Goal: Task Accomplishment & Management: Manage account settings

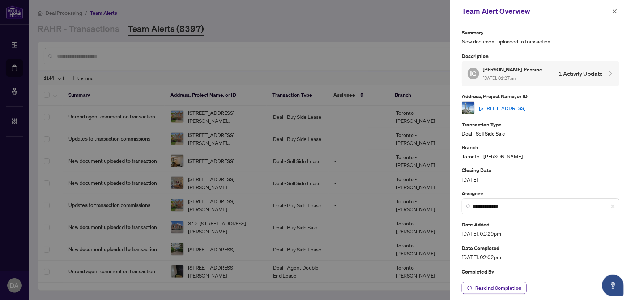
click at [615, 3] on div "Team Alert Overview" at bounding box center [540, 11] width 181 height 22
click at [618, 8] on button "button" at bounding box center [614, 11] width 9 height 9
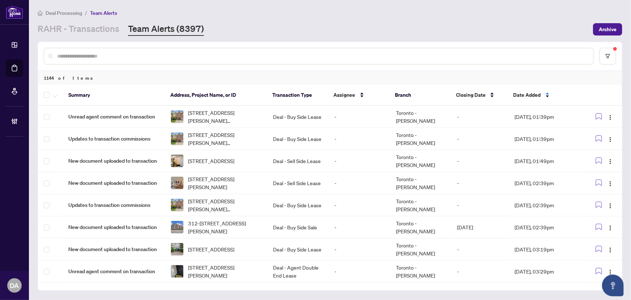
click at [280, 57] on input "text" at bounding box center [322, 56] width 531 height 8
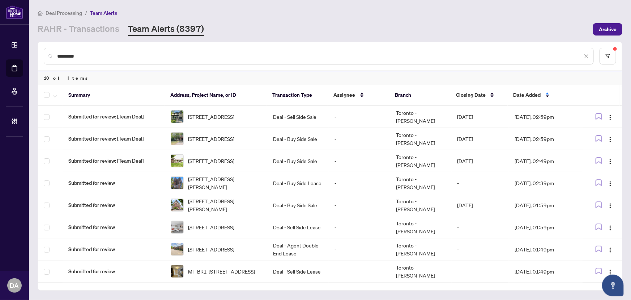
type input "*********"
click at [48, 100] on th at bounding box center [50, 95] width 25 height 21
click at [48, 98] on label at bounding box center [47, 94] width 6 height 9
click at [54, 98] on button "button" at bounding box center [55, 94] width 8 height 9
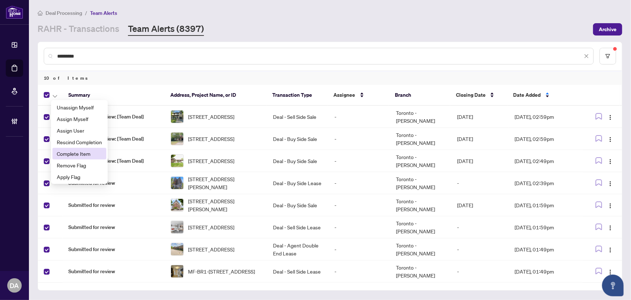
click at [65, 152] on span "Complete Item" at bounding box center [79, 153] width 45 height 8
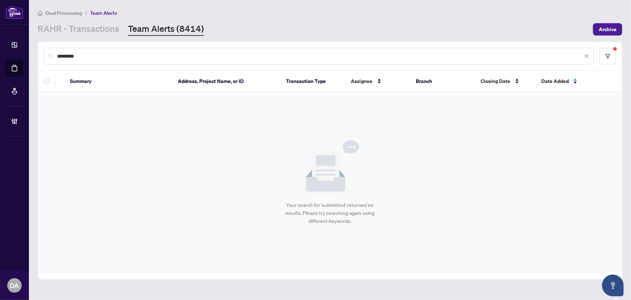
click at [585, 55] on icon "close" at bounding box center [586, 56] width 5 height 5
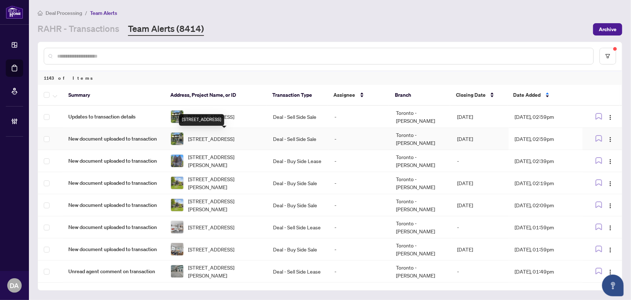
click at [196, 140] on span "92 Ridgevale Dr, Toronto, Ontario M6A 1L3, Canada" at bounding box center [211, 139] width 46 height 8
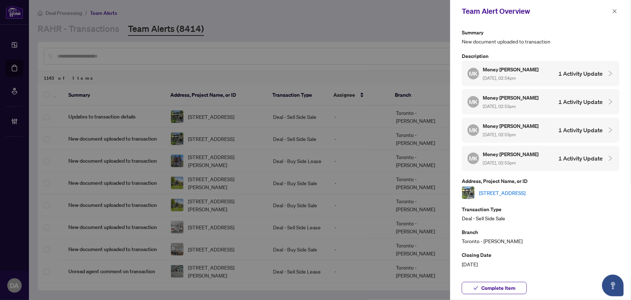
click at [525, 189] on link "92 Ridgevale Dr, Toronto, Ontario M6A 1L3, Canada" at bounding box center [502, 193] width 46 height 8
drag, startPoint x: 499, startPoint y: 289, endPoint x: 507, endPoint y: 262, distance: 27.9
click at [499, 289] on span "Complete Item" at bounding box center [499, 288] width 34 height 12
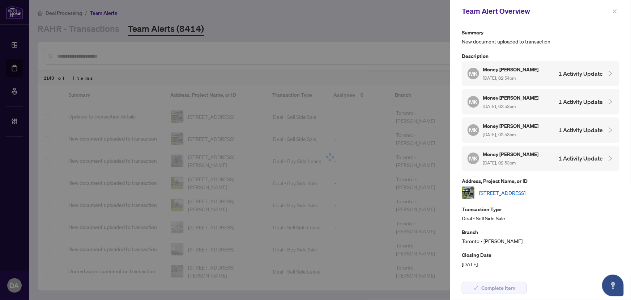
click at [618, 8] on button "button" at bounding box center [614, 11] width 9 height 9
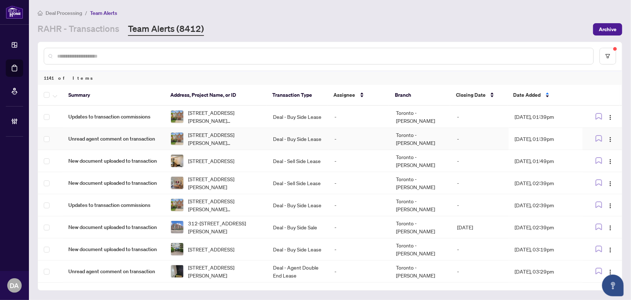
click at [285, 130] on td "Deal - Buy Side Lease" at bounding box center [298, 139] width 62 height 22
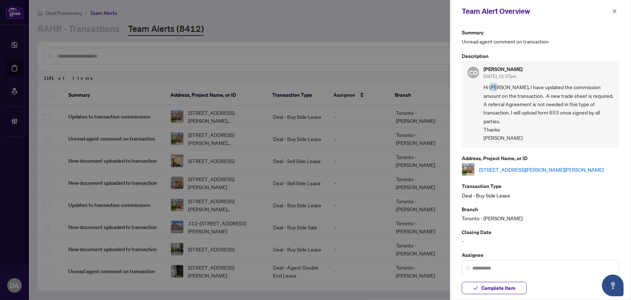
drag, startPoint x: 494, startPoint y: 88, endPoint x: 494, endPoint y: 94, distance: 6.5
click at [494, 94] on span "Hi Puvitha, I have updated the commission amount on the transaction. A new trad…" at bounding box center [549, 112] width 130 height 59
click at [612, 11] on button "button" at bounding box center [614, 11] width 9 height 9
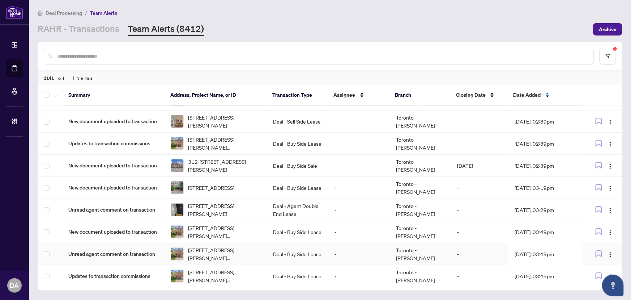
scroll to position [131, 0]
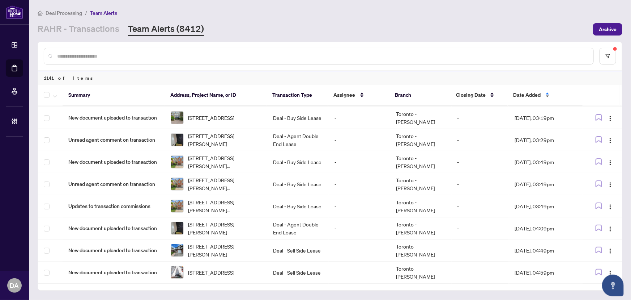
click at [524, 92] on span "Date Added" at bounding box center [527, 95] width 27 height 8
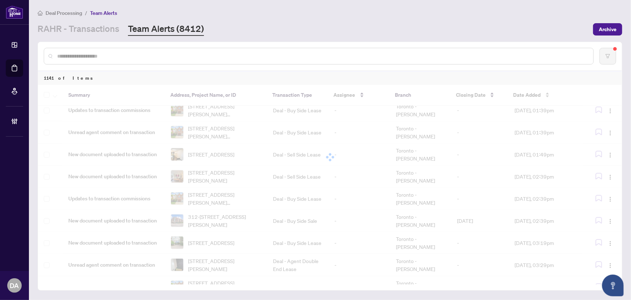
scroll to position [0, 0]
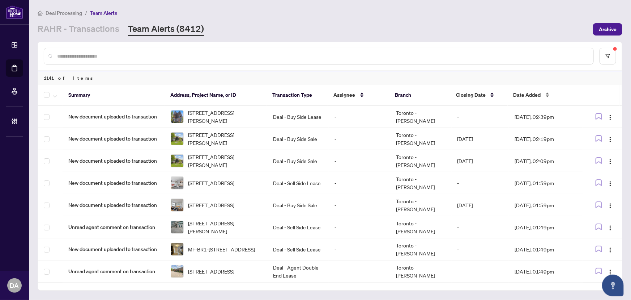
click at [529, 99] on div "Date Added" at bounding box center [545, 95] width 62 height 8
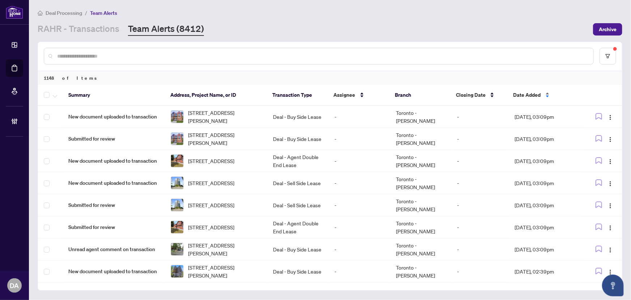
click at [514, 94] on div "Date Added" at bounding box center [545, 95] width 62 height 8
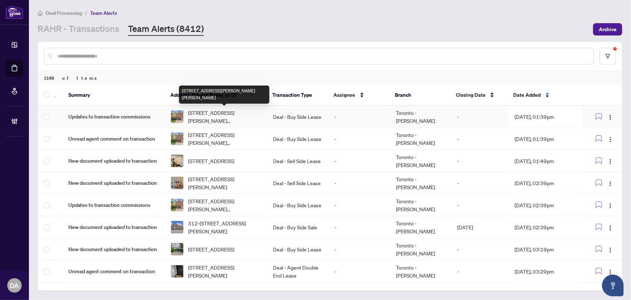
click at [231, 113] on span "206 Kelso Cres, Vaughan, Ontario L6A 2C9, Canada" at bounding box center [224, 117] width 73 height 16
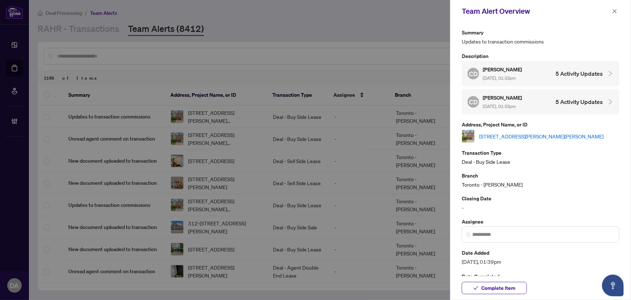
click at [497, 136] on link "206 Kelso Cres, Vaughan, Ontario L6A 2C9, Canada" at bounding box center [541, 136] width 124 height 8
click at [519, 284] on button "Complete Item" at bounding box center [494, 287] width 65 height 12
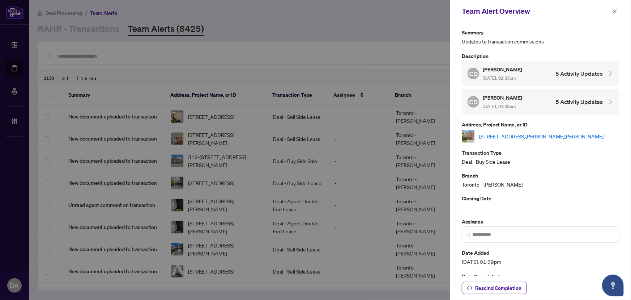
click at [571, 204] on div "Closing Date -" at bounding box center [541, 202] width 158 height 17
click at [617, 13] on icon "close" at bounding box center [615, 11] width 5 height 5
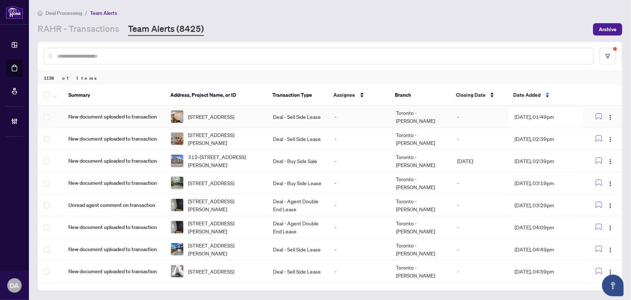
click at [234, 119] on span "1231-38 Grand Magazine St, Toronto, Ontario M5V 0B1, Canada" at bounding box center [211, 117] width 46 height 8
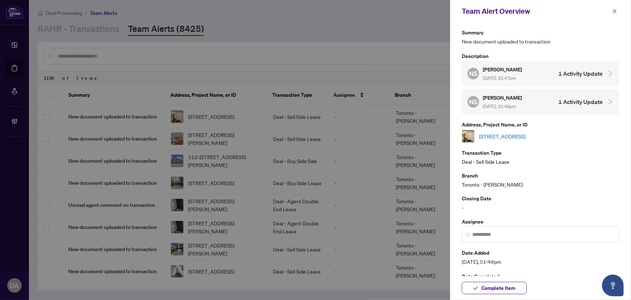
click at [522, 132] on link "1231-38 Grand Magazine St, Toronto, Ontario M5V 0B1, Canada" at bounding box center [502, 136] width 46 height 8
drag, startPoint x: 498, startPoint y: 284, endPoint x: 522, endPoint y: 271, distance: 27.2
click at [498, 284] on span "Complete Item" at bounding box center [499, 288] width 34 height 12
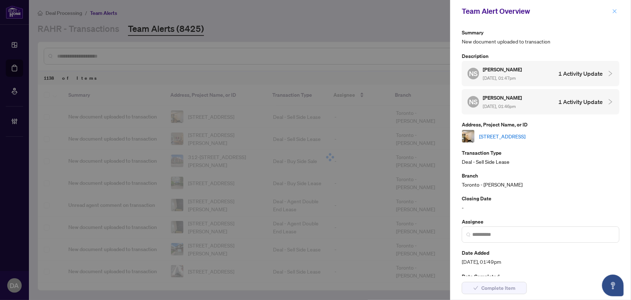
click at [613, 12] on icon "close" at bounding box center [615, 11] width 5 height 5
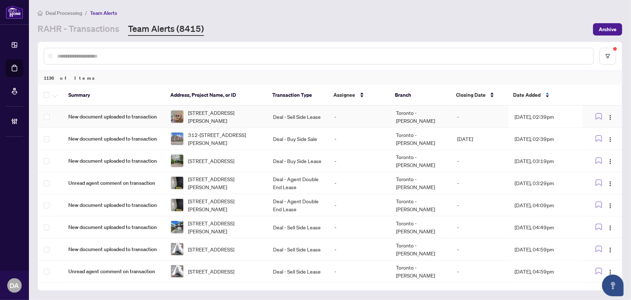
click at [423, 113] on td "Toronto - Don Mills" at bounding box center [421, 117] width 62 height 22
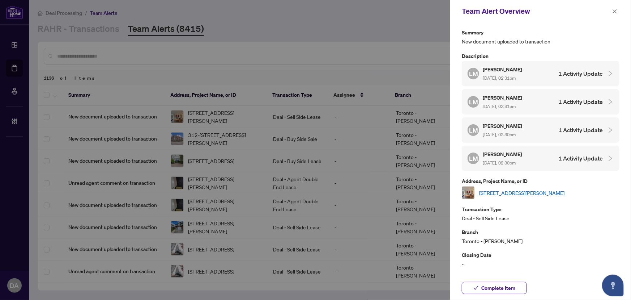
click at [553, 189] on link "[STREET_ADDRESS][PERSON_NAME]" at bounding box center [521, 193] width 85 height 8
click at [490, 286] on span "Complete Item" at bounding box center [499, 288] width 34 height 12
click at [615, 12] on icon "close" at bounding box center [615, 11] width 5 height 5
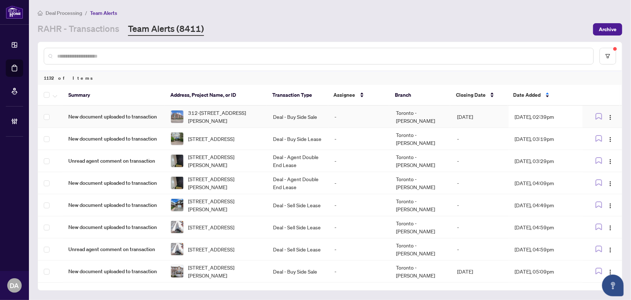
click at [298, 109] on td "Deal - Buy Side Sale" at bounding box center [298, 117] width 62 height 22
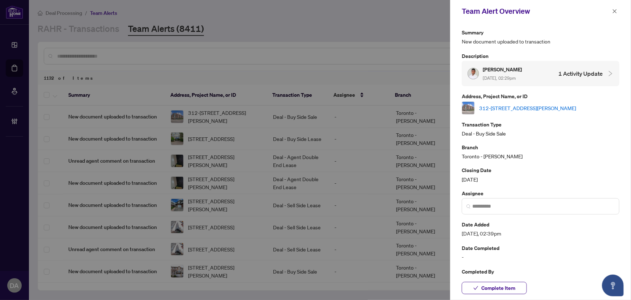
click at [518, 105] on link "312-7608 Yonge St, Vaughan, Ontario L4J 0J5, Canada" at bounding box center [527, 108] width 97 height 8
drag, startPoint x: 549, startPoint y: 217, endPoint x: 549, endPoint y: 213, distance: 4.4
click at [549, 213] on div "Summary New document uploaded to transaction Description Arun Kumar Sep/11/2025…" at bounding box center [541, 156] width 158 height 256
click at [550, 212] on span at bounding box center [541, 206] width 158 height 16
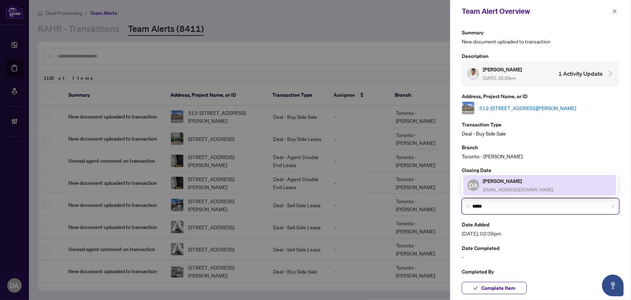
click at [552, 180] on div "DA Dalal Alayoubi dalala@rightathomerealty.com" at bounding box center [540, 185] width 144 height 17
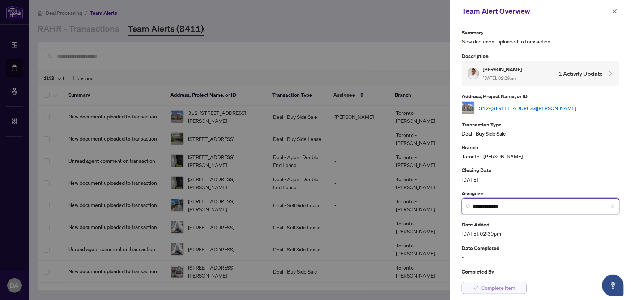
type input "**********"
click at [499, 291] on span "Complete Item" at bounding box center [499, 288] width 34 height 12
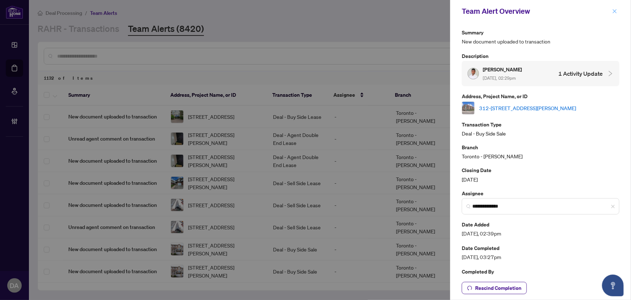
click at [618, 13] on button "button" at bounding box center [614, 11] width 9 height 9
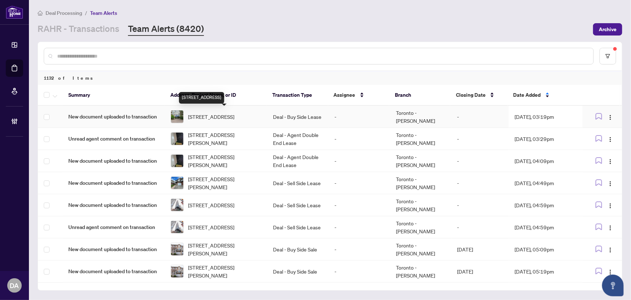
click at [228, 113] on span "925-3 Greystone Walk Dr, Toronto, Ontario M1K 5J4, Canada" at bounding box center [211, 117] width 46 height 8
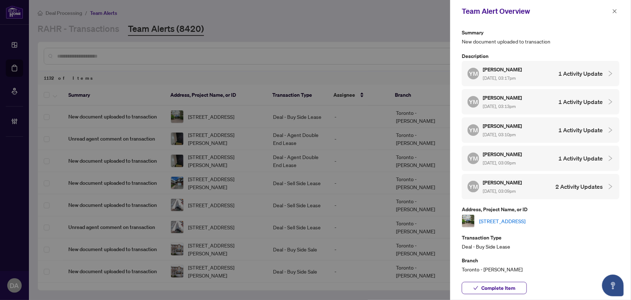
click at [528, 224] on div "Summary New document uploaded to transaction Description YM Yaqub Muhammad Sep/…" at bounding box center [541, 212] width 158 height 369
click at [526, 217] on link "[STREET_ADDRESS]" at bounding box center [502, 221] width 46 height 8
click at [484, 281] on button "Complete Item" at bounding box center [494, 287] width 65 height 12
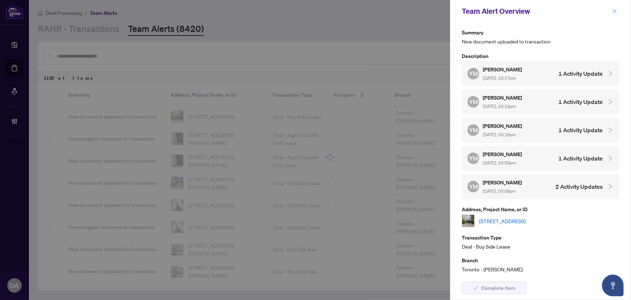
click at [618, 13] on button "button" at bounding box center [614, 11] width 9 height 9
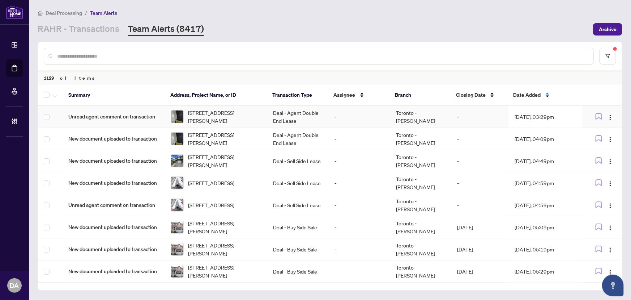
click at [262, 107] on td "[STREET_ADDRESS][PERSON_NAME]" at bounding box center [216, 117] width 102 height 22
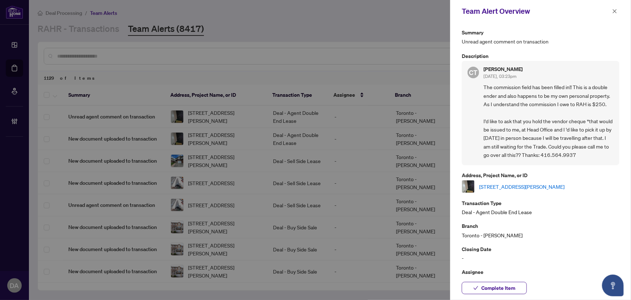
click at [520, 190] on link "715-2301 Danforth Ave, Toronto, Ontario M4C 0A7, Canada" at bounding box center [521, 186] width 85 height 8
click at [488, 283] on span "Complete Item" at bounding box center [499, 288] width 34 height 12
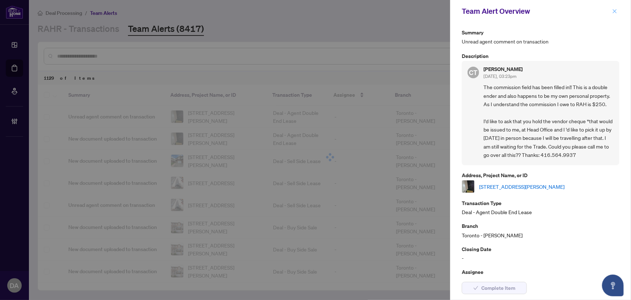
click at [614, 12] on icon "close" at bounding box center [615, 11] width 5 height 5
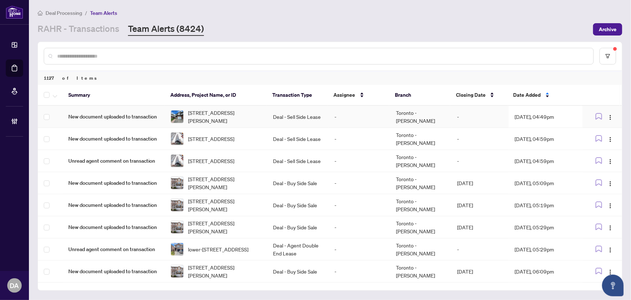
click at [290, 112] on td "Deal - Sell Side Lease" at bounding box center [298, 117] width 62 height 22
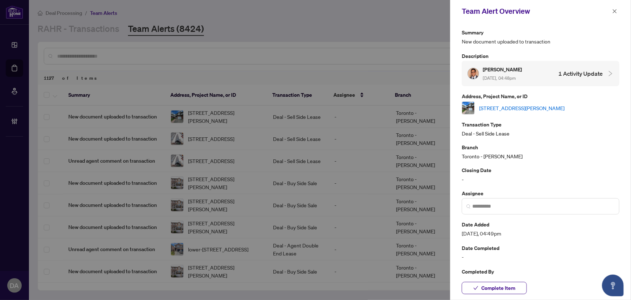
click at [500, 104] on link "222 Featherstone Cres, Kitchener, Ontario N2R 1Z3, Canada" at bounding box center [521, 108] width 85 height 8
click at [505, 284] on span "Complete Item" at bounding box center [499, 288] width 34 height 12
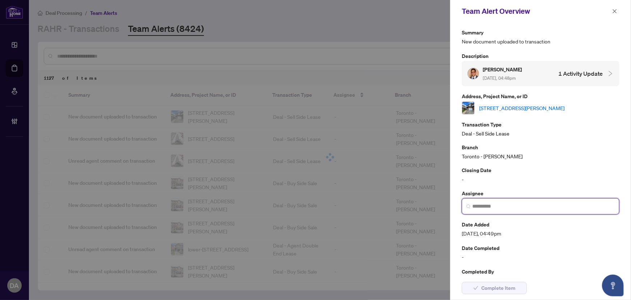
click at [524, 205] on input "search" at bounding box center [544, 206] width 143 height 8
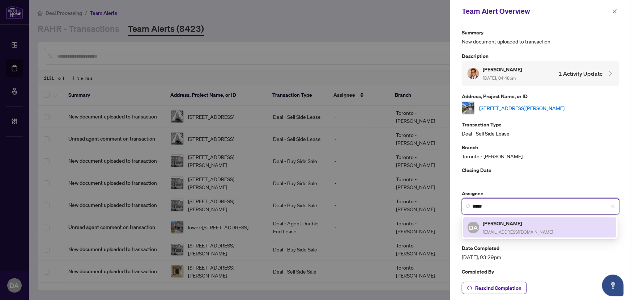
click at [497, 229] on span "[EMAIL_ADDRESS][DOMAIN_NAME]" at bounding box center [518, 231] width 71 height 5
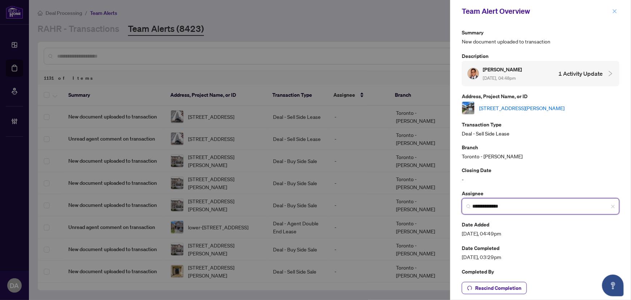
type input "**********"
click at [614, 8] on span "button" at bounding box center [615, 11] width 5 height 12
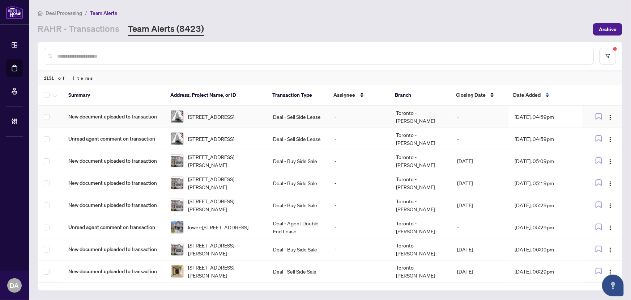
click at [317, 119] on td "Deal - Sell Side Lease" at bounding box center [298, 117] width 62 height 22
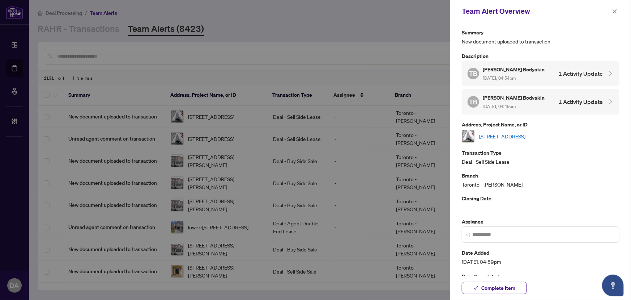
click at [539, 141] on div "4308-181 Dundas St, Toronto, Ontario M5A 0N5, Canada" at bounding box center [541, 136] width 158 height 13
click at [537, 139] on div "4308-181 Dundas St, Toronto, Ontario M5A 0N5, Canada" at bounding box center [541, 136] width 158 height 13
click at [526, 132] on link "4308-181 Dundas St, Toronto, Ontario M5A 0N5, Canada" at bounding box center [502, 136] width 46 height 8
click at [482, 284] on span "Complete Item" at bounding box center [499, 288] width 34 height 12
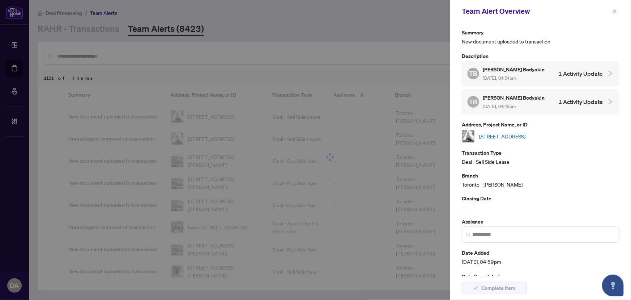
click at [617, 16] on span "button" at bounding box center [615, 11] width 5 height 12
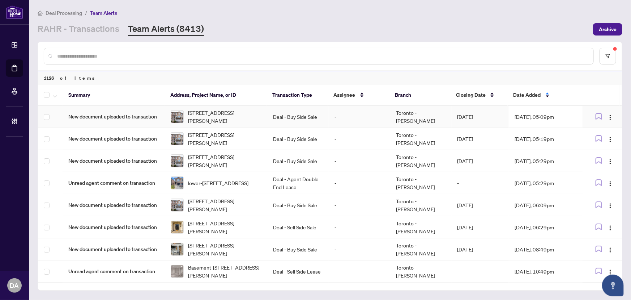
click at [267, 121] on td "Deal - Buy Side Sale" at bounding box center [298, 117] width 62 height 22
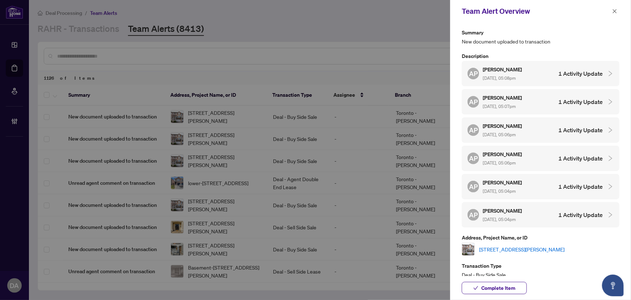
click at [507, 245] on link "66 Chapman Crt, Aurora, Ontario L4G 0E2, Canada" at bounding box center [521, 249] width 85 height 8
drag, startPoint x: 496, startPoint y: 287, endPoint x: 511, endPoint y: 264, distance: 27.7
click at [496, 287] on span "Complete Item" at bounding box center [499, 288] width 34 height 12
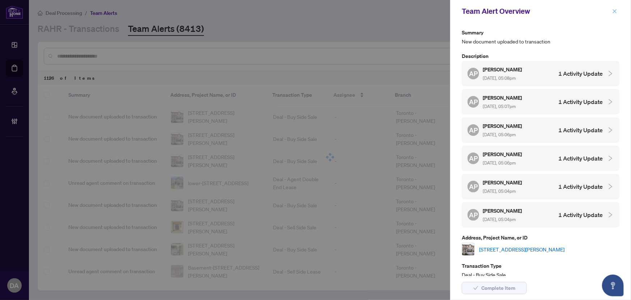
click at [617, 12] on icon "close" at bounding box center [615, 11] width 5 height 5
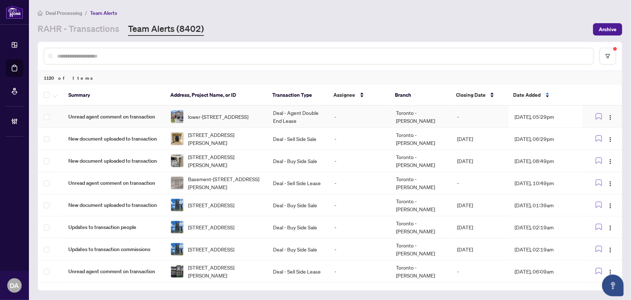
click at [274, 115] on td "Deal - Agent Double End Lease" at bounding box center [298, 117] width 62 height 22
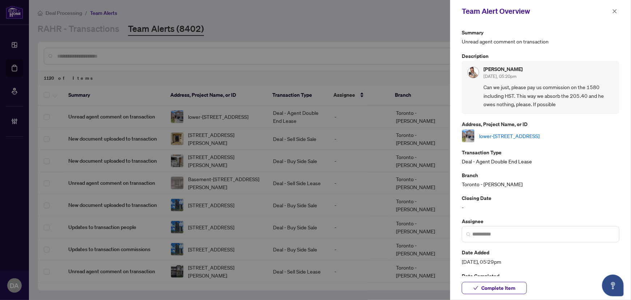
click at [503, 139] on link "lower-3256 Equestrian Cres, Mississauga, Ontario L5M 6S9, Canada" at bounding box center [509, 136] width 60 height 8
click at [497, 237] on input "search" at bounding box center [544, 234] width 143 height 8
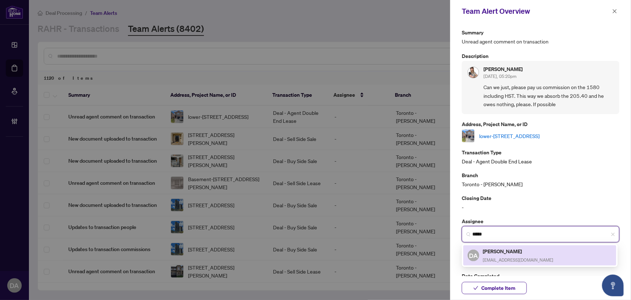
click at [495, 259] on span "[EMAIL_ADDRESS][DOMAIN_NAME]" at bounding box center [518, 259] width 71 height 5
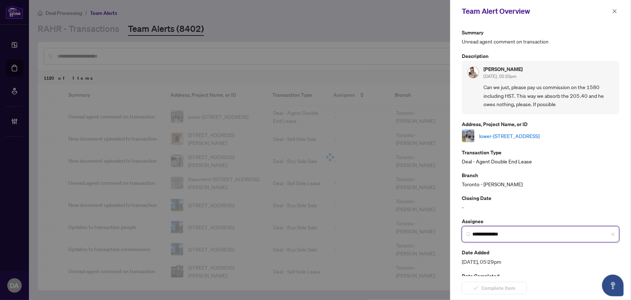
type input "**********"
click at [495, 288] on span "Complete Item" at bounding box center [499, 288] width 34 height 12
click at [620, 11] on div "Team Alert Overview" at bounding box center [540, 11] width 181 height 22
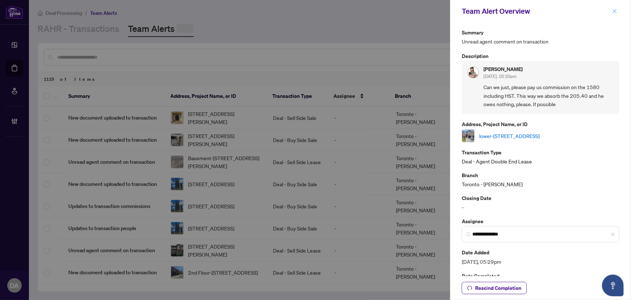
click at [621, 14] on div "Team Alert Overview" at bounding box center [540, 11] width 181 height 22
click at [618, 12] on button "button" at bounding box center [614, 11] width 9 height 9
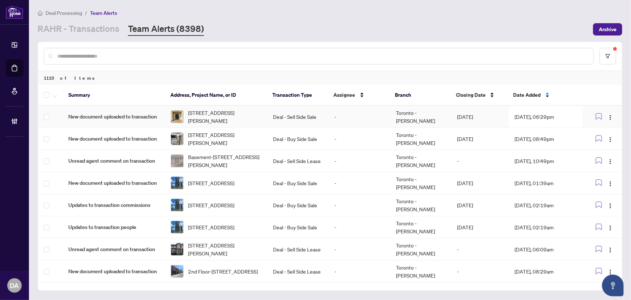
click at [323, 116] on td "Deal - Sell Side Sale" at bounding box center [298, 117] width 62 height 22
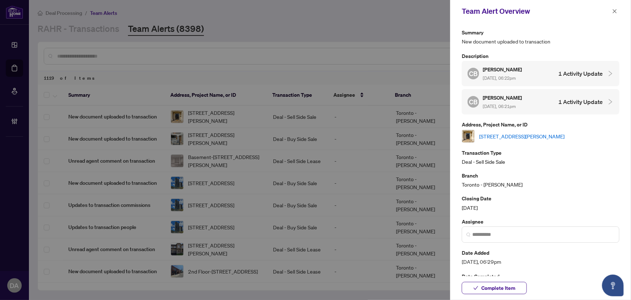
click at [506, 135] on link "196 Florence Ave, Toronto, Ontario M2N 1G4, Canada" at bounding box center [521, 136] width 85 height 8
click at [520, 218] on p "Assignee" at bounding box center [541, 221] width 158 height 8
click at [525, 226] on span at bounding box center [541, 234] width 158 height 16
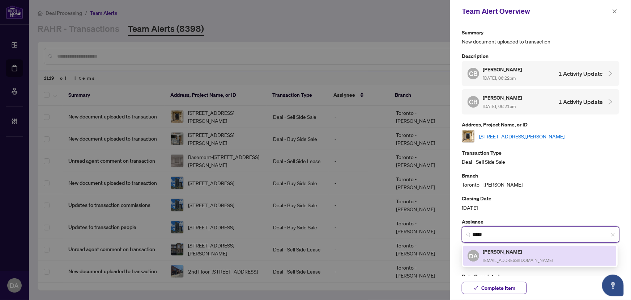
click at [489, 257] on span "[EMAIL_ADDRESS][DOMAIN_NAME]" at bounding box center [518, 259] width 71 height 5
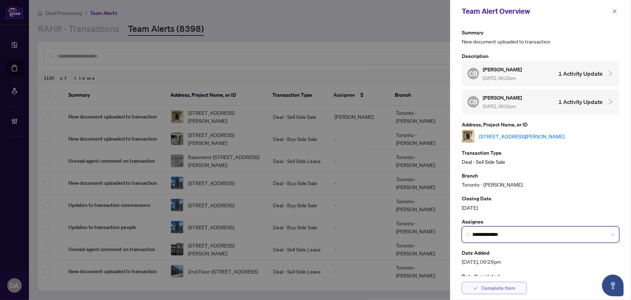
type input "**********"
click at [491, 283] on span "Complete Item" at bounding box center [499, 288] width 34 height 12
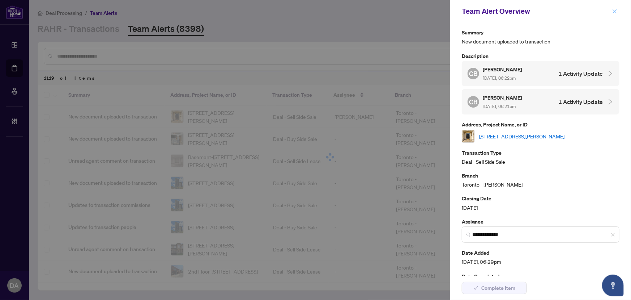
click at [611, 10] on button "button" at bounding box center [614, 11] width 9 height 9
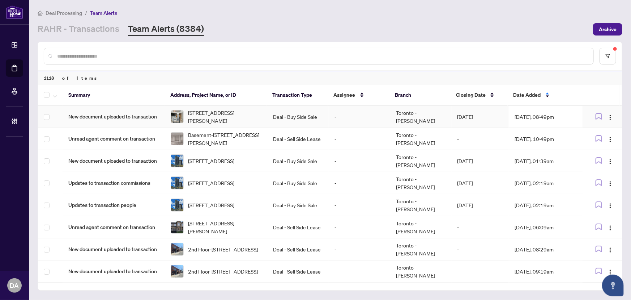
click at [330, 111] on td "-" at bounding box center [360, 117] width 62 height 22
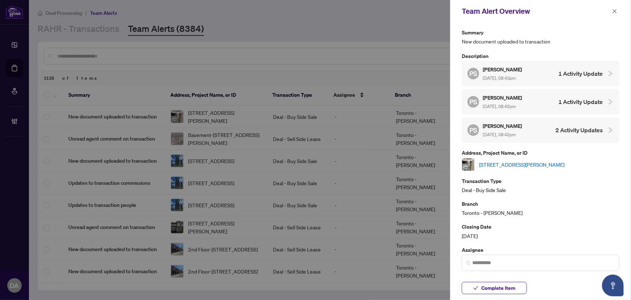
click at [521, 162] on link "512-39 Brant St, Toronto, Ontario M5V 2L9, Canada" at bounding box center [521, 164] width 85 height 8
click at [528, 271] on div "Summary New document uploaded to transaction Description PS Pooya Sadeghi Sep/1…" at bounding box center [541, 184] width 158 height 313
click at [534, 259] on input "search" at bounding box center [544, 263] width 143 height 8
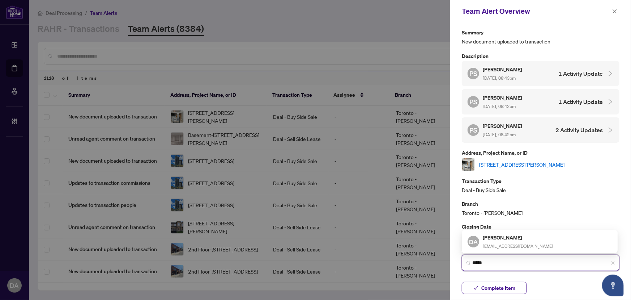
click at [541, 233] on h5 "[PERSON_NAME]" at bounding box center [518, 237] width 71 height 8
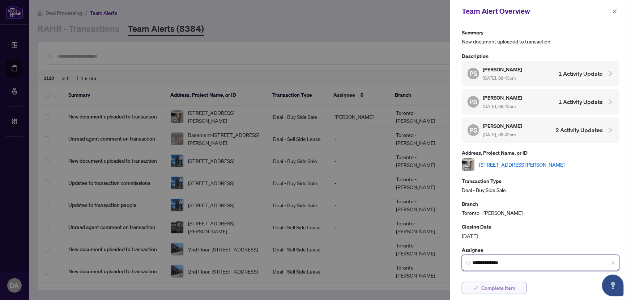
type input "**********"
click at [503, 286] on span "Complete Item" at bounding box center [499, 288] width 34 height 12
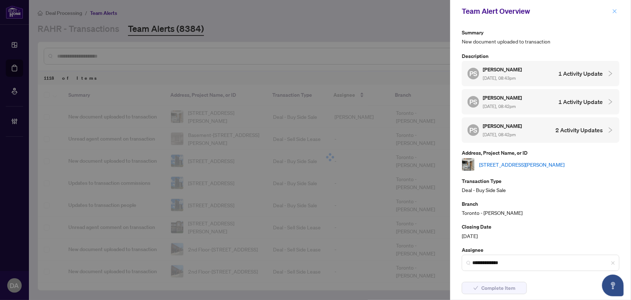
click at [611, 11] on div "Team Alert Overview" at bounding box center [540, 11] width 181 height 22
click at [614, 11] on icon "close" at bounding box center [615, 11] width 5 height 5
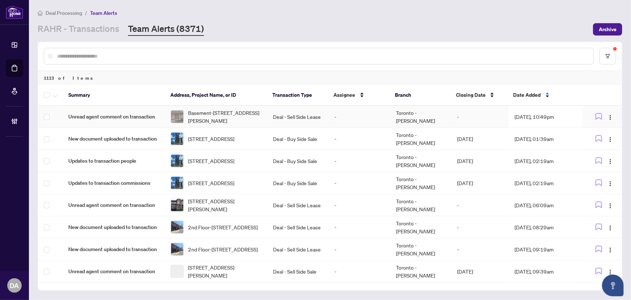
click at [300, 110] on td "Deal - Sell Side Lease" at bounding box center [298, 117] width 62 height 22
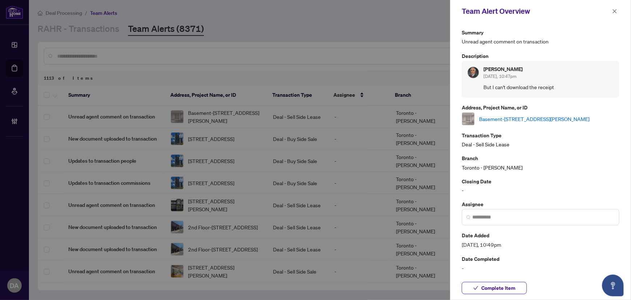
click at [552, 116] on link "Basement-387 Forest Dr, Vaughan, Ontario L4L 6N8, Canada" at bounding box center [534, 119] width 110 height 8
click at [613, 10] on icon "close" at bounding box center [615, 11] width 5 height 5
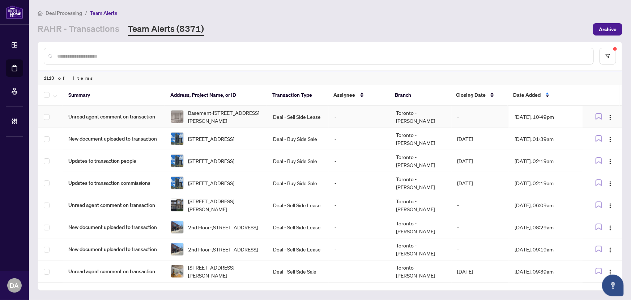
click at [381, 117] on td "-" at bounding box center [360, 117] width 62 height 22
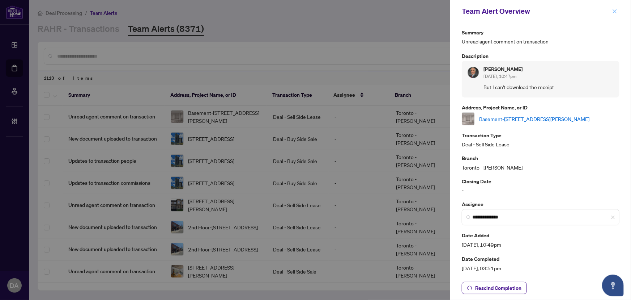
drag, startPoint x: 609, startPoint y: 15, endPoint x: 611, endPoint y: 11, distance: 4.7
click at [610, 12] on div "Team Alert Overview" at bounding box center [536, 11] width 148 height 11
click at [611, 11] on button "button" at bounding box center [614, 11] width 9 height 9
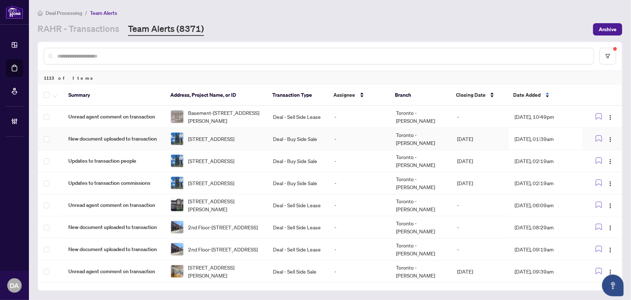
click at [309, 144] on td "Deal - Buy Side Sale" at bounding box center [298, 139] width 62 height 22
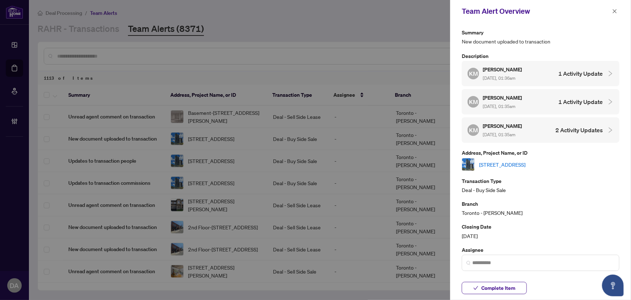
click at [534, 167] on div "4319-585 Bloor St, Toronto, Ontario M4X 1J8, Canada" at bounding box center [541, 164] width 158 height 13
click at [533, 166] on div "4319-585 Bloor St, Toronto, Ontario M4X 1J8, Canada" at bounding box center [541, 164] width 158 height 13
click at [526, 165] on link "4319-585 Bloor St, Toronto, Ontario M4X 1J8, Canada" at bounding box center [502, 164] width 46 height 8
drag, startPoint x: 497, startPoint y: 287, endPoint x: 554, endPoint y: 127, distance: 169.4
click at [497, 287] on span "Complete Item" at bounding box center [499, 288] width 34 height 12
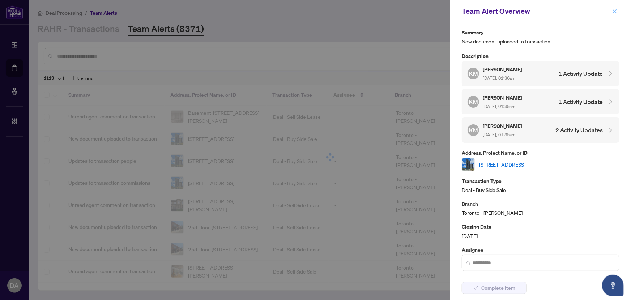
click at [615, 11] on icon "close" at bounding box center [615, 11] width 5 height 5
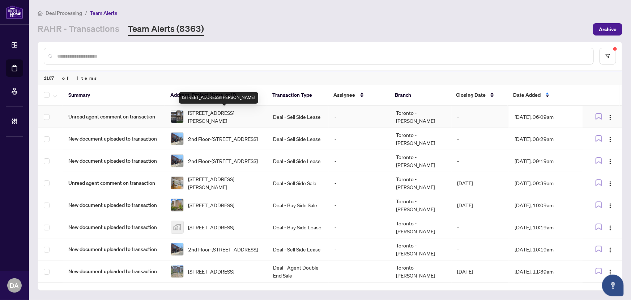
click at [244, 115] on span "2390 Natasha Circ, Oakville, Ontario L6M 1P2, Canada" at bounding box center [224, 117] width 73 height 16
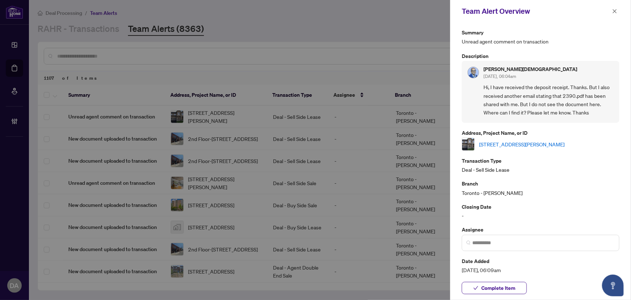
click at [517, 142] on link "2390 Natasha Circ, Oakville, Ontario L6M 1P2, Canada" at bounding box center [521, 144] width 85 height 8
drag, startPoint x: 463, startPoint y: 281, endPoint x: 472, endPoint y: 288, distance: 11.4
click at [464, 283] on span "Complete Item" at bounding box center [494, 287] width 65 height 12
click at [476, 290] on icon "check" at bounding box center [476, 287] width 5 height 5
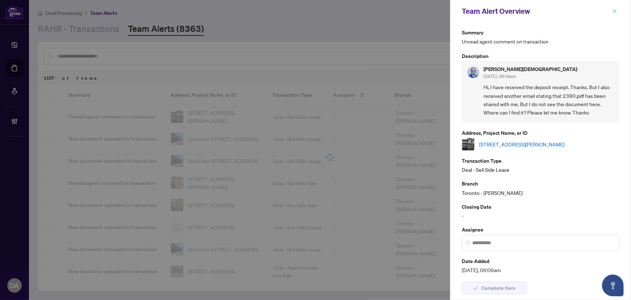
click at [615, 16] on span "button" at bounding box center [615, 11] width 5 height 12
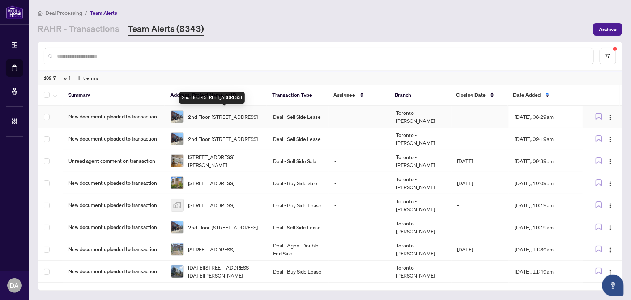
drag, startPoint x: 191, startPoint y: 119, endPoint x: 195, endPoint y: 119, distance: 4.0
click at [195, 119] on span "2nd Floor-711 Mount Pleasant Rd, Toronto, Ontario M4S 2N4, Canada" at bounding box center [223, 117] width 70 height 8
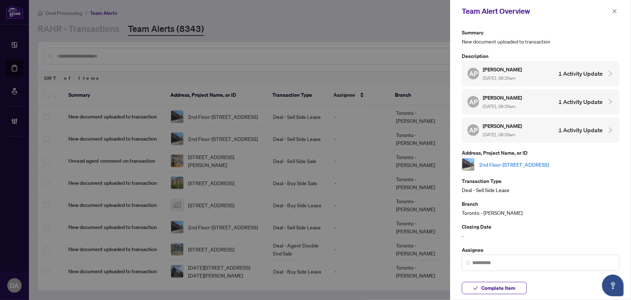
click at [531, 160] on link "2nd Floor-711 Mount Pleasant Rd, Toronto, Ontario M4S 2N4, Canada" at bounding box center [514, 164] width 70 height 8
click at [492, 293] on button "Complete Item" at bounding box center [494, 287] width 65 height 12
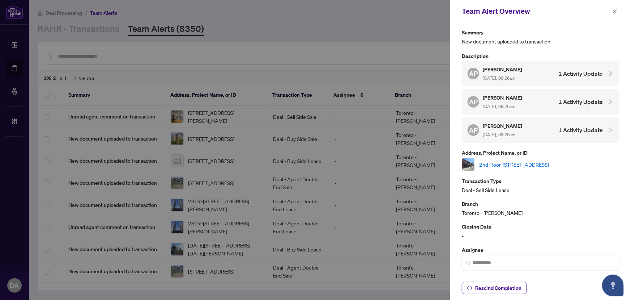
click at [620, 9] on div "Team Alert Overview" at bounding box center [540, 11] width 181 height 22
click at [616, 14] on span "button" at bounding box center [615, 11] width 5 height 12
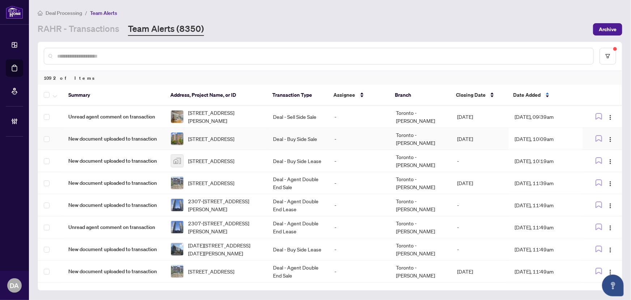
click at [274, 130] on td "Deal - Buy Side Sale" at bounding box center [298, 139] width 62 height 22
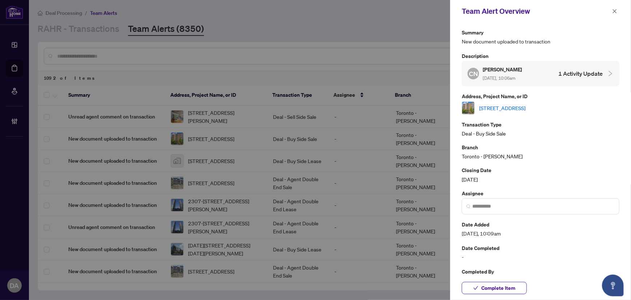
drag, startPoint x: 612, startPoint y: 12, endPoint x: 394, endPoint y: 102, distance: 235.9
click at [611, 12] on button "button" at bounding box center [614, 11] width 9 height 9
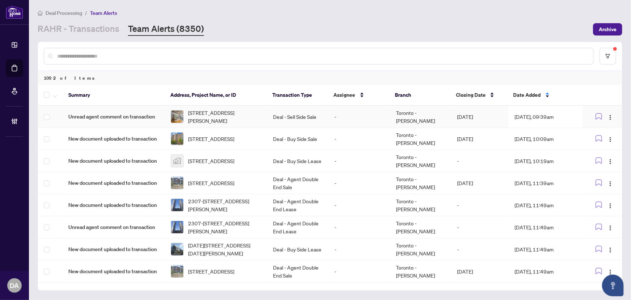
click at [326, 112] on td "Deal - Sell Side Sale" at bounding box center [298, 117] width 62 height 22
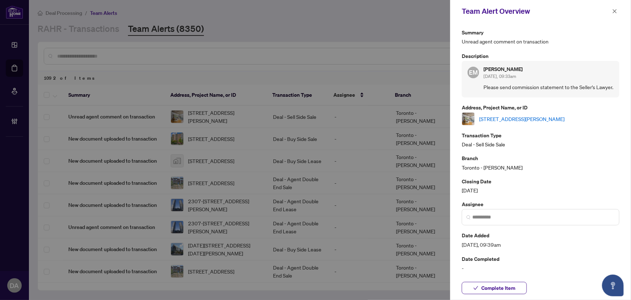
click at [527, 123] on link "209-23 Brant S St, Toronto, Ontario M5V 2L5, Canada" at bounding box center [521, 119] width 85 height 8
click at [478, 289] on icon "check" at bounding box center [476, 287] width 5 height 5
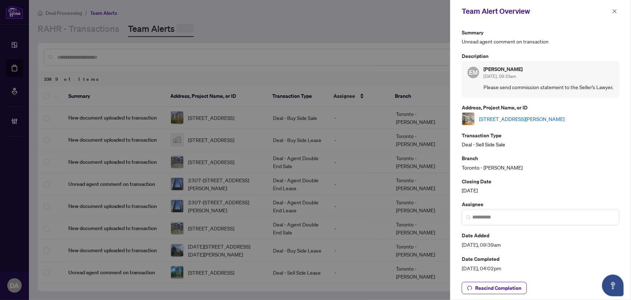
click at [610, 14] on div "Team Alert Overview" at bounding box center [536, 11] width 148 height 11
click at [618, 11] on button "button" at bounding box center [614, 11] width 9 height 9
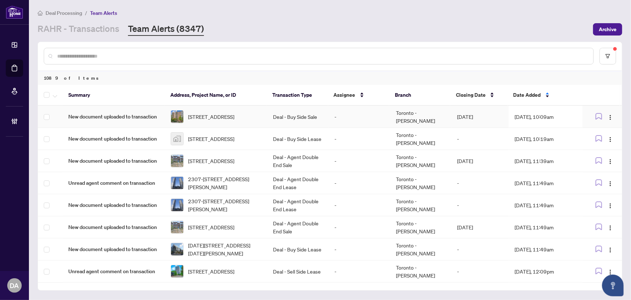
click at [289, 111] on td "Deal - Buy Side Sale" at bounding box center [298, 117] width 62 height 22
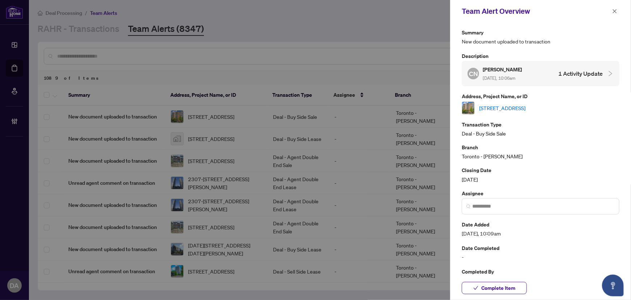
click at [484, 107] on link "305-1901 Pilgrims Way, Oakville, Ontario L6M 2W9, Canada" at bounding box center [502, 108] width 46 height 8
click at [545, 202] on input "search" at bounding box center [544, 206] width 143 height 8
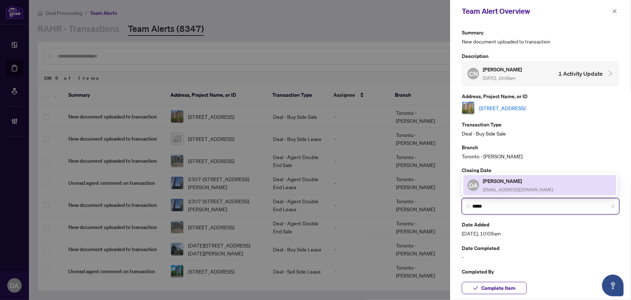
click at [487, 184] on h5 "[PERSON_NAME]" at bounding box center [518, 181] width 71 height 8
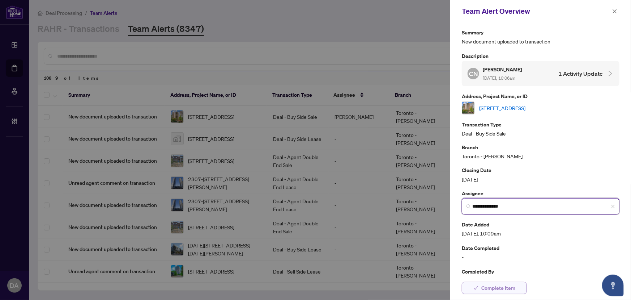
type input "**********"
click at [517, 285] on button "Complete Item" at bounding box center [494, 287] width 65 height 12
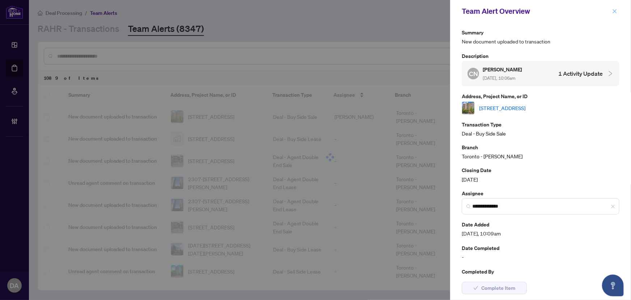
click at [616, 11] on icon "close" at bounding box center [615, 11] width 5 height 5
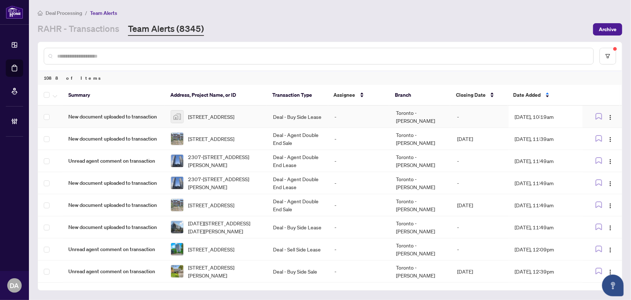
click at [325, 113] on td "Deal - Buy Side Lease" at bounding box center [298, 117] width 62 height 22
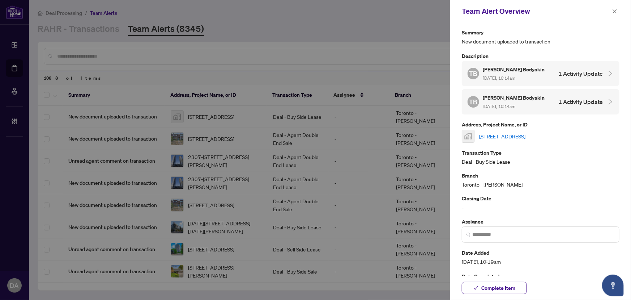
click at [526, 133] on link "123 Rideau Dr, Richmond Hill, ON, Canada" at bounding box center [502, 136] width 46 height 8
click at [517, 226] on span at bounding box center [541, 234] width 158 height 16
click at [520, 230] on input "search" at bounding box center [544, 234] width 143 height 8
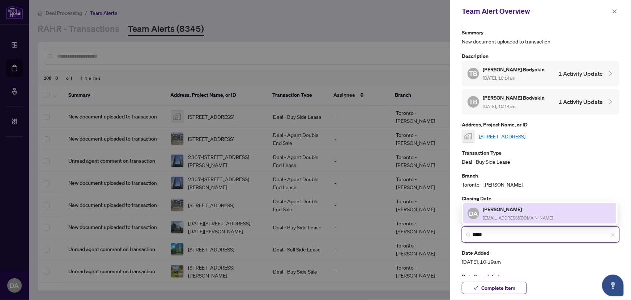
click at [505, 215] on span "[EMAIL_ADDRESS][DOMAIN_NAME]" at bounding box center [518, 217] width 71 height 5
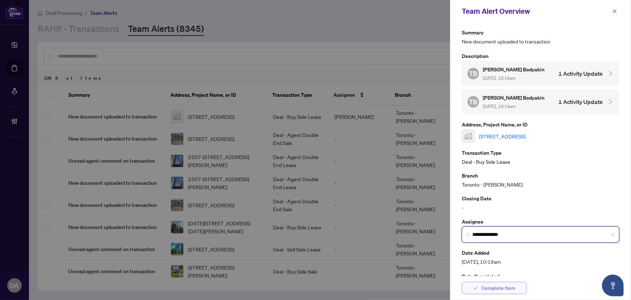
type input "**********"
click at [496, 289] on span "Complete Item" at bounding box center [499, 288] width 34 height 12
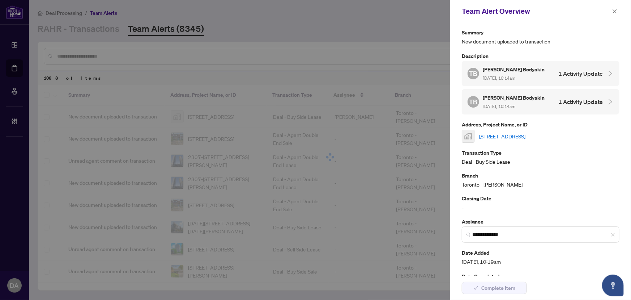
click at [610, 12] on div "Team Alert Overview" at bounding box center [536, 11] width 148 height 11
click at [613, 12] on icon "close" at bounding box center [615, 11] width 5 height 5
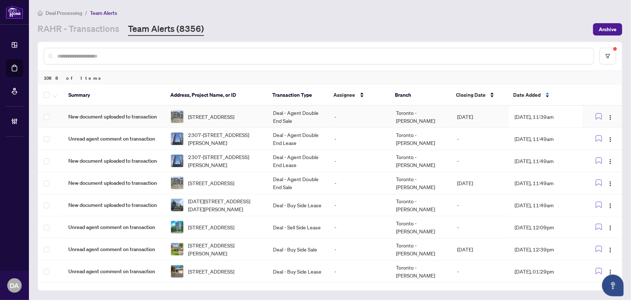
click at [300, 114] on td "Deal - Agent Double End Sale" at bounding box center [298, 117] width 62 height 22
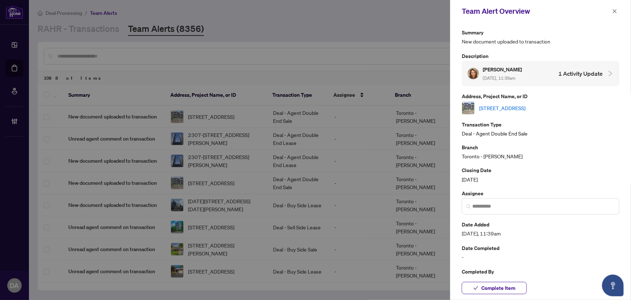
click at [509, 112] on div "144-34 Venetian Cres, Toronto, Ontario M3N 2L8, Canada" at bounding box center [541, 107] width 158 height 13
click at [514, 104] on link "144-34 Venetian Cres, Toronto, Ontario M3N 2L8, Canada" at bounding box center [502, 108] width 46 height 8
click at [524, 208] on input "search" at bounding box center [544, 206] width 143 height 8
click at [542, 205] on input "*" at bounding box center [544, 206] width 143 height 8
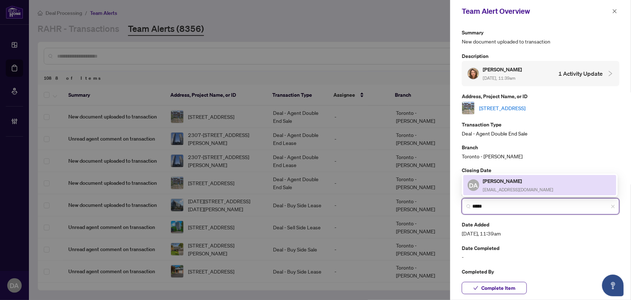
click at [530, 179] on h5 "[PERSON_NAME]" at bounding box center [518, 181] width 71 height 8
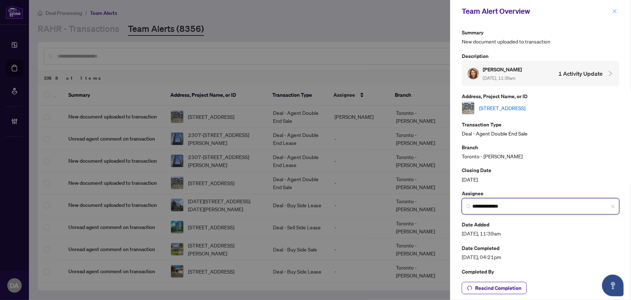
type input "**********"
click at [615, 12] on icon "close" at bounding box center [615, 11] width 4 height 4
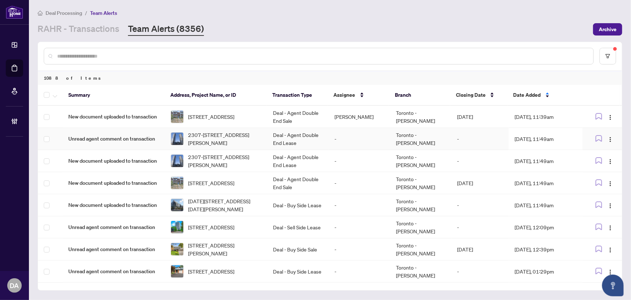
click at [296, 145] on td "Deal - Agent Double End Lease" at bounding box center [298, 139] width 62 height 22
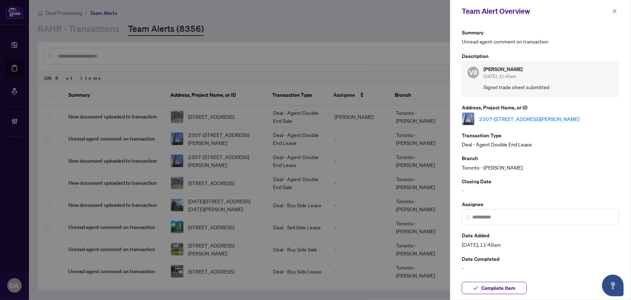
click at [515, 122] on link "2307-2908 Highway 7 Rd, Vaughan, Ontario L4K 0K5, Canada" at bounding box center [529, 119] width 100 height 8
click at [499, 287] on span "Complete Item" at bounding box center [499, 288] width 34 height 12
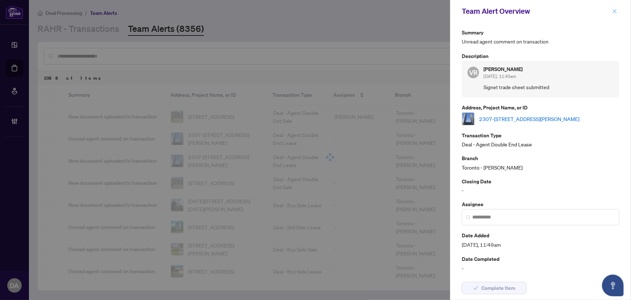
click at [614, 14] on span "button" at bounding box center [615, 11] width 5 height 12
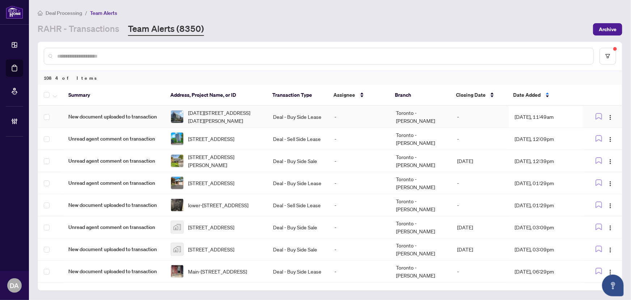
click at [294, 121] on td "Deal - Buy Side Lease" at bounding box center [298, 117] width 62 height 22
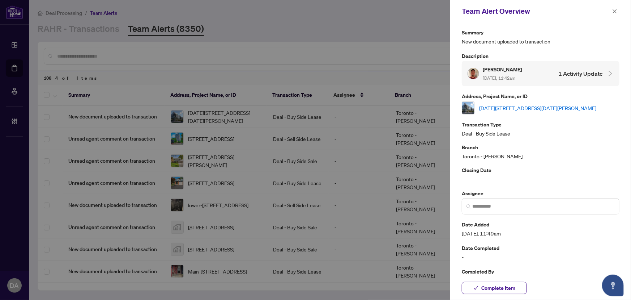
click at [492, 109] on link "1030-1100 SHEPPARD Ave, Toronto, Ontario M3J 0H1, Canada" at bounding box center [537, 108] width 117 height 8
click at [494, 288] on span "Complete Item" at bounding box center [499, 288] width 34 height 12
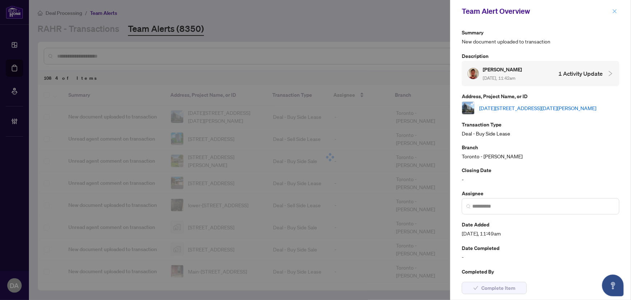
click at [615, 10] on icon "close" at bounding box center [615, 11] width 4 height 4
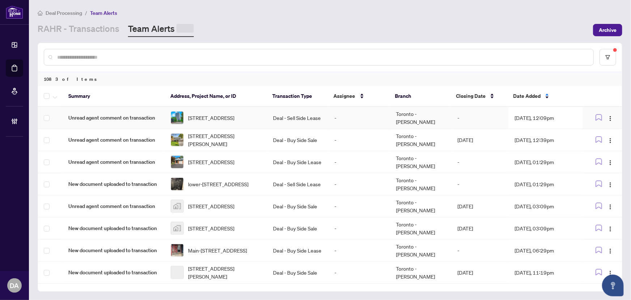
click at [302, 119] on td "Deal - Sell Side Lease" at bounding box center [298, 118] width 62 height 22
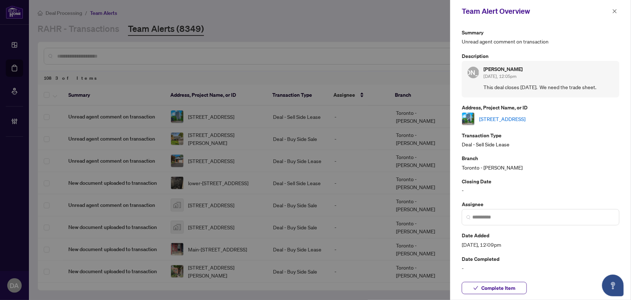
click at [507, 118] on link "2607-29 Singer Crt, Toronto, Ontario M2K 0B3, Canada" at bounding box center [502, 119] width 46 height 8
click at [498, 289] on span "Complete Item" at bounding box center [499, 288] width 34 height 12
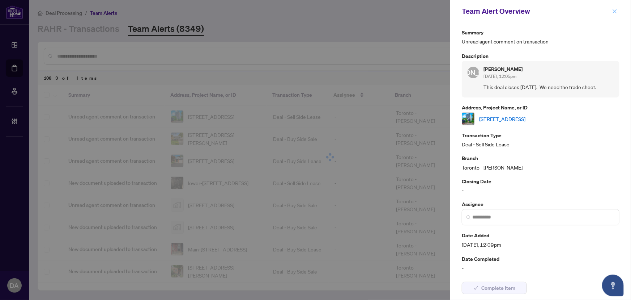
click at [615, 13] on icon "close" at bounding box center [615, 11] width 5 height 5
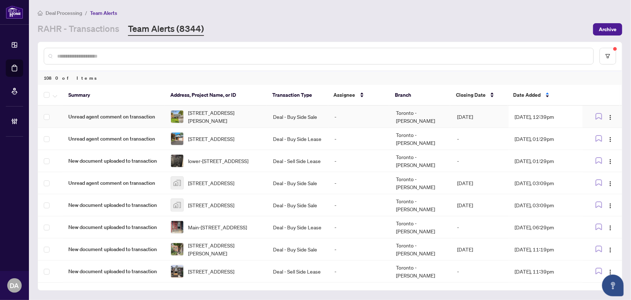
click at [294, 114] on td "Deal - Buy Side Sale" at bounding box center [298, 117] width 62 height 22
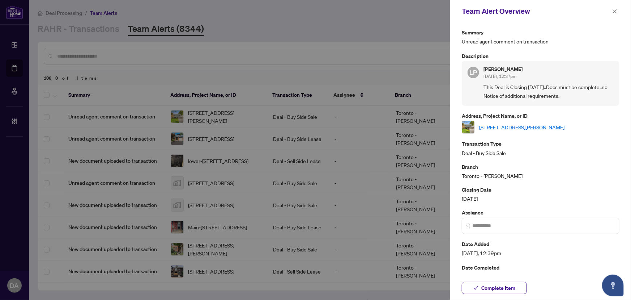
click at [530, 127] on link "26 Buxton Rd, Toronto, Ontario M3M 1Y5, Canada" at bounding box center [521, 127] width 85 height 8
click at [522, 283] on button "Complete Item" at bounding box center [494, 287] width 65 height 12
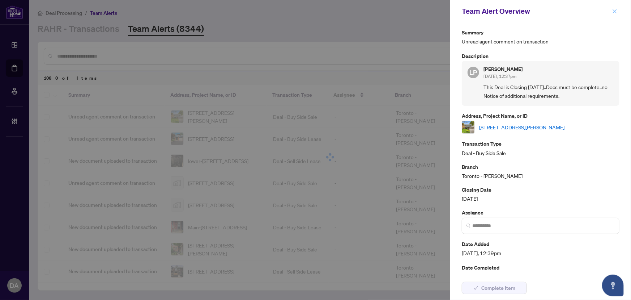
click at [615, 14] on span "button" at bounding box center [615, 11] width 5 height 12
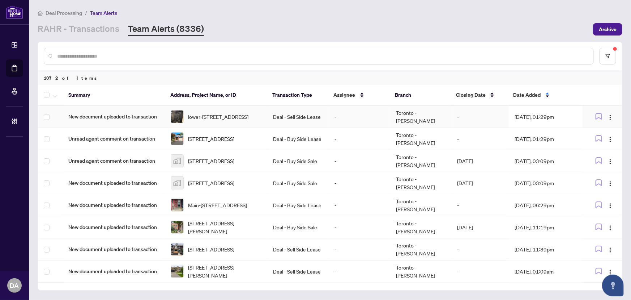
click at [448, 113] on td "Toronto - Don Mills" at bounding box center [421, 117] width 62 height 22
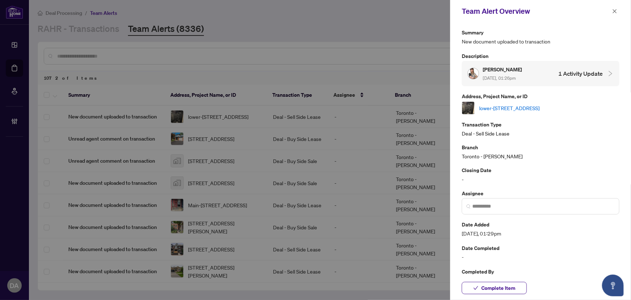
click at [516, 108] on link "lower-3574 Ash Row Cres, Mississauga, Ontario L5L 1K4, Canada" at bounding box center [509, 108] width 60 height 8
click at [521, 206] on input "search" at bounding box center [544, 206] width 143 height 8
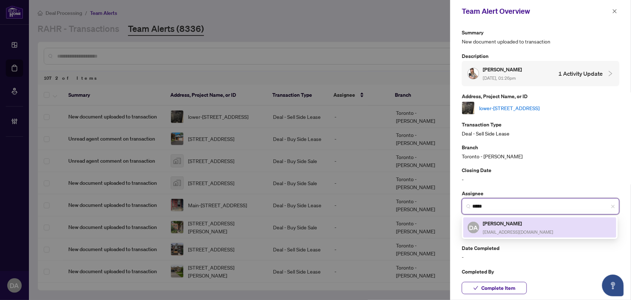
click at [531, 236] on div "Dalal Alayoubi dalala@rightathomerealty.com" at bounding box center [518, 227] width 71 height 17
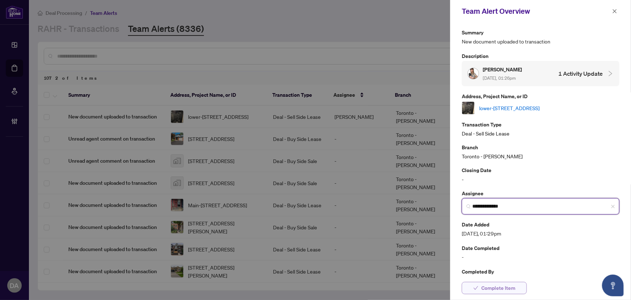
type input "**********"
click at [520, 287] on button "Complete Item" at bounding box center [494, 287] width 65 height 12
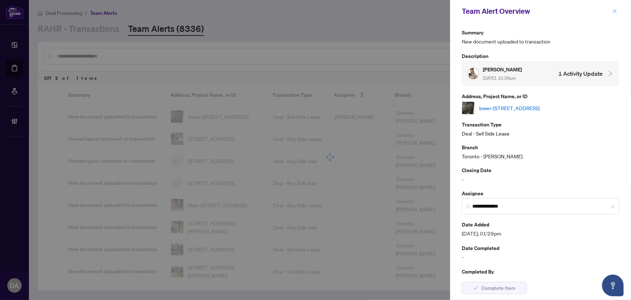
click at [618, 12] on button "button" at bounding box center [614, 11] width 9 height 9
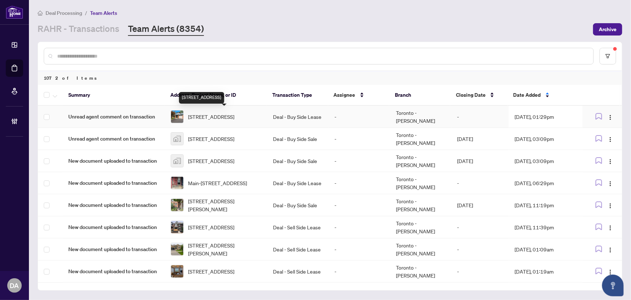
click at [234, 113] on span "1053 Flagship Dr, Mississauga, Ontario L4Y 2J9, Canada" at bounding box center [211, 117] width 46 height 8
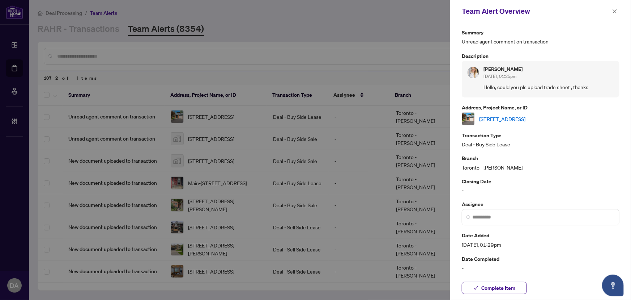
click at [492, 117] on link "1053 Flagship Dr, Mississauga, Ontario L4Y 2J9, Canada" at bounding box center [502, 119] width 46 height 8
drag, startPoint x: 499, startPoint y: 289, endPoint x: 525, endPoint y: 179, distance: 113.4
click at [499, 289] on span "Complete Item" at bounding box center [499, 288] width 34 height 12
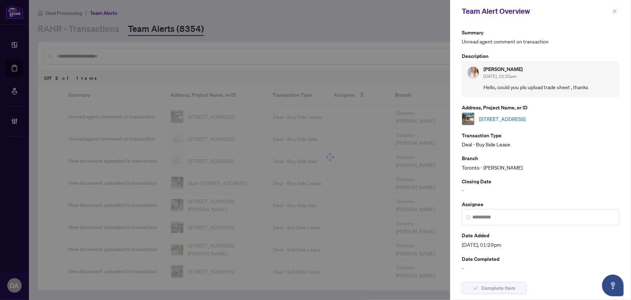
click at [611, 9] on button "button" at bounding box center [614, 11] width 9 height 9
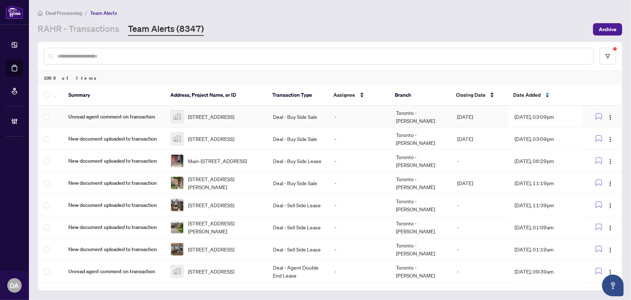
click at [228, 115] on span "1265 King Street West, Toronto, ON, Canada" at bounding box center [211, 117] width 46 height 8
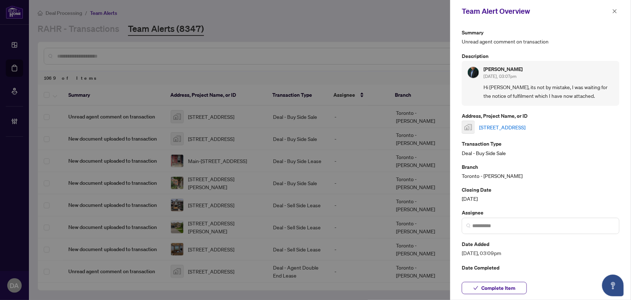
click at [526, 127] on link "1265 King Street West, Toronto, ON, Canada" at bounding box center [502, 127] width 46 height 8
click at [618, 16] on div "Team Alert Overview" at bounding box center [540, 11] width 181 height 22
click at [618, 11] on button "button" at bounding box center [614, 11] width 9 height 9
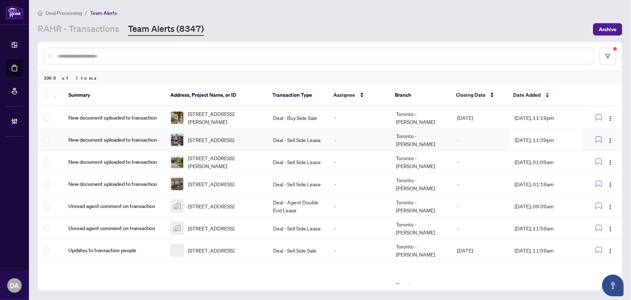
scroll to position [65, 0]
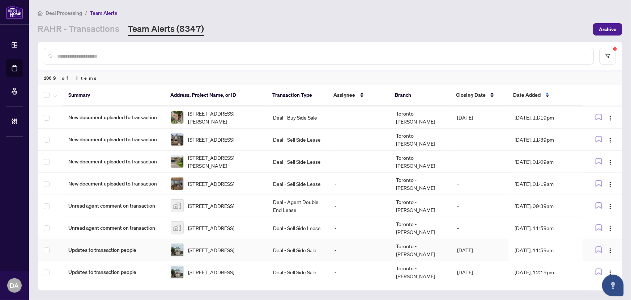
click at [358, 251] on td "-" at bounding box center [360, 250] width 62 height 22
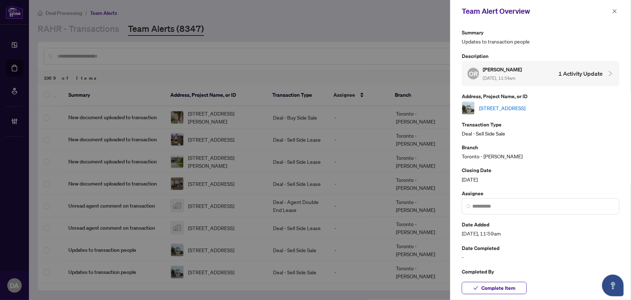
click at [526, 106] on link "2740 Bur Oak Ave, Markham, Ontario L6B 1K5, Canada" at bounding box center [502, 108] width 46 height 8
drag, startPoint x: 503, startPoint y: 287, endPoint x: 534, endPoint y: 254, distance: 45.6
click at [503, 287] on span "Complete Item" at bounding box center [499, 288] width 34 height 12
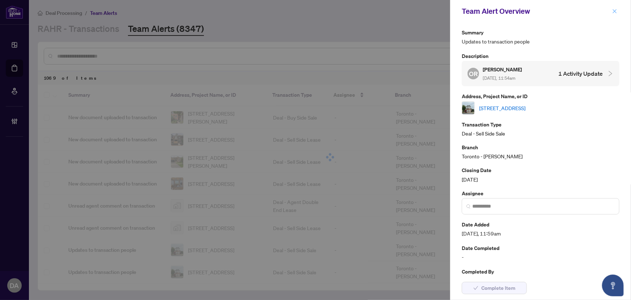
click at [619, 11] on button "button" at bounding box center [614, 11] width 9 height 9
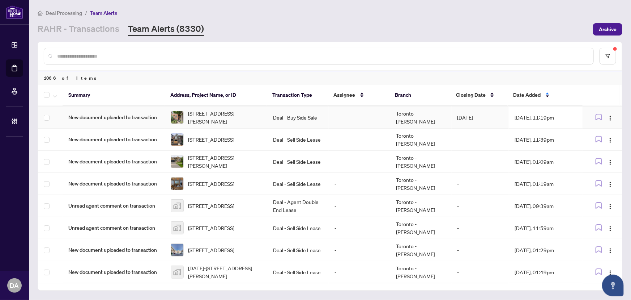
click at [412, 109] on td "Toronto - Don Mills" at bounding box center [421, 117] width 62 height 22
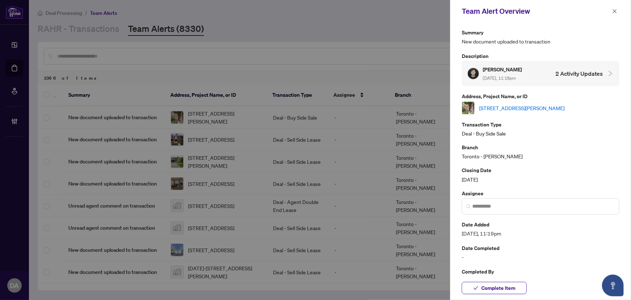
click at [515, 113] on div "Summary New document uploaded to transaction Description Bowei Han Sep/12/2025,…" at bounding box center [541, 156] width 158 height 256
click at [515, 111] on div "20 Lightbourn Ave, Toronto, Ontario M6H 3P3, Canada" at bounding box center [541, 107] width 158 height 13
click at [520, 110] on link "20 Lightbourn Ave, Toronto, Ontario M6H 3P3, Canada" at bounding box center [521, 108] width 85 height 8
click at [505, 207] on input "search" at bounding box center [544, 206] width 143 height 8
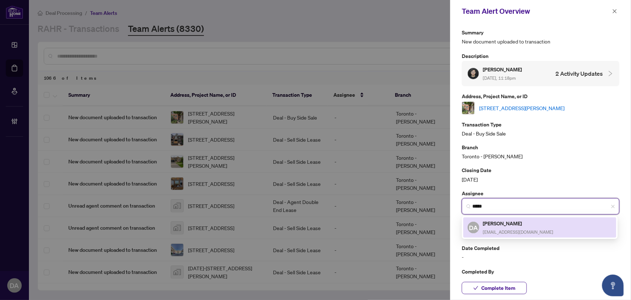
click at [528, 229] on span "[EMAIL_ADDRESS][DOMAIN_NAME]" at bounding box center [518, 231] width 71 height 5
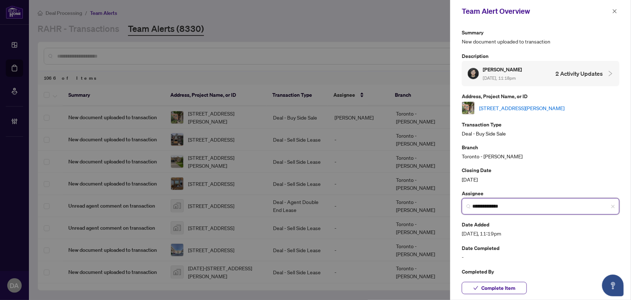
type input "**********"
click at [510, 284] on span "Complete Item" at bounding box center [499, 288] width 34 height 12
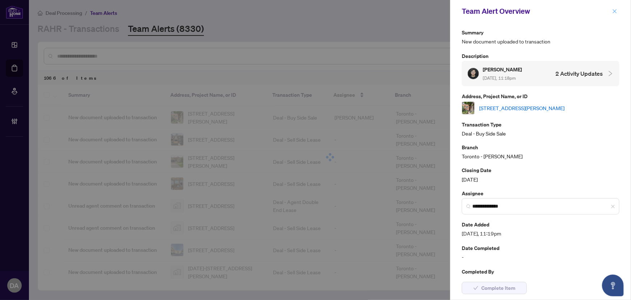
click at [611, 14] on button "button" at bounding box center [614, 11] width 9 height 9
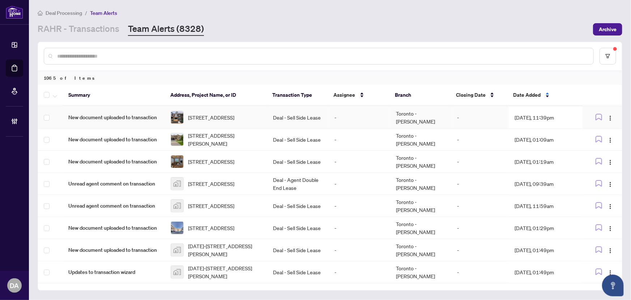
click at [557, 121] on td "Sep/12/2025, 11:39pm" at bounding box center [546, 117] width 74 height 22
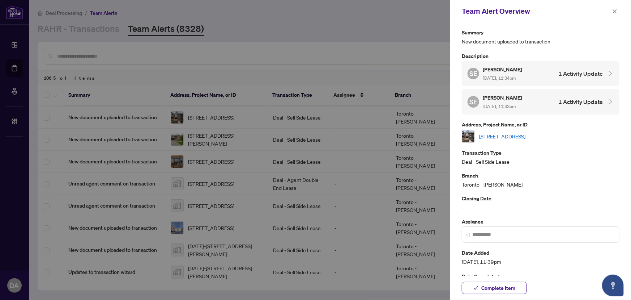
click at [526, 134] on link "2-23 Havelock St, Toronto, Ontario M6H 3B3, Canada" at bounding box center [502, 136] width 46 height 8
drag, startPoint x: 501, startPoint y: 286, endPoint x: 511, endPoint y: 263, distance: 25.1
click at [501, 286] on span "Complete Item" at bounding box center [499, 288] width 34 height 12
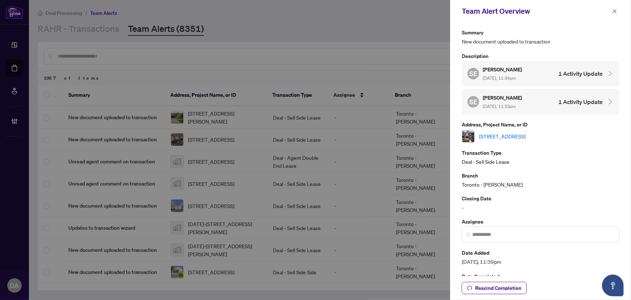
drag, startPoint x: 547, startPoint y: 168, endPoint x: 546, endPoint y: 177, distance: 8.8
click at [547, 168] on div "Summary New document uploaded to transaction Description SE Selena Esmail Sep/1…" at bounding box center [541, 170] width 158 height 284
click at [615, 9] on icon "close" at bounding box center [615, 11] width 5 height 5
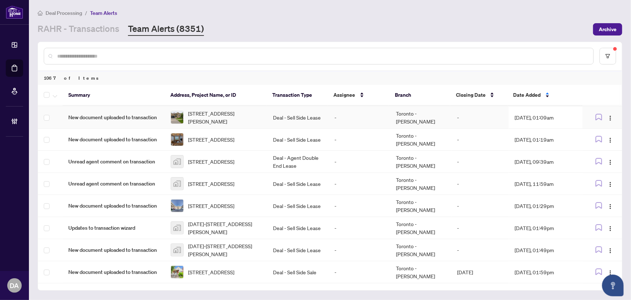
click at [316, 114] on td "Deal - Sell Side Lease" at bounding box center [298, 117] width 62 height 22
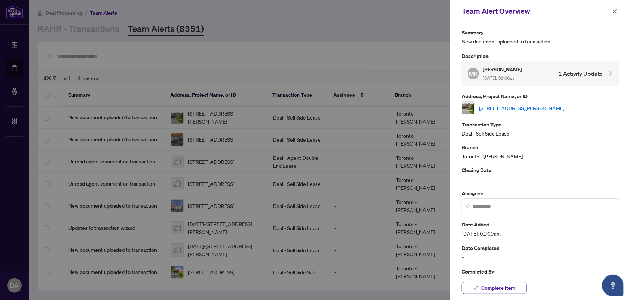
click at [555, 112] on link "16 Imperial Crown Lane, Barrie, Ontario L4N 0T4, Canada" at bounding box center [521, 108] width 85 height 8
drag, startPoint x: 490, startPoint y: 285, endPoint x: 462, endPoint y: 299, distance: 31.6
click at [490, 285] on span "Complete Item" at bounding box center [499, 288] width 34 height 12
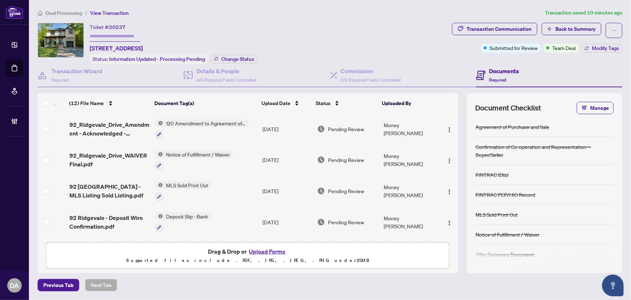
click at [120, 26] on span "50237" at bounding box center [117, 27] width 16 height 7
copy span "50237"
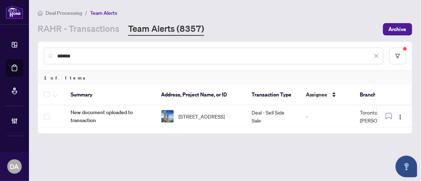
click at [90, 55] on input "*******" at bounding box center [214, 56] width 315 height 8
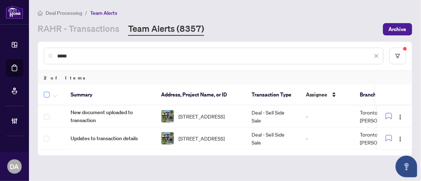
click at [47, 97] on label at bounding box center [47, 94] width 6 height 9
click at [54, 97] on span "button" at bounding box center [55, 95] width 4 height 8
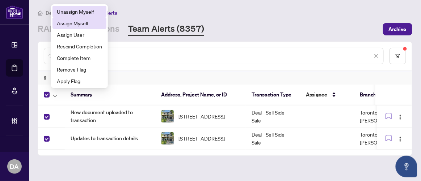
click at [93, 23] on span "Assign Myself" at bounding box center [79, 23] width 45 height 8
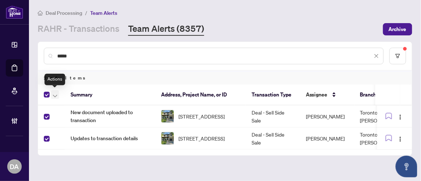
click at [55, 96] on icon "button" at bounding box center [55, 96] width 4 height 3
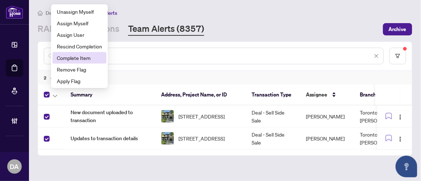
click at [82, 62] on span "Complete Item" at bounding box center [79, 58] width 45 height 8
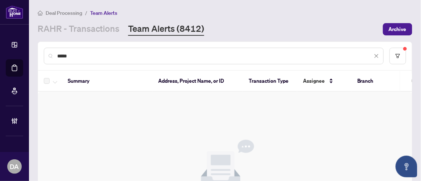
click at [106, 52] on input "*****" at bounding box center [214, 56] width 315 height 8
paste input "**"
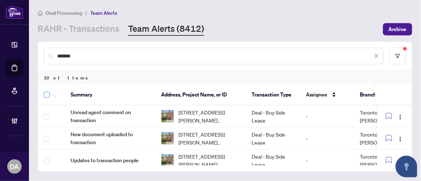
click at [46, 98] on label at bounding box center [47, 94] width 6 height 9
click at [53, 96] on icon "button" at bounding box center [55, 96] width 4 height 3
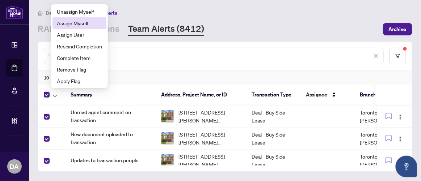
click at [67, 22] on span "Assign Myself" at bounding box center [79, 23] width 45 height 8
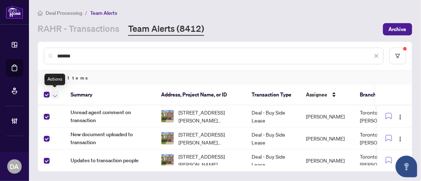
click at [56, 95] on icon "button" at bounding box center [55, 96] width 4 height 3
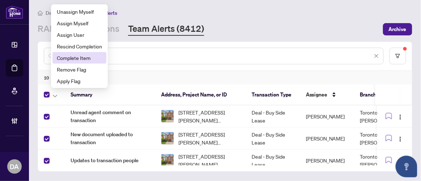
click at [67, 55] on span "Complete Item" at bounding box center [79, 58] width 45 height 8
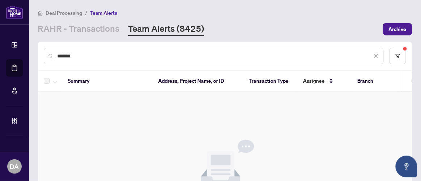
click at [196, 51] on div "*******" at bounding box center [214, 56] width 340 height 17
click at [197, 52] on input "*******" at bounding box center [214, 56] width 315 height 8
paste input "text"
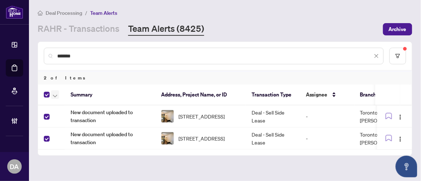
click at [55, 95] on icon "button" at bounding box center [55, 96] width 4 height 3
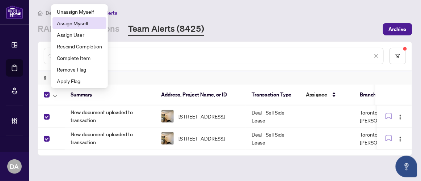
click at [67, 22] on span "Assign Myself" at bounding box center [79, 23] width 45 height 8
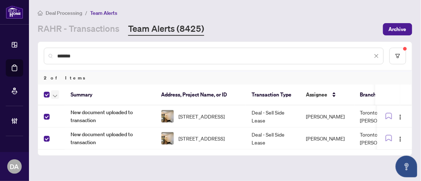
click at [53, 95] on icon "button" at bounding box center [55, 96] width 4 height 3
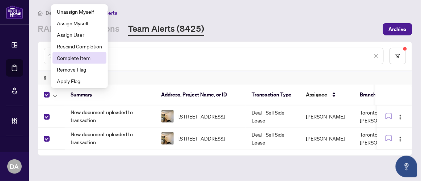
click at [73, 54] on li "Complete Item" at bounding box center [79, 58] width 54 height 12
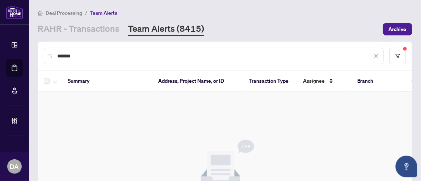
click at [92, 51] on div "*******" at bounding box center [214, 56] width 340 height 17
click at [92, 52] on input "*******" at bounding box center [214, 56] width 315 height 8
paste input "text"
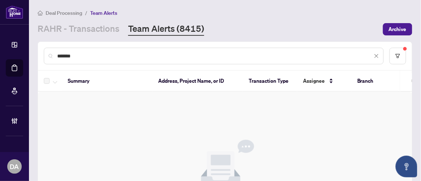
click at [81, 52] on input "*******" at bounding box center [214, 56] width 315 height 8
paste input "text"
click at [96, 58] on input "*****" at bounding box center [214, 56] width 315 height 8
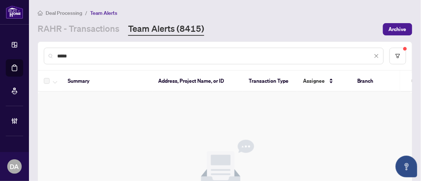
paste input "**"
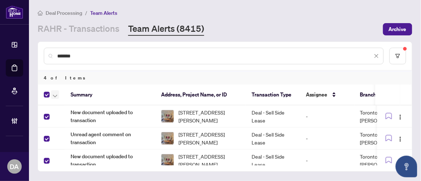
click at [57, 97] on button "button" at bounding box center [55, 94] width 8 height 9
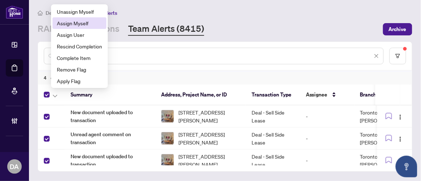
click at [78, 19] on span "Assign Myself" at bounding box center [79, 23] width 45 height 8
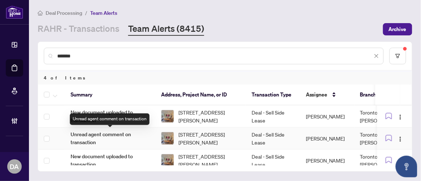
drag, startPoint x: 123, startPoint y: 133, endPoint x: 131, endPoint y: 123, distance: 13.3
click at [122, 133] on span "Unread agent comment on transaction" at bounding box center [110, 139] width 79 height 16
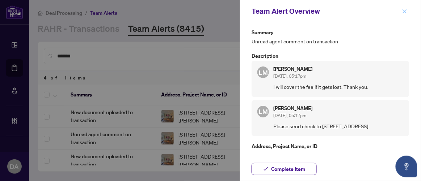
click at [403, 13] on icon "close" at bounding box center [404, 11] width 5 height 5
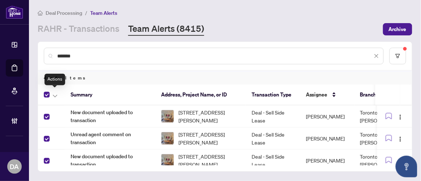
click at [59, 95] on div at bounding box center [53, 94] width 18 height 9
click at [58, 96] on button "button" at bounding box center [55, 94] width 8 height 9
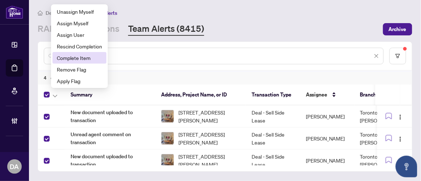
click at [94, 60] on span "Complete Item" at bounding box center [79, 58] width 45 height 8
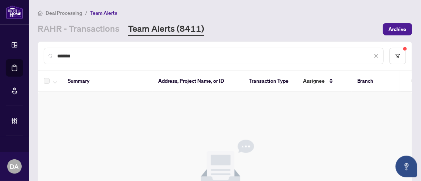
click at [98, 56] on input "*******" at bounding box center [214, 56] width 315 height 8
paste input "text"
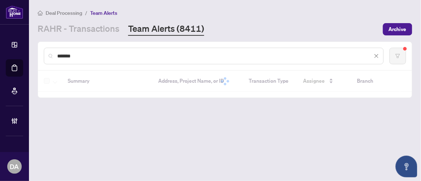
type input "*******"
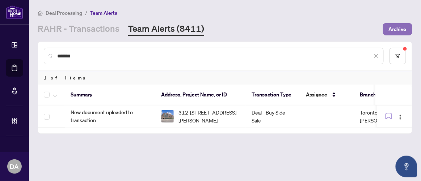
click at [391, 30] on span "Archive" at bounding box center [398, 30] width 18 height 12
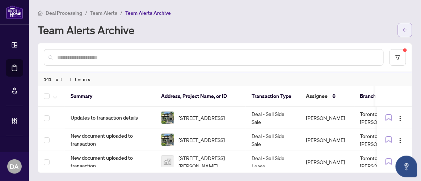
click at [407, 34] on span "button" at bounding box center [404, 30] width 5 height 12
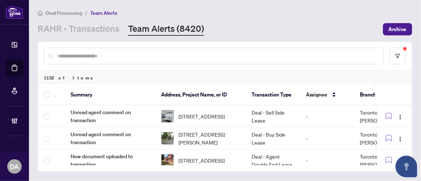
click at [144, 53] on input "text" at bounding box center [217, 56] width 320 height 8
paste input "*******"
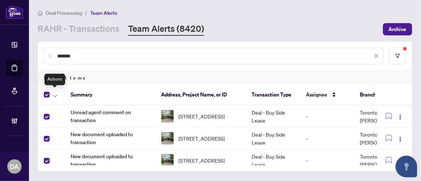
drag, startPoint x: 54, startPoint y: 94, endPoint x: 86, endPoint y: 89, distance: 32.2
click at [55, 95] on icon "button" at bounding box center [55, 96] width 4 height 3
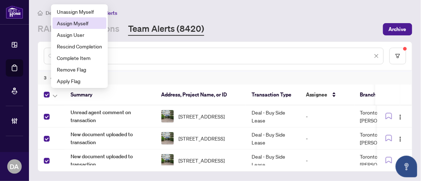
drag, startPoint x: 81, startPoint y: 26, endPoint x: 148, endPoint y: 73, distance: 82.0
click at [81, 26] on span "Assign Myself" at bounding box center [79, 23] width 45 height 8
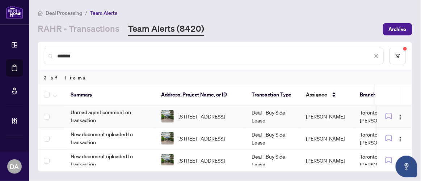
click at [173, 118] on div at bounding box center [167, 116] width 13 height 13
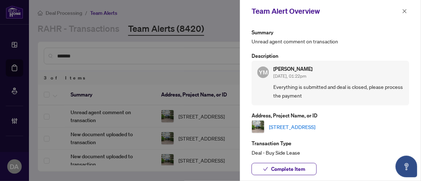
click at [413, 18] on div "Team Alert Overview" at bounding box center [330, 11] width 181 height 22
drag, startPoint x: 409, startPoint y: 10, endPoint x: 348, endPoint y: 40, distance: 68.0
click at [409, 10] on button "button" at bounding box center [404, 11] width 9 height 9
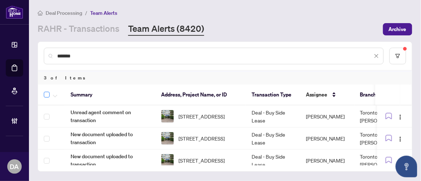
click at [48, 97] on label at bounding box center [47, 94] width 6 height 9
click at [57, 95] on button "button" at bounding box center [55, 94] width 8 height 9
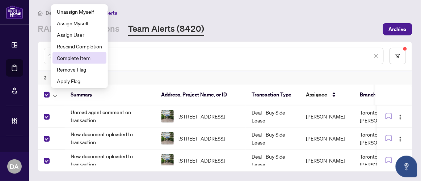
click at [86, 56] on span "Complete Item" at bounding box center [79, 58] width 45 height 8
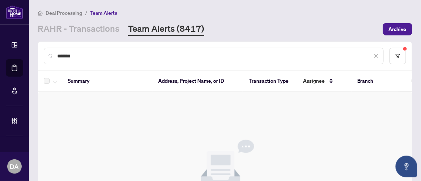
click at [127, 56] on input "*******" at bounding box center [214, 56] width 315 height 8
paste input "text"
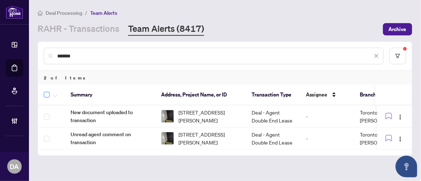
click at [46, 97] on label at bounding box center [47, 94] width 6 height 9
click at [56, 97] on span "button" at bounding box center [55, 95] width 4 height 8
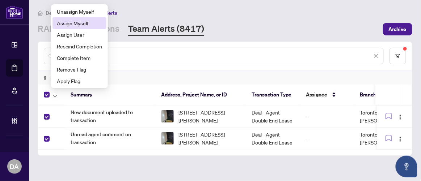
click at [77, 25] on span "Assign Myself" at bounding box center [79, 23] width 45 height 8
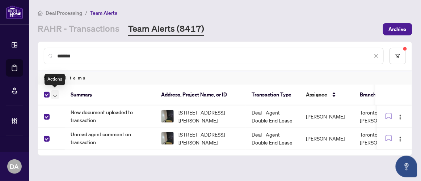
click at [54, 95] on icon "button" at bounding box center [55, 96] width 4 height 3
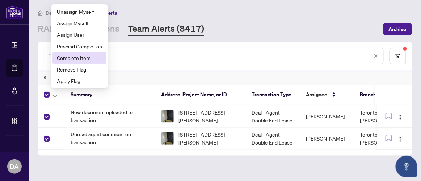
drag, startPoint x: 76, startPoint y: 56, endPoint x: 13, endPoint y: 94, distance: 72.9
click at [76, 56] on span "Complete Item" at bounding box center [79, 58] width 45 height 8
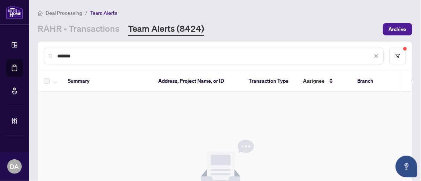
click at [186, 54] on input "*******" at bounding box center [214, 56] width 315 height 8
drag, startPoint x: 186, startPoint y: 53, endPoint x: 182, endPoint y: 55, distance: 4.1
click at [182, 55] on input "*******" at bounding box center [214, 56] width 315 height 8
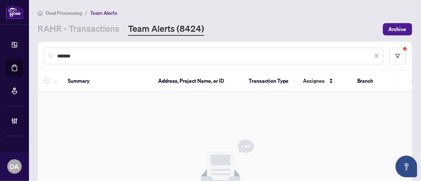
paste input "text"
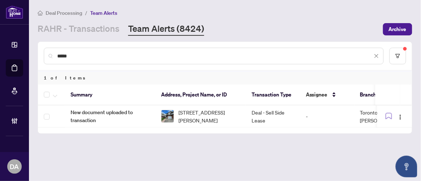
click at [98, 54] on input "*****" at bounding box center [214, 56] width 315 height 8
paste input "**"
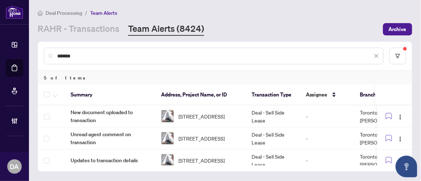
click at [42, 96] on th at bounding box center [51, 95] width 27 height 21
click at [50, 98] on div at bounding box center [53, 94] width 18 height 9
click at [46, 99] on th at bounding box center [51, 95] width 27 height 21
click at [52, 93] on button "button" at bounding box center [55, 94] width 8 height 9
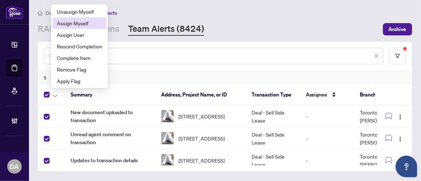
click at [86, 21] on span "Assign Myself" at bounding box center [79, 23] width 45 height 8
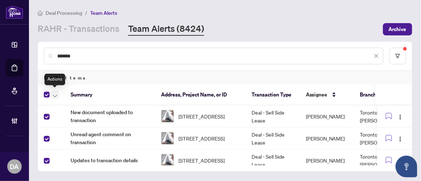
click at [55, 95] on icon "button" at bounding box center [55, 96] width 4 height 3
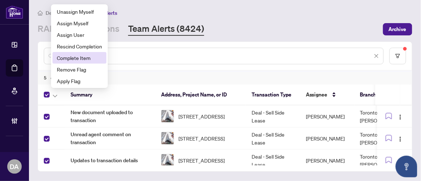
drag, startPoint x: 77, startPoint y: 58, endPoint x: 6, endPoint y: 30, distance: 76.7
click at [77, 59] on span "Complete Item" at bounding box center [79, 58] width 45 height 8
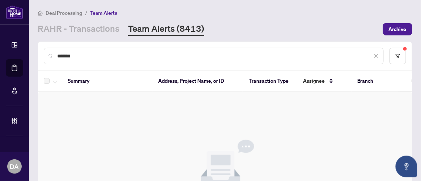
click at [79, 58] on input "*******" at bounding box center [214, 56] width 315 height 8
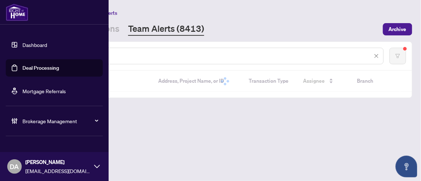
drag, startPoint x: 77, startPoint y: 57, endPoint x: 1, endPoint y: 53, distance: 75.4
click at [1, 53] on div "Dashboard Deal Processing Mortgage Referrals Brokerage Management DA Dalal Alay…" at bounding box center [210, 90] width 421 height 181
paste input "******"
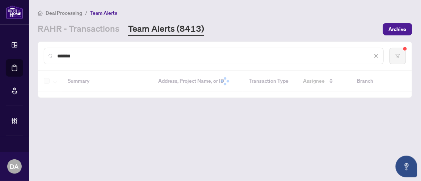
click at [85, 56] on input "*******" at bounding box center [214, 56] width 315 height 8
paste input "text"
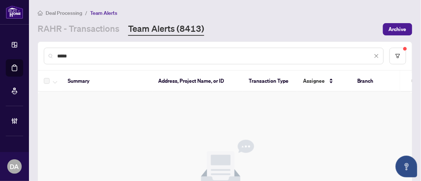
click at [98, 56] on input "*****" at bounding box center [214, 56] width 315 height 8
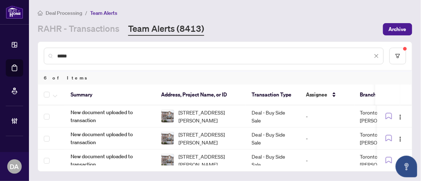
click at [54, 95] on div at bounding box center [53, 94] width 18 height 9
click at [54, 95] on icon "button" at bounding box center [55, 96] width 4 height 3
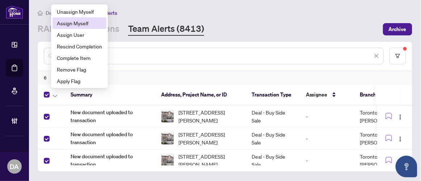
click at [78, 27] on li "Assign Myself" at bounding box center [79, 23] width 54 height 12
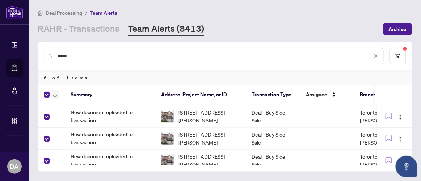
click at [51, 95] on button "button" at bounding box center [55, 94] width 8 height 9
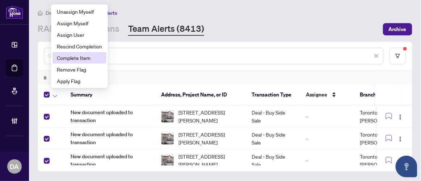
click at [77, 60] on span "Complete Item" at bounding box center [79, 58] width 45 height 8
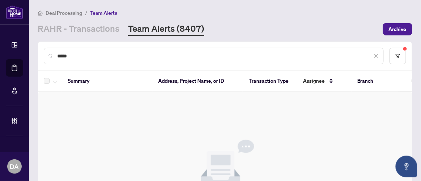
click at [127, 52] on input "*****" at bounding box center [214, 56] width 315 height 8
paste input "**"
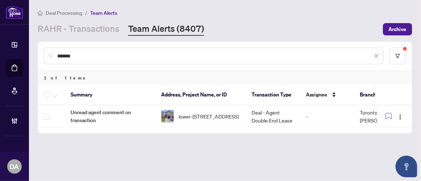
click at [84, 55] on input "*******" at bounding box center [214, 56] width 315 height 8
click at [167, 115] on img at bounding box center [167, 116] width 12 height 12
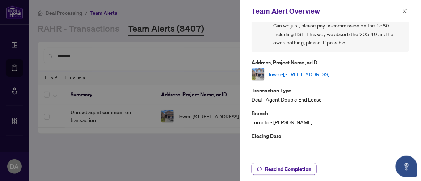
scroll to position [98, 0]
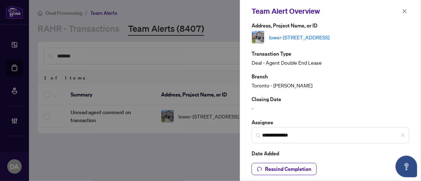
click at [401, 13] on button "button" at bounding box center [404, 11] width 9 height 9
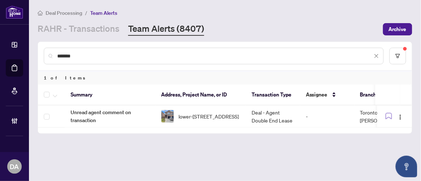
click at [167, 56] on input "*******" at bounding box center [214, 56] width 315 height 8
paste input "text"
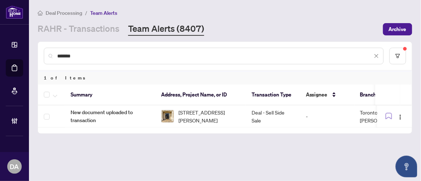
click at [141, 57] on input "*******" at bounding box center [214, 56] width 315 height 8
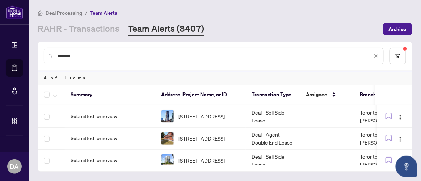
click at [45, 93] on th at bounding box center [51, 95] width 27 height 21
click at [58, 93] on button "button" at bounding box center [55, 94] width 8 height 9
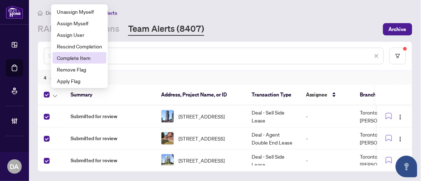
click at [73, 59] on span "Complete Item" at bounding box center [79, 58] width 45 height 8
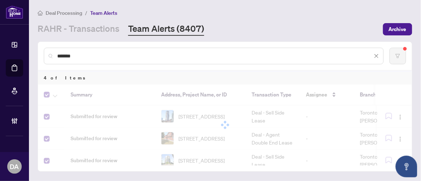
drag, startPoint x: 81, startPoint y: 58, endPoint x: 26, endPoint y: 48, distance: 56.2
click at [26, 48] on div "Dashboard Deal Processing Mortgage Referrals Brokerage Management DA Dalal Alay…" at bounding box center [210, 90] width 421 height 181
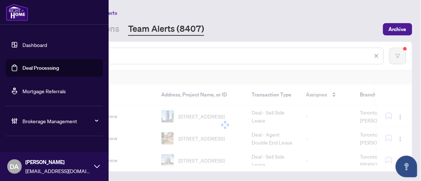
paste input "text"
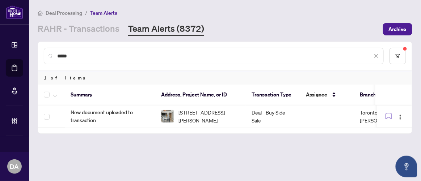
click at [101, 56] on input "*****" at bounding box center [214, 56] width 315 height 8
paste input "**"
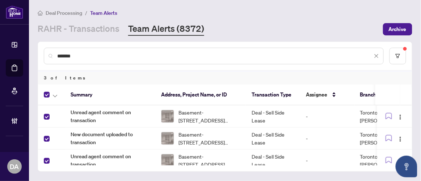
click at [60, 98] on div at bounding box center [53, 94] width 18 height 9
click at [64, 98] on th at bounding box center [51, 95] width 27 height 21
click at [56, 92] on span "button" at bounding box center [55, 95] width 4 height 8
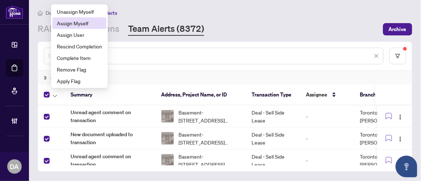
click at [90, 22] on span "Assign Myself" at bounding box center [79, 23] width 45 height 8
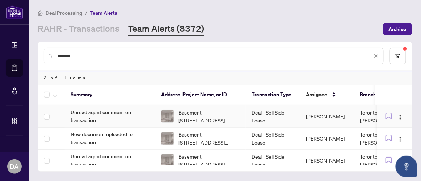
click at [117, 117] on span "Unread agent comment on transaction" at bounding box center [110, 117] width 79 height 16
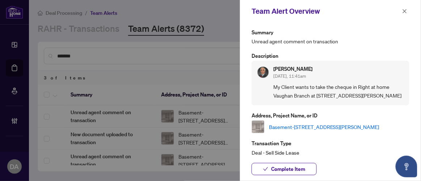
click at [414, 6] on div "Team Alert Overview" at bounding box center [330, 11] width 181 height 22
click at [416, 12] on div "Team Alert Overview" at bounding box center [330, 11] width 181 height 22
click at [406, 13] on button "button" at bounding box center [404, 11] width 9 height 9
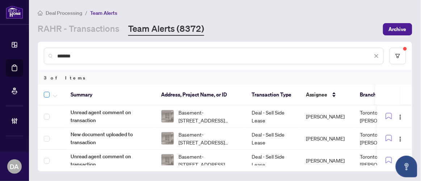
click at [45, 98] on label at bounding box center [47, 94] width 6 height 9
click at [55, 98] on span "button" at bounding box center [55, 95] width 4 height 8
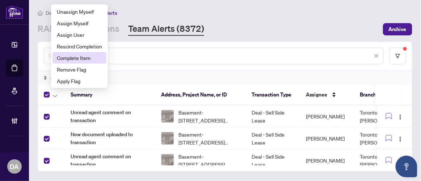
click at [65, 52] on li "Complete Item" at bounding box center [79, 58] width 54 height 12
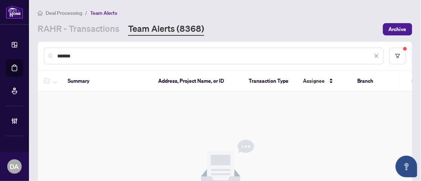
click at [140, 58] on input "*******" at bounding box center [214, 56] width 315 height 8
paste input "text"
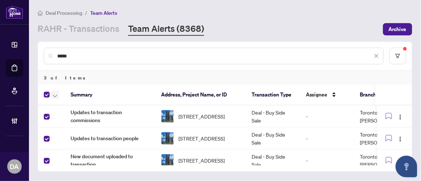
click at [56, 95] on icon "button" at bounding box center [55, 96] width 4 height 3
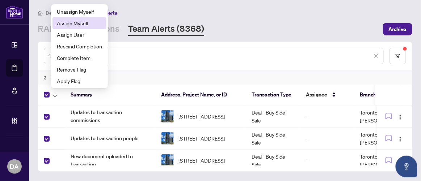
click at [87, 24] on span "Assign Myself" at bounding box center [79, 23] width 45 height 8
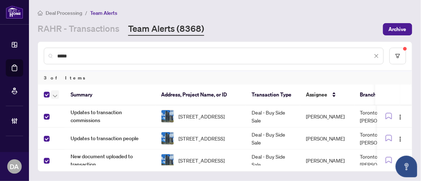
click at [56, 96] on icon "button" at bounding box center [55, 96] width 4 height 3
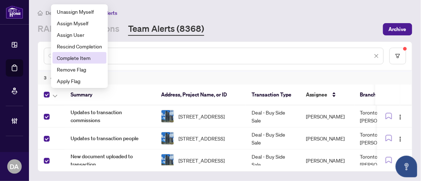
click at [86, 59] on span "Complete Item" at bounding box center [79, 58] width 45 height 8
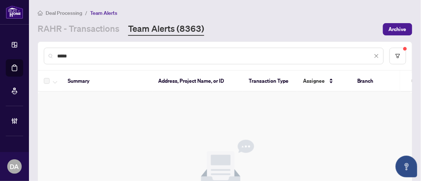
click at [77, 50] on div "*****" at bounding box center [214, 56] width 340 height 17
click at [75, 55] on input "*****" at bounding box center [214, 56] width 315 height 8
paste input "**"
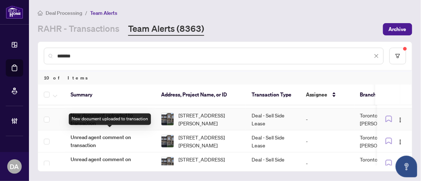
scroll to position [65, 0]
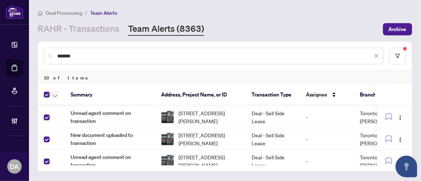
drag, startPoint x: 51, startPoint y: 93, endPoint x: 59, endPoint y: 92, distance: 7.7
click at [52, 93] on button "button" at bounding box center [55, 94] width 8 height 9
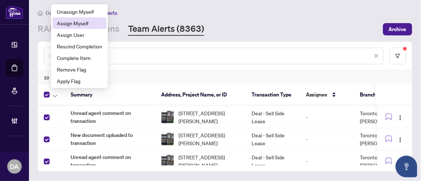
click at [82, 24] on span "Assign Myself" at bounding box center [79, 23] width 45 height 8
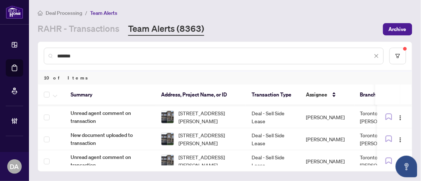
click at [48, 94] on th at bounding box center [51, 95] width 27 height 21
click at [53, 95] on icon "button" at bounding box center [55, 96] width 4 height 3
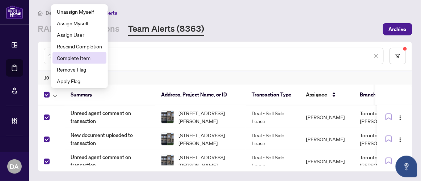
click at [76, 53] on li "Complete Item" at bounding box center [79, 58] width 54 height 12
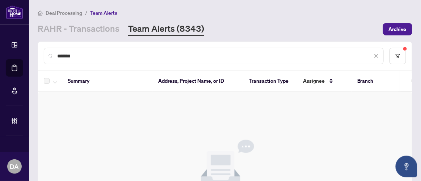
scroll to position [0, 0]
click at [98, 52] on input "*******" at bounding box center [214, 56] width 315 height 8
paste input "text"
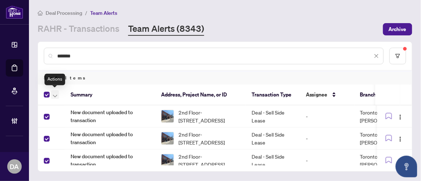
click at [53, 96] on icon "button" at bounding box center [55, 96] width 4 height 3
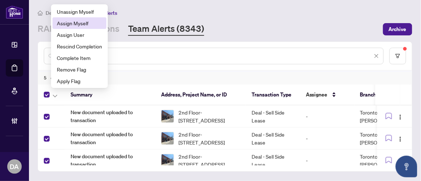
click at [78, 26] on span "Assign Myself" at bounding box center [79, 23] width 45 height 8
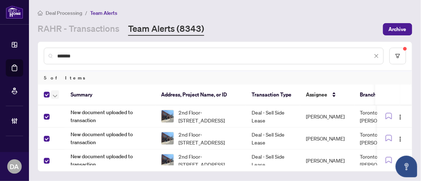
click at [58, 96] on button "button" at bounding box center [55, 94] width 8 height 9
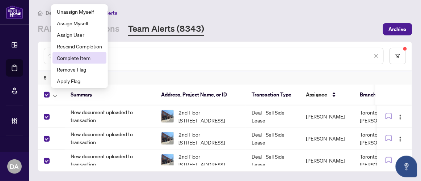
click at [80, 54] on span "Complete Item" at bounding box center [79, 58] width 45 height 8
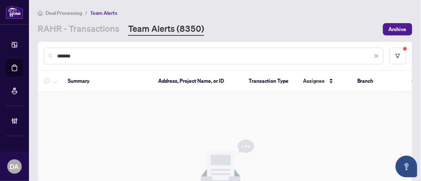
click at [70, 53] on input "*******" at bounding box center [214, 56] width 315 height 8
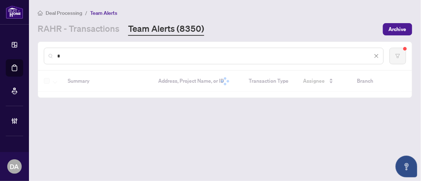
drag, startPoint x: 42, startPoint y: 55, endPoint x: -18, endPoint y: 55, distance: 59.3
click at [0, 55] on html "**********" at bounding box center [210, 90] width 421 height 181
click at [113, 57] on input "*" at bounding box center [214, 56] width 315 height 8
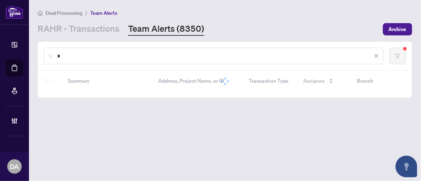
paste input "******"
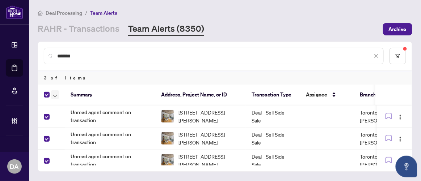
click at [53, 96] on icon "button" at bounding box center [55, 96] width 4 height 3
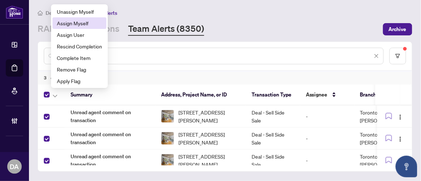
click at [90, 18] on li "Assign Myself" at bounding box center [79, 23] width 54 height 12
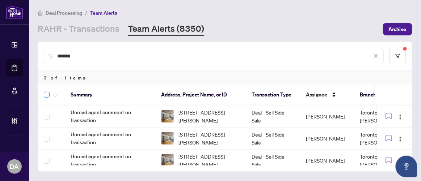
click at [47, 89] on th at bounding box center [51, 95] width 27 height 21
click at [50, 92] on div at bounding box center [53, 94] width 18 height 9
click at [49, 94] on div at bounding box center [53, 94] width 18 height 9
click at [59, 95] on div at bounding box center [53, 94] width 18 height 9
click at [55, 96] on icon "button" at bounding box center [55, 96] width 4 height 3
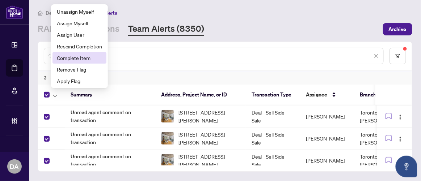
click at [74, 59] on span "Complete Item" at bounding box center [79, 58] width 45 height 8
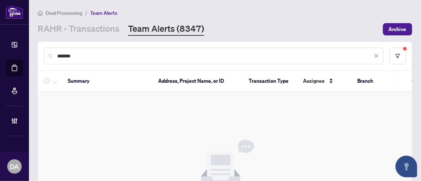
click at [102, 52] on input "*******" at bounding box center [214, 56] width 315 height 8
paste input "text"
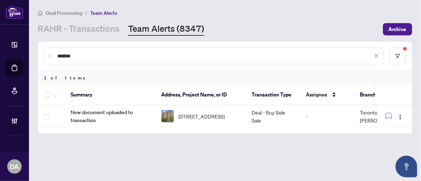
click at [109, 54] on input "*******" at bounding box center [214, 56] width 315 height 8
paste input "text"
click at [164, 60] on div "*******" at bounding box center [214, 56] width 340 height 17
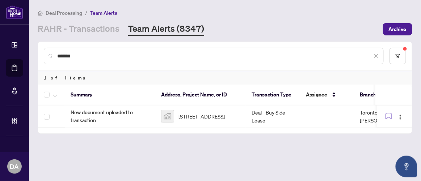
click at [164, 60] on div "*******" at bounding box center [214, 56] width 340 height 17
click at [164, 56] on input "*******" at bounding box center [214, 56] width 315 height 8
paste input "text"
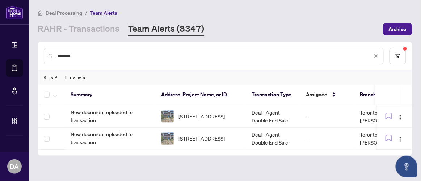
click at [45, 100] on th at bounding box center [51, 95] width 27 height 21
click at [55, 92] on span "button" at bounding box center [55, 95] width 4 height 8
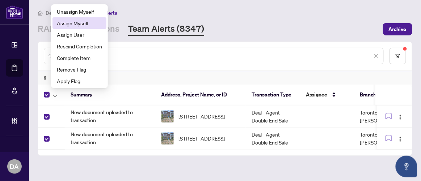
click at [78, 26] on span "Assign Myself" at bounding box center [79, 23] width 45 height 8
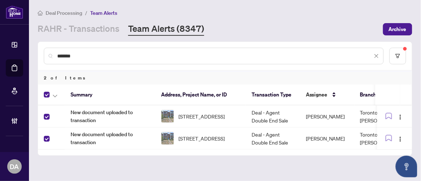
drag, startPoint x: 55, startPoint y: 94, endPoint x: 60, endPoint y: 94, distance: 5.4
click at [55, 95] on icon "button" at bounding box center [55, 96] width 4 height 3
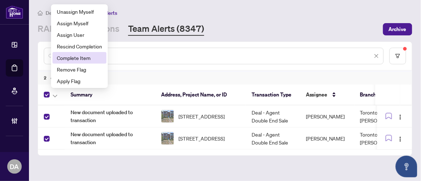
click at [84, 60] on span "Complete Item" at bounding box center [79, 58] width 45 height 8
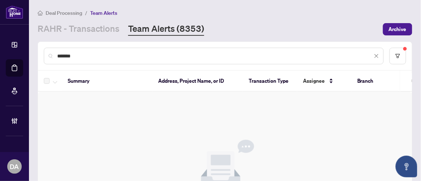
click at [90, 56] on input "*******" at bounding box center [214, 56] width 315 height 8
click at [115, 50] on div "*******" at bounding box center [214, 56] width 340 height 17
click at [118, 55] on input "*******" at bounding box center [214, 56] width 315 height 8
click at [196, 52] on input "*******" at bounding box center [214, 56] width 315 height 8
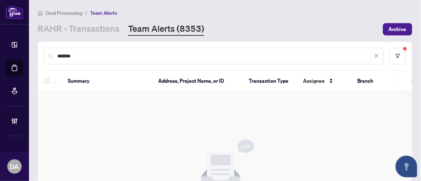
paste input "text"
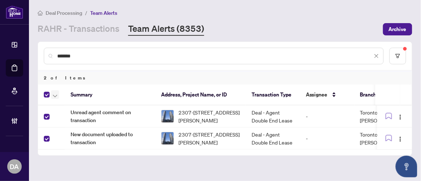
click at [56, 96] on icon "button" at bounding box center [55, 96] width 4 height 3
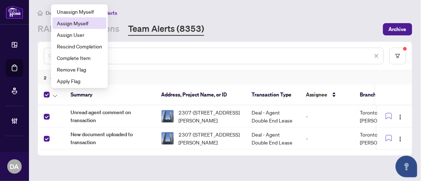
click at [96, 22] on span "Assign Myself" at bounding box center [79, 23] width 45 height 8
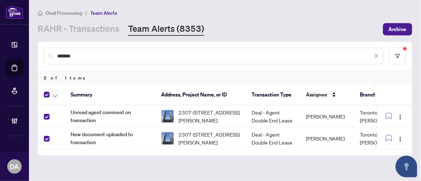
click at [53, 96] on icon "button" at bounding box center [55, 96] width 4 height 3
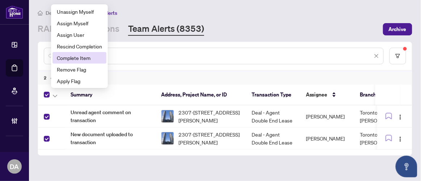
click at [75, 58] on span "Complete Item" at bounding box center [79, 58] width 45 height 8
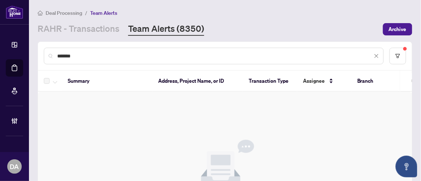
click at [121, 57] on input "*******" at bounding box center [214, 56] width 315 height 8
click at [121, 56] on input "*******" at bounding box center [214, 56] width 315 height 8
paste input "text"
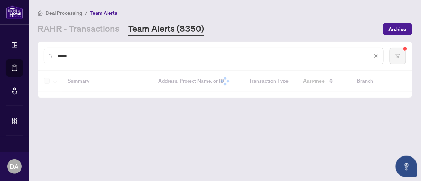
type input "*****"
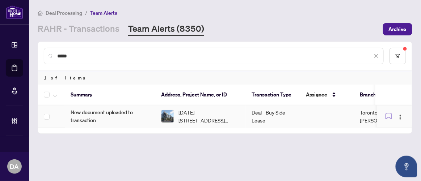
drag, startPoint x: 93, startPoint y: 118, endPoint x: 98, endPoint y: 118, distance: 4.7
click at [98, 118] on span "New document uploaded to transaction" at bounding box center [110, 117] width 79 height 16
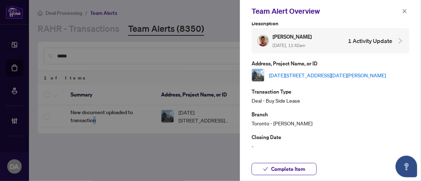
scroll to position [98, 0]
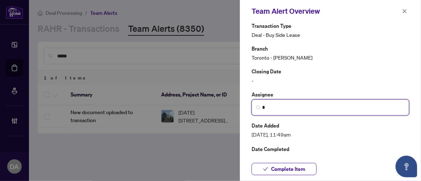
click at [299, 109] on input "*" at bounding box center [333, 108] width 143 height 8
type input "*"
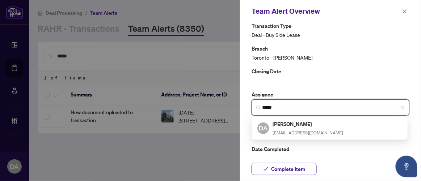
click at [311, 130] on div "Dalal Alayoubi dalala@rightathomerealty.com" at bounding box center [307, 128] width 71 height 17
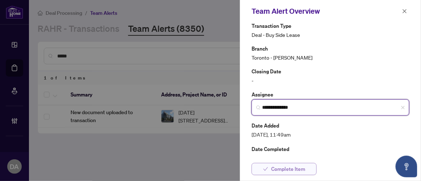
type input "**********"
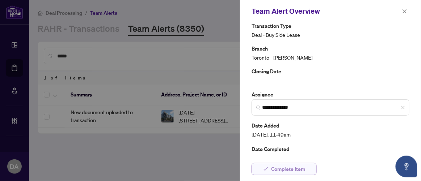
click at [287, 169] on span "Complete Item" at bounding box center [288, 170] width 34 height 12
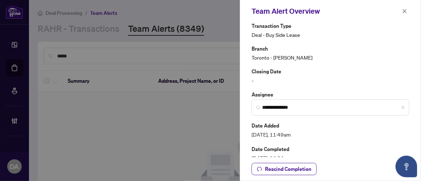
drag, startPoint x: 403, startPoint y: 10, endPoint x: 398, endPoint y: 11, distance: 5.1
click at [403, 10] on icon "close" at bounding box center [404, 11] width 5 height 5
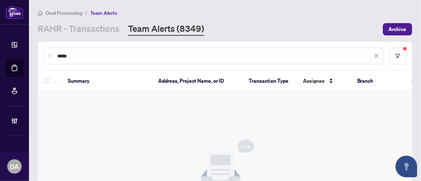
click at [85, 55] on input "*****" at bounding box center [214, 56] width 315 height 8
paste input "**"
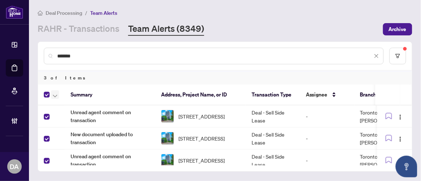
click at [52, 95] on button "button" at bounding box center [55, 94] width 8 height 9
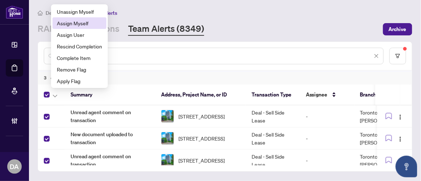
click at [92, 25] on span "Assign Myself" at bounding box center [79, 23] width 45 height 8
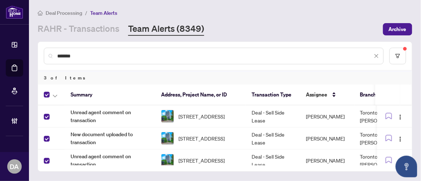
click at [50, 95] on div at bounding box center [53, 94] width 18 height 9
click at [51, 95] on button "button" at bounding box center [55, 94] width 8 height 9
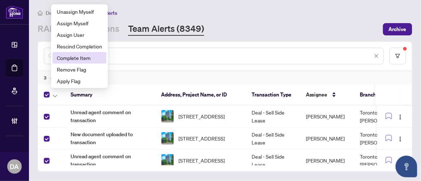
click at [79, 61] on span "Complete Item" at bounding box center [79, 58] width 45 height 8
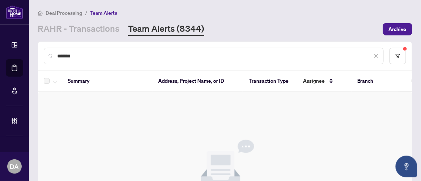
click at [130, 54] on input "*******" at bounding box center [214, 56] width 315 height 8
paste input "text"
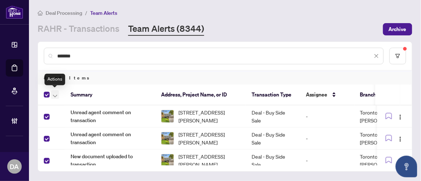
click at [55, 98] on button "button" at bounding box center [55, 94] width 8 height 9
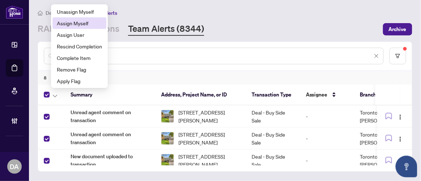
click at [93, 26] on span "Assign Myself" at bounding box center [79, 23] width 45 height 8
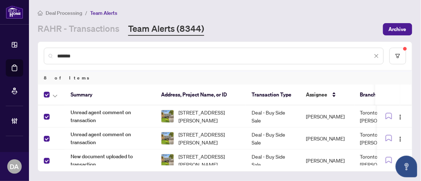
click at [114, 122] on span "Unread agent comment on transaction" at bounding box center [110, 117] width 79 height 16
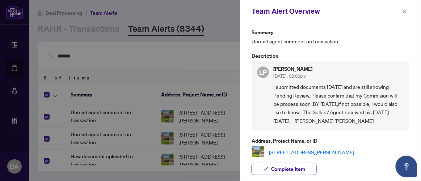
drag, startPoint x: 403, startPoint y: 13, endPoint x: 355, endPoint y: 59, distance: 65.5
click at [403, 14] on span "button" at bounding box center [404, 11] width 5 height 12
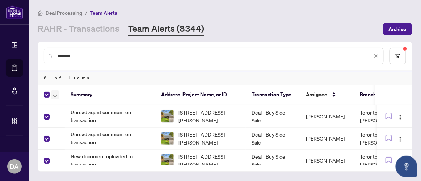
click at [56, 96] on icon "button" at bounding box center [55, 96] width 4 height 3
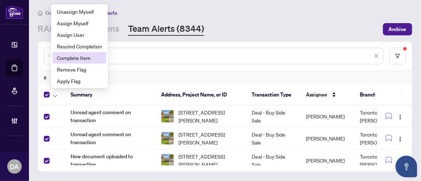
click at [83, 62] on span "Complete Item" at bounding box center [79, 58] width 45 height 8
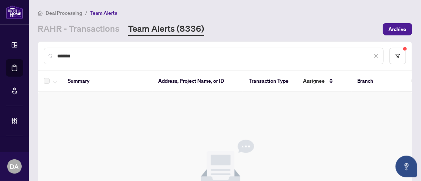
click at [96, 55] on input "*******" at bounding box center [214, 56] width 315 height 8
click at [96, 54] on input "*******" at bounding box center [214, 56] width 315 height 8
paste input "text"
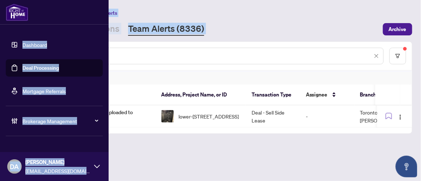
drag, startPoint x: 123, startPoint y: 49, endPoint x: 21, endPoint y: 50, distance: 102.0
click at [5, 45] on div "Dashboard Deal Processing Mortgage Referrals Brokerage Management DA Dalal Alay…" at bounding box center [210, 90] width 421 height 181
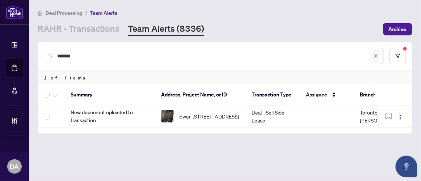
click at [187, 60] on div "*******" at bounding box center [214, 56] width 340 height 17
click at [188, 55] on input "*******" at bounding box center [214, 56] width 315 height 8
paste input "text"
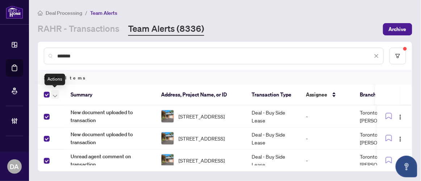
click at [54, 95] on icon "button" at bounding box center [55, 96] width 4 height 3
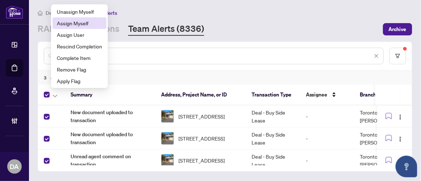
click at [85, 26] on span "Assign Myself" at bounding box center [79, 23] width 45 height 8
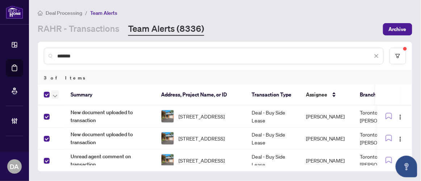
click at [55, 95] on icon "button" at bounding box center [55, 96] width 4 height 3
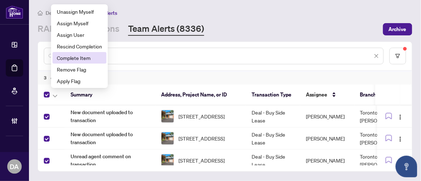
click at [92, 56] on span "Complete Item" at bounding box center [79, 58] width 45 height 8
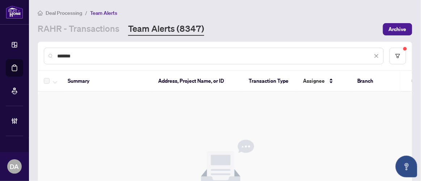
drag, startPoint x: 151, startPoint y: 51, endPoint x: 140, endPoint y: 53, distance: 11.4
click at [140, 53] on input "*******" at bounding box center [214, 56] width 315 height 8
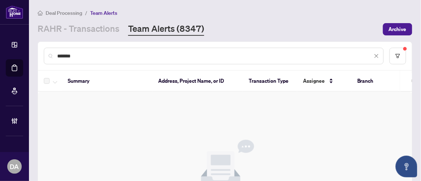
paste input "text"
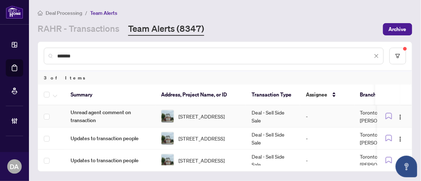
click at [170, 117] on img at bounding box center [167, 116] width 12 height 12
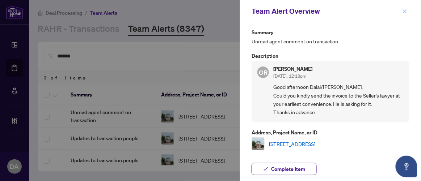
click at [406, 12] on icon "close" at bounding box center [405, 11] width 4 height 4
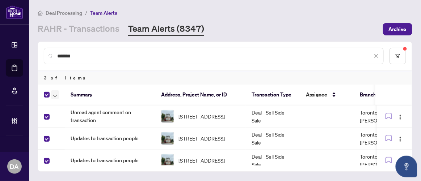
click at [57, 94] on button "button" at bounding box center [55, 94] width 8 height 9
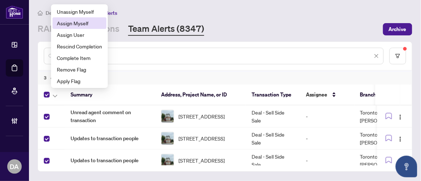
click at [99, 26] on span "Assign Myself" at bounding box center [79, 23] width 45 height 8
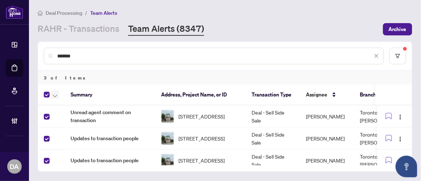
click at [51, 95] on button "button" at bounding box center [55, 94] width 8 height 9
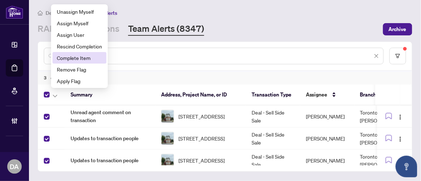
click at [86, 58] on span "Complete Item" at bounding box center [79, 58] width 45 height 8
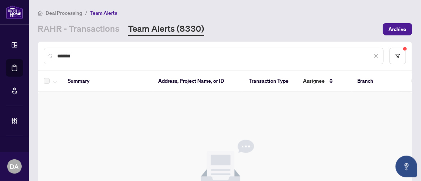
click at [156, 53] on input "*******" at bounding box center [214, 56] width 315 height 8
paste input "text"
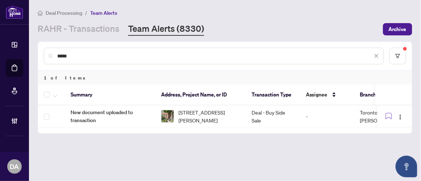
click at [99, 53] on input "*****" at bounding box center [214, 56] width 315 height 8
paste input "text"
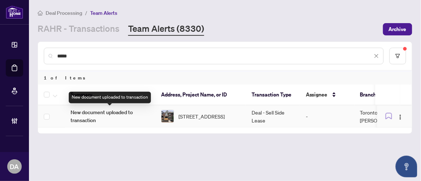
type input "*****"
click at [139, 116] on span "New document uploaded to transaction" at bounding box center [110, 117] width 79 height 16
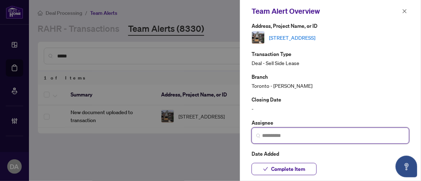
click at [296, 132] on input "search" at bounding box center [333, 136] width 143 height 8
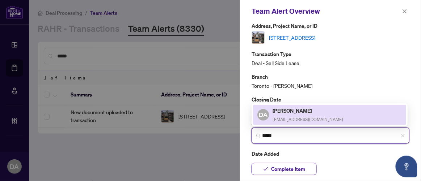
click at [298, 114] on div "Dalal Alayoubi dalala@rightathomerealty.com" at bounding box center [307, 115] width 71 height 17
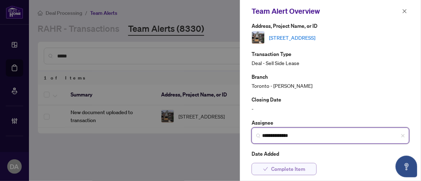
type input "**********"
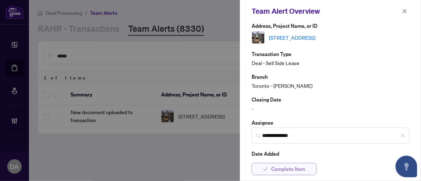
click at [305, 165] on button "Complete Item" at bounding box center [283, 169] width 65 height 12
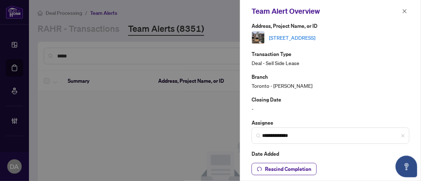
drag, startPoint x: 407, startPoint y: 9, endPoint x: 360, endPoint y: 19, distance: 48.0
click at [406, 9] on icon "close" at bounding box center [404, 11] width 5 height 5
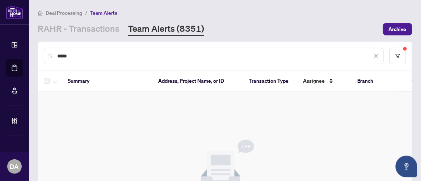
click at [98, 58] on input "*****" at bounding box center [214, 56] width 315 height 8
paste input "**"
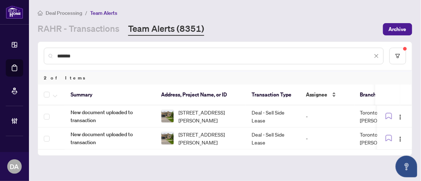
type input "*******"
click at [49, 90] on label at bounding box center [47, 94] width 6 height 9
click at [56, 97] on span "button" at bounding box center [55, 95] width 4 height 8
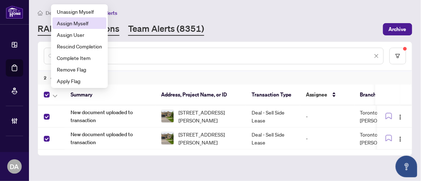
click at [98, 24] on span "Assign Myself" at bounding box center [79, 23] width 45 height 8
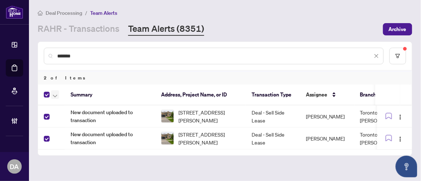
click at [53, 96] on icon "button" at bounding box center [55, 96] width 4 height 3
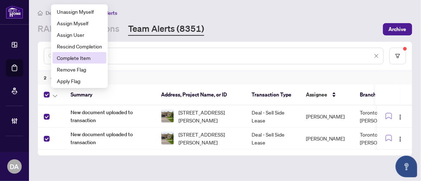
click at [78, 59] on span "Complete Item" at bounding box center [79, 58] width 45 height 8
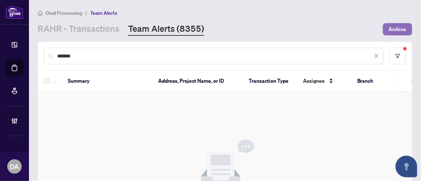
click at [389, 29] on span "Archive" at bounding box center [398, 30] width 18 height 12
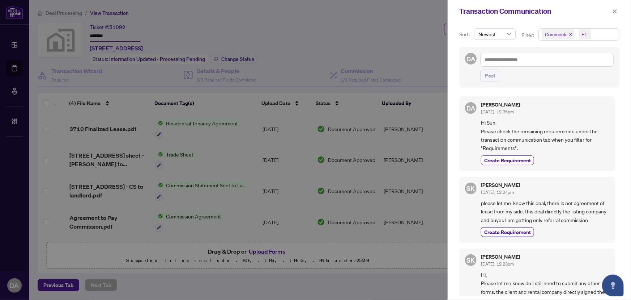
click at [609, 13] on div "Transaction Communication" at bounding box center [534, 11] width 151 height 11
click at [615, 11] on icon "close" at bounding box center [615, 11] width 4 height 4
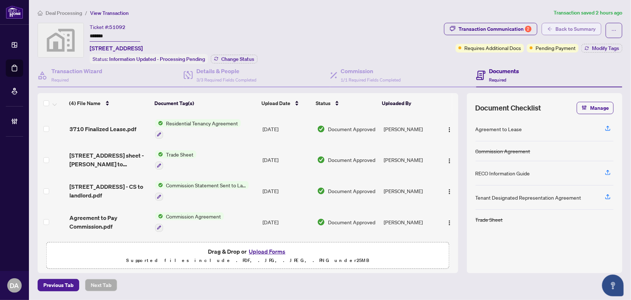
click at [583, 29] on span "Back to Summary" at bounding box center [576, 29] width 40 height 12
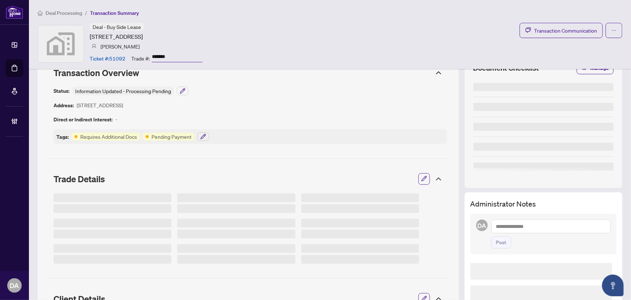
scroll to position [33, 0]
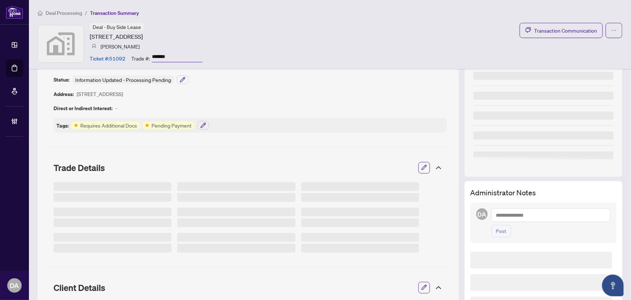
click at [511, 215] on textarea at bounding box center [551, 215] width 119 height 14
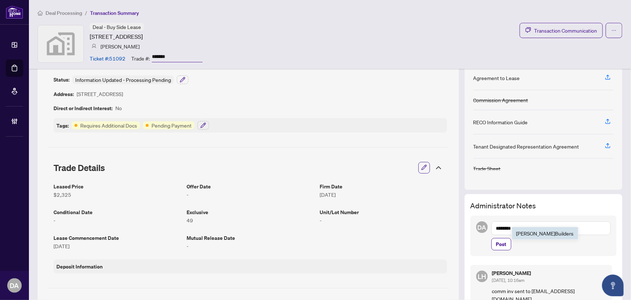
click at [521, 230] on span "RAHR Builder s" at bounding box center [546, 233] width 58 height 7
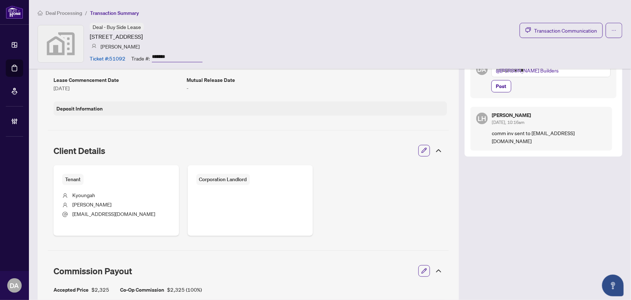
scroll to position [98, 0]
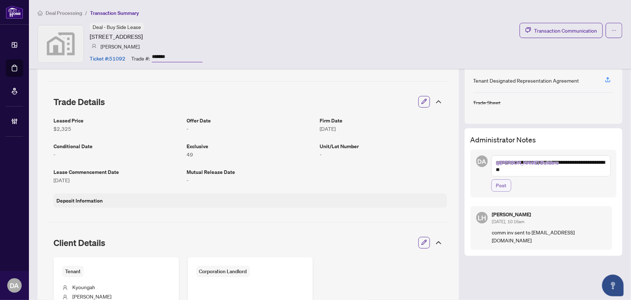
type textarea "**********"
click at [497, 183] on span "Post" at bounding box center [501, 185] width 10 height 12
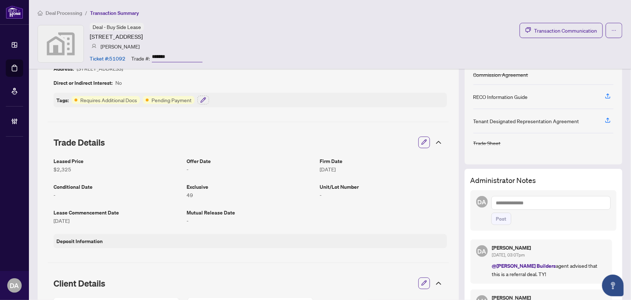
scroll to position [0, 0]
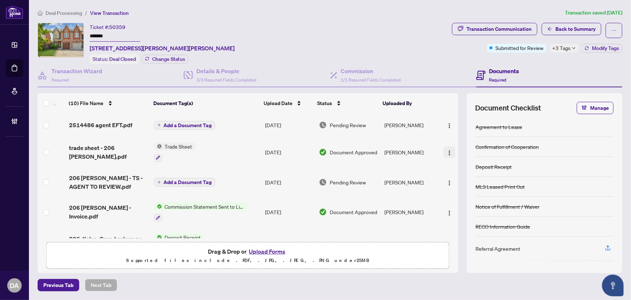
click at [450, 150] on img "button" at bounding box center [450, 153] width 6 height 6
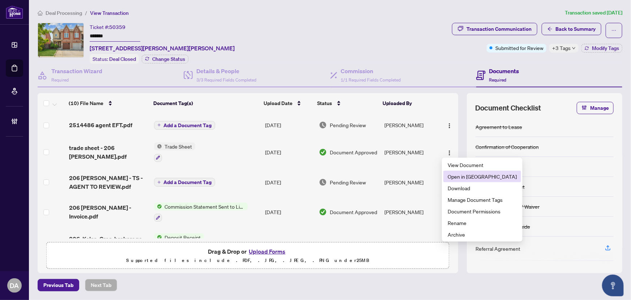
click at [479, 176] on span "Open in [GEOGRAPHIC_DATA]" at bounding box center [482, 176] width 69 height 8
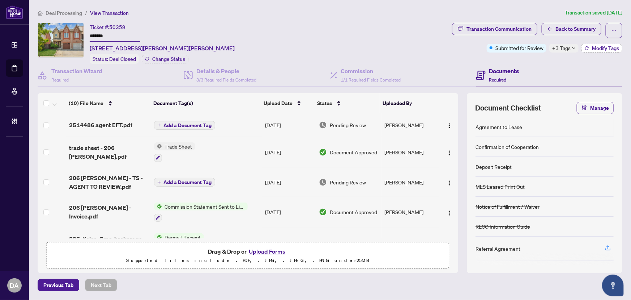
click at [586, 48] on icon "button" at bounding box center [587, 48] width 4 height 4
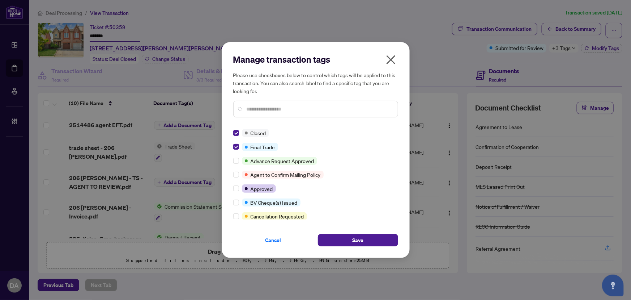
click at [232, 189] on div "Manage transaction tags Please use checkboxes below to control which tags will …" at bounding box center [316, 150] width 188 height 216
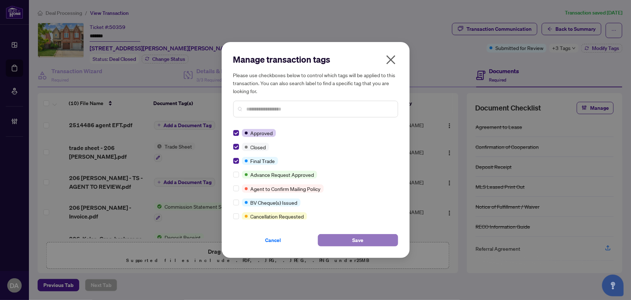
click at [360, 240] on span "Save" at bounding box center [357, 240] width 11 height 12
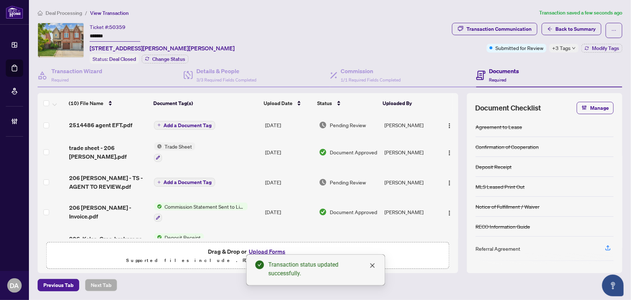
click at [108, 37] on input "*******" at bounding box center [115, 36] width 51 height 10
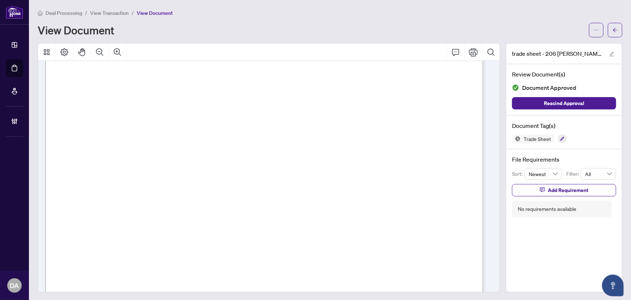
scroll to position [230, 0]
drag, startPoint x: 557, startPoint y: 141, endPoint x: 341, endPoint y: 8, distance: 253.9
click at [560, 157] on div "trade sheet - 206 Kelso.pdf Review Document(s) Document Approved Rescind Approv…" at bounding box center [564, 167] width 117 height 249
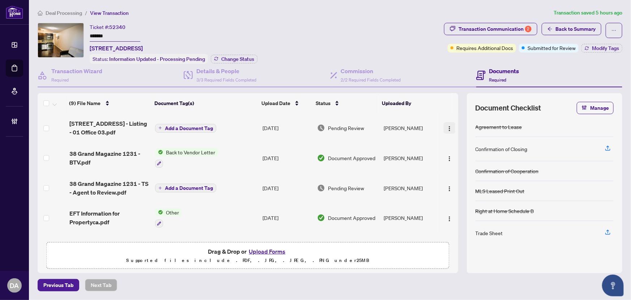
click at [447, 129] on img "button" at bounding box center [450, 129] width 6 height 6
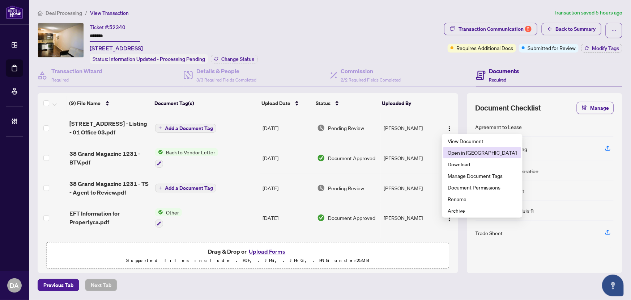
click at [457, 149] on span "Open in [GEOGRAPHIC_DATA]" at bounding box center [482, 152] width 69 height 8
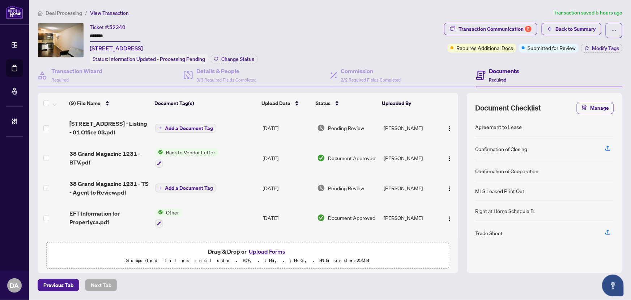
click at [140, 34] on input "*******" at bounding box center [115, 36] width 51 height 10
click at [450, 184] on span "button" at bounding box center [450, 188] width 6 height 8
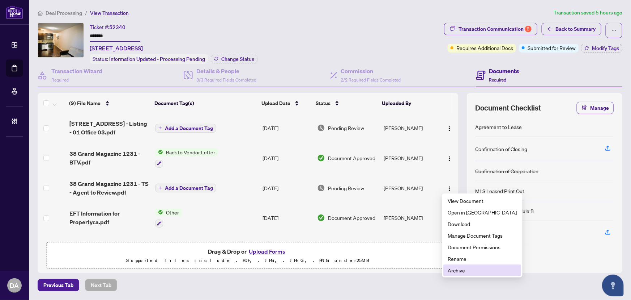
click at [454, 268] on span "Archive" at bounding box center [482, 270] width 69 height 8
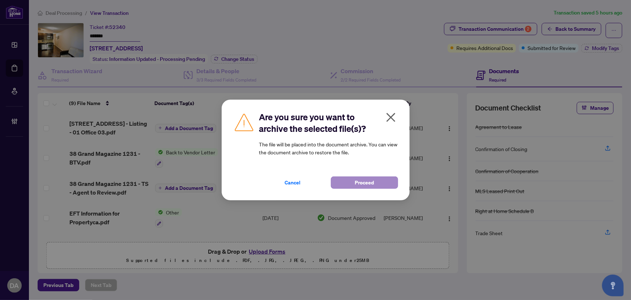
click at [381, 177] on div "Cancel Proceed" at bounding box center [328, 178] width 139 height 21
click at [383, 179] on button "Proceed" at bounding box center [364, 182] width 67 height 12
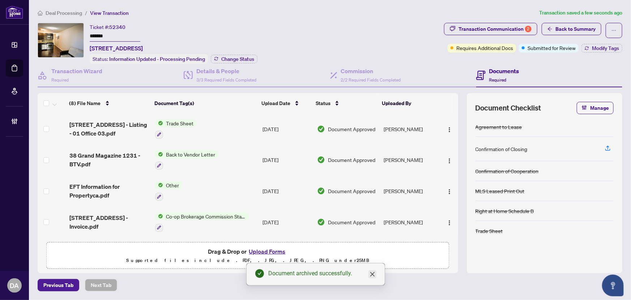
click at [373, 272] on icon "close" at bounding box center [373, 274] width 6 height 6
click at [523, 21] on div "Deal Processing / View Transaction Transaction saved a few seconds ago Ticket #…" at bounding box center [330, 150] width 591 height 282
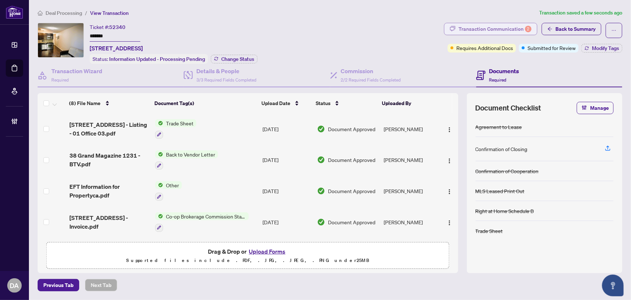
click at [533, 28] on button "Transaction Communication 2" at bounding box center [490, 29] width 93 height 12
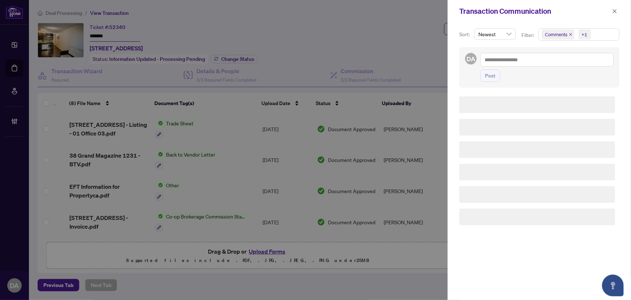
click at [571, 35] on icon "close" at bounding box center [570, 34] width 3 height 3
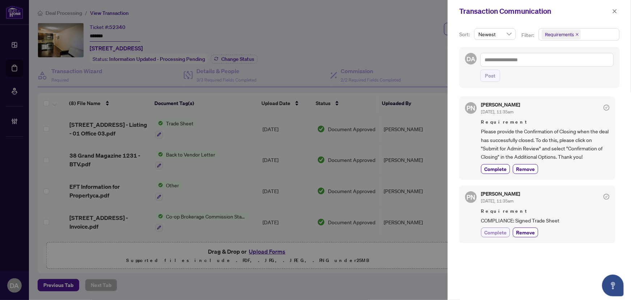
click at [501, 233] on span "Complete" at bounding box center [495, 232] width 22 height 8
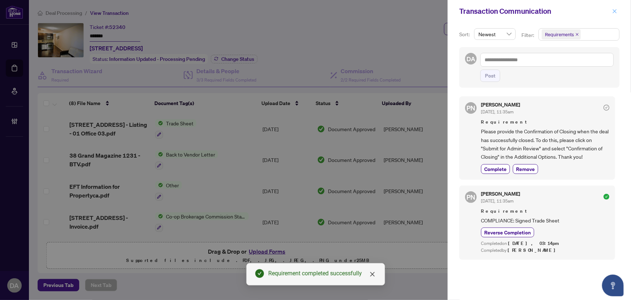
click at [616, 7] on span "button" at bounding box center [615, 11] width 5 height 12
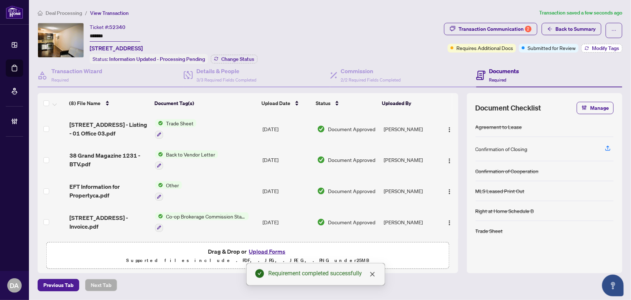
click at [601, 48] on span "Modify Tags" at bounding box center [605, 48] width 27 height 5
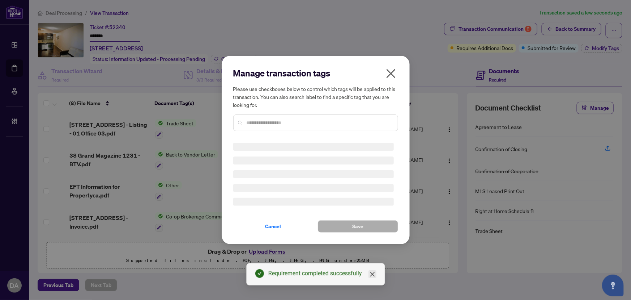
click at [373, 275] on icon "close" at bounding box center [373, 274] width 6 height 6
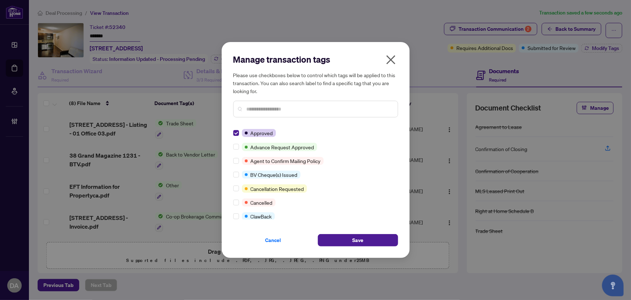
click at [253, 107] on input "text" at bounding box center [319, 109] width 145 height 8
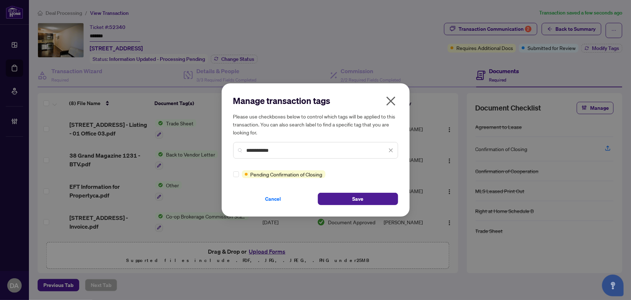
type input "**********"
click at [351, 205] on div "**********" at bounding box center [316, 149] width 188 height 133
click at [353, 199] on span "Save" at bounding box center [357, 199] width 11 height 12
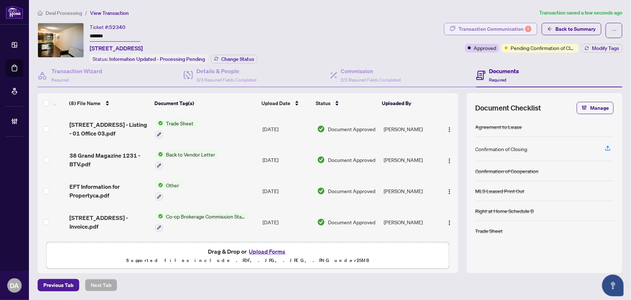
click at [484, 25] on div "Transaction Communication 1" at bounding box center [495, 29] width 73 height 12
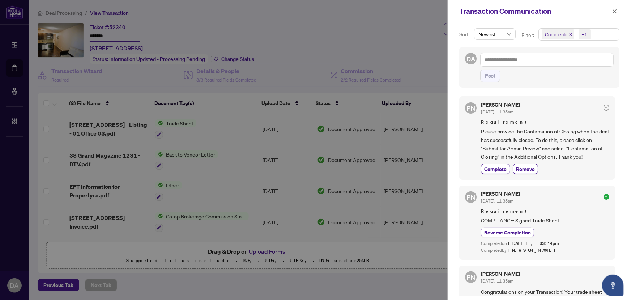
click at [492, 138] on span "Please provide the Confirmation of Closing when the deal has successfully close…" at bounding box center [545, 144] width 128 height 34
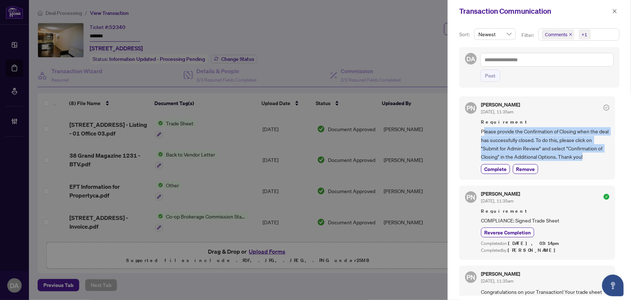
drag, startPoint x: 483, startPoint y: 129, endPoint x: 588, endPoint y: 157, distance: 108.4
click at [609, 155] on div "PN Paula Nguyen Sep/29/2025, 11:35am Requirement Please provide the Confirmatio…" at bounding box center [537, 137] width 156 height 83
click at [584, 157] on span "Please provide the Confirmation of Closing when the deal has successfully close…" at bounding box center [545, 144] width 128 height 34
drag, startPoint x: 586, startPoint y: 157, endPoint x: 478, endPoint y: 130, distance: 111.5
click at [478, 130] on div "PN Paula Nguyen Sep/29/2025, 11:35am Requirement Please provide the Confirmatio…" at bounding box center [537, 137] width 156 height 83
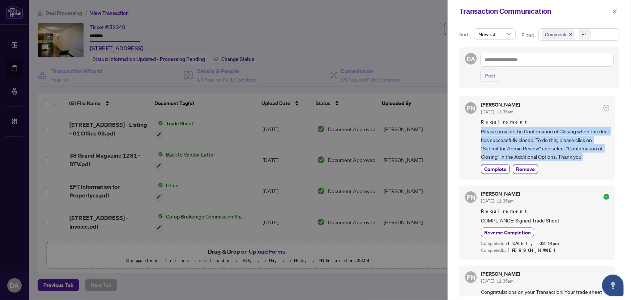
copy span "Please provide the Confirmation of Closing when the deal has successfully close…"
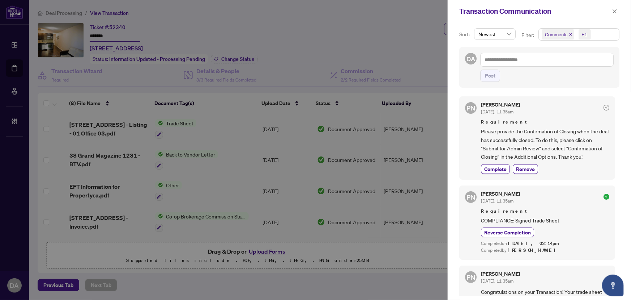
click at [519, 70] on div "Post" at bounding box center [547, 75] width 134 height 12
click at [529, 60] on textarea at bounding box center [547, 60] width 134 height 14
paste textarea "**********"
type textarea "**********"
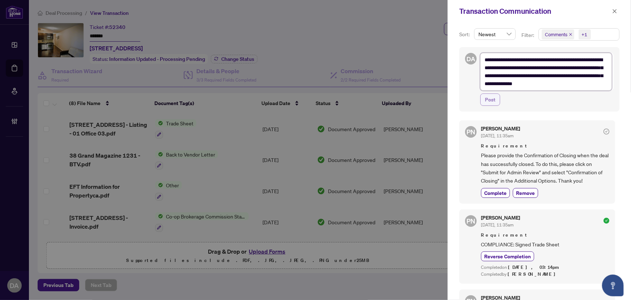
type textarea "**********"
click at [493, 102] on span "Post" at bounding box center [490, 100] width 10 height 12
type textarea "**********"
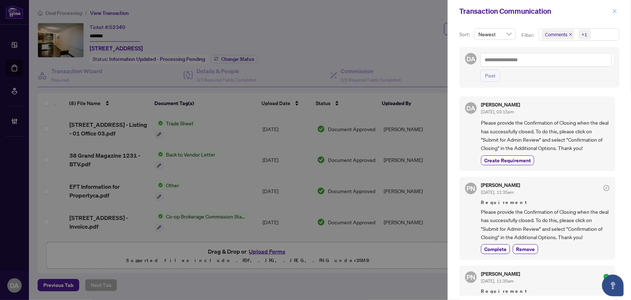
click at [614, 12] on icon "close" at bounding box center [615, 11] width 4 height 4
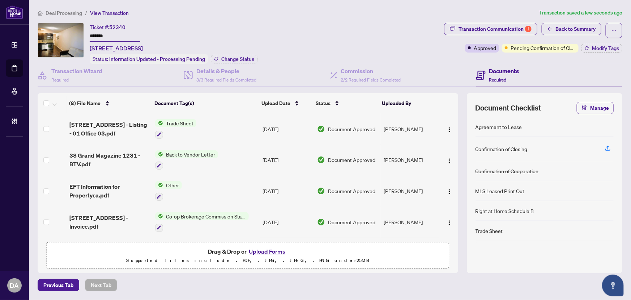
click at [117, 36] on input "*******" at bounding box center [115, 36] width 51 height 10
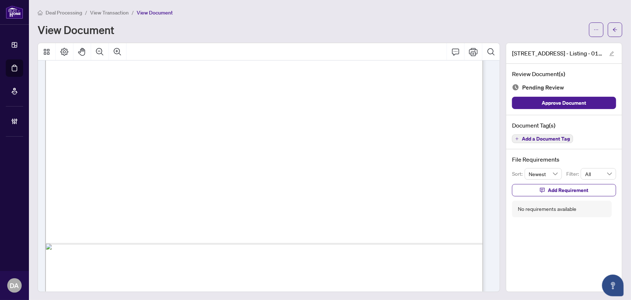
scroll to position [329, 0]
click at [543, 139] on button "Add a Document Tag" at bounding box center [542, 138] width 61 height 9
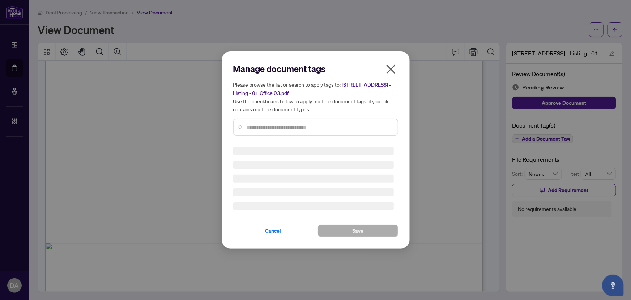
click at [345, 131] on div at bounding box center [315, 127] width 165 height 17
click at [351, 125] on input "text" at bounding box center [319, 127] width 145 height 8
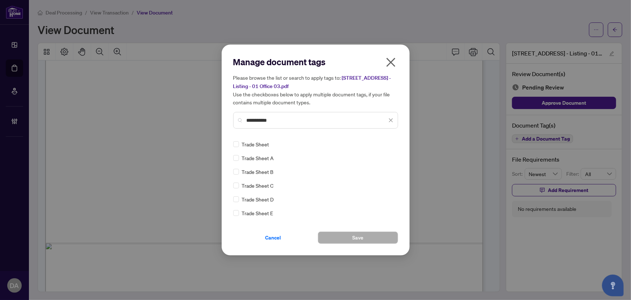
type input "**********"
click at [385, 141] on img at bounding box center [383, 143] width 7 height 7
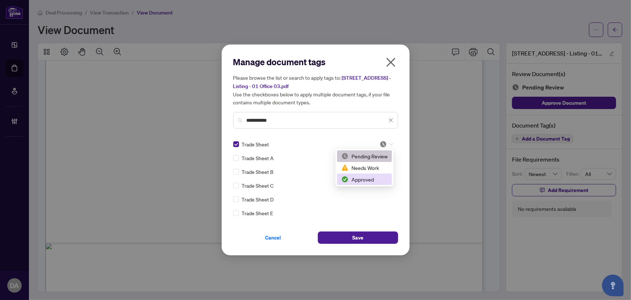
click at [368, 184] on div "Approved" at bounding box center [364, 179] width 55 height 12
click at [344, 247] on div "**********" at bounding box center [316, 150] width 188 height 211
drag, startPoint x: 346, startPoint y: 238, endPoint x: 346, endPoint y: 72, distance: 165.3
click at [346, 237] on button "Save" at bounding box center [358, 237] width 80 height 12
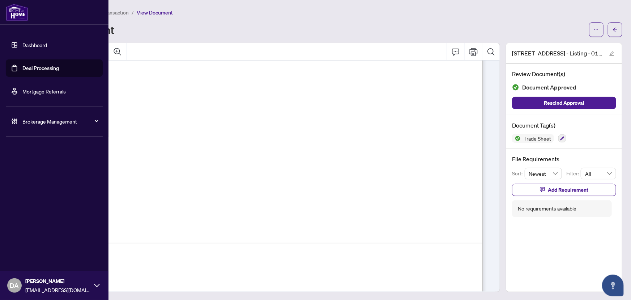
click at [28, 69] on link "Deal Processing" at bounding box center [40, 68] width 37 height 7
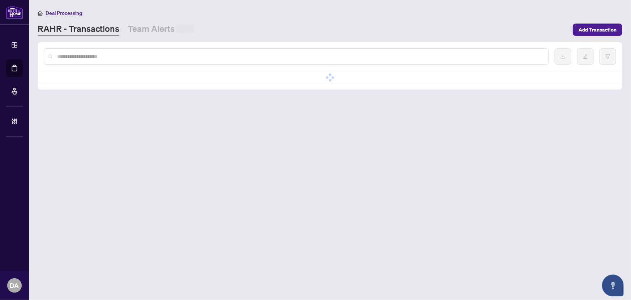
click at [150, 56] on input "text" at bounding box center [300, 56] width 486 height 8
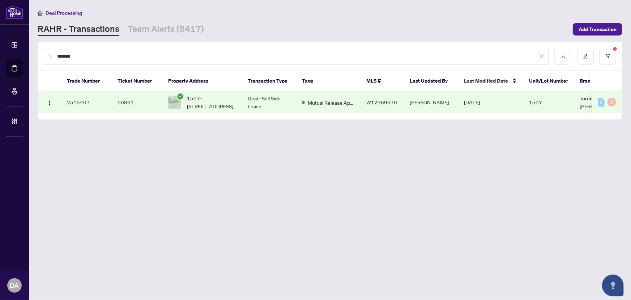
type input "*******"
click at [257, 99] on td "Deal - Sell Side Lease" at bounding box center [269, 102] width 54 height 22
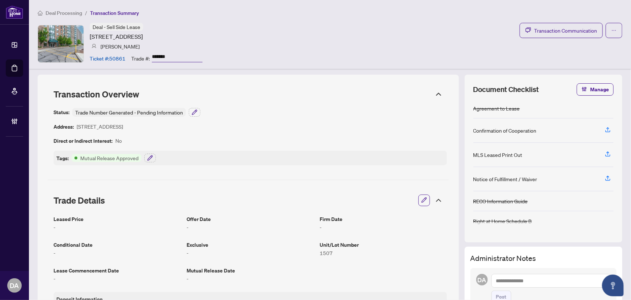
click at [160, 54] on input "*******" at bounding box center [177, 57] width 51 height 10
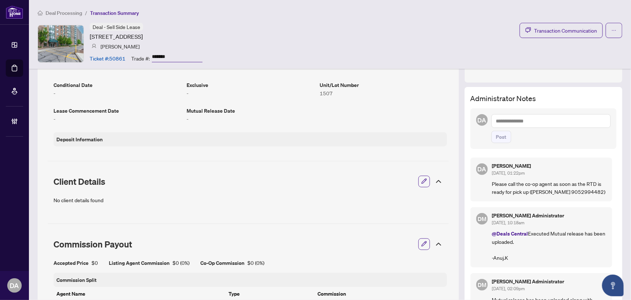
scroll to position [164, 0]
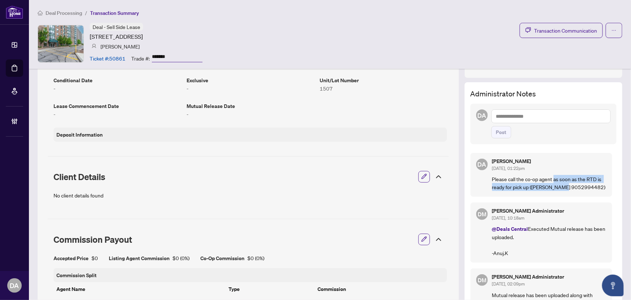
drag, startPoint x: 550, startPoint y: 175, endPoint x: 561, endPoint y: 189, distance: 17.7
click at [561, 189] on p "Please call the co-op agent as soon as the RTD is ready for pick up (Hasan 9052…" at bounding box center [549, 183] width 114 height 16
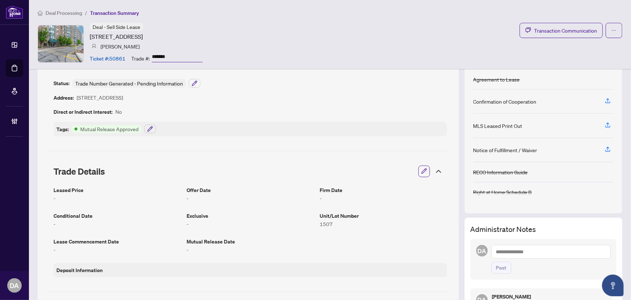
scroll to position [0, 0]
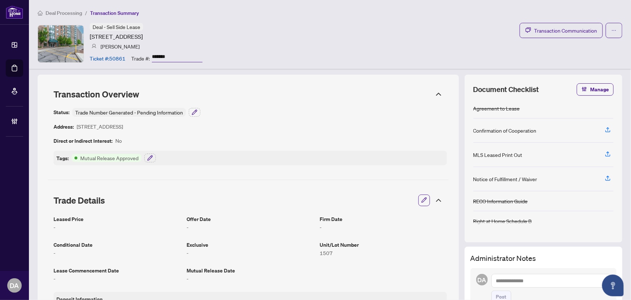
click at [112, 56] on article "Ticket #: 50861" at bounding box center [108, 58] width 36 height 8
copy article "50861"
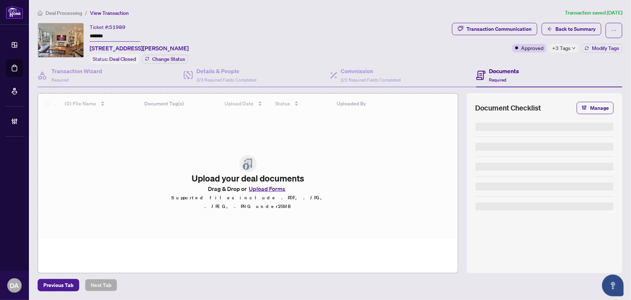
click at [102, 33] on input "*******" at bounding box center [115, 36] width 51 height 10
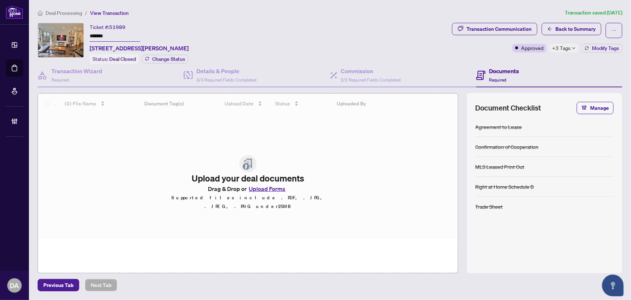
click at [102, 33] on input "*******" at bounding box center [115, 36] width 51 height 10
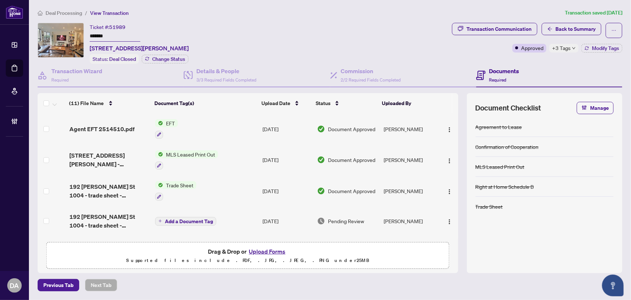
click at [564, 47] on span "+3 Tags" at bounding box center [561, 48] width 18 height 8
click at [138, 37] on input "*******" at bounding box center [115, 36] width 51 height 10
click at [569, 34] on span "Back to Summary" at bounding box center [576, 29] width 40 height 12
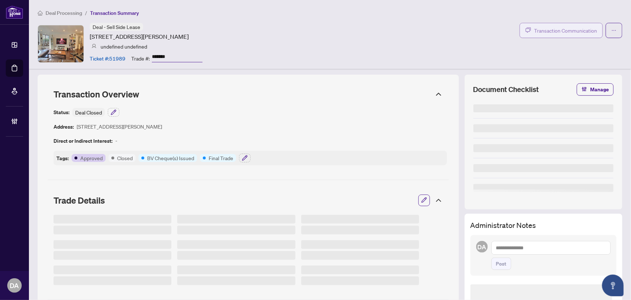
click at [554, 31] on span "Transaction Communication" at bounding box center [565, 30] width 63 height 8
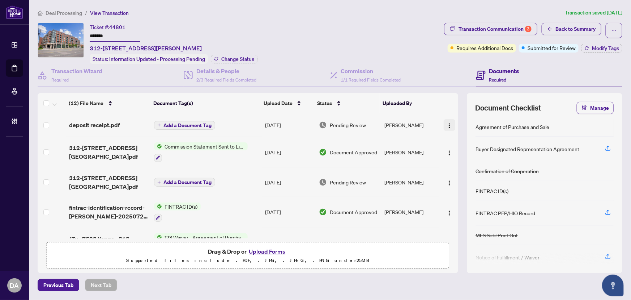
click at [447, 123] on img "button" at bounding box center [450, 126] width 6 height 6
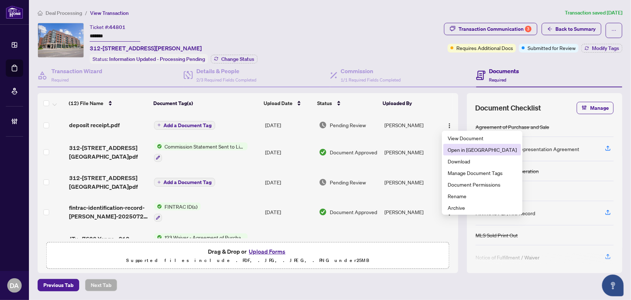
click at [458, 146] on span "Open in [GEOGRAPHIC_DATA]" at bounding box center [482, 149] width 69 height 8
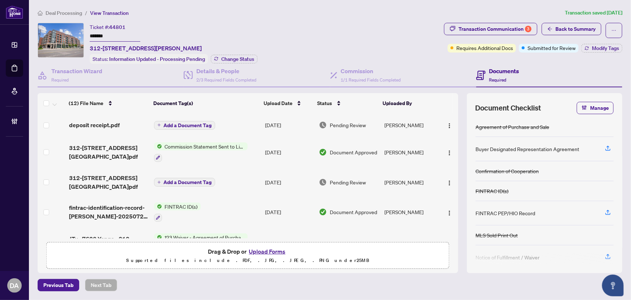
click at [117, 39] on input "*******" at bounding box center [115, 36] width 51 height 10
click at [512, 31] on div "Transaction Communication 3" at bounding box center [495, 29] width 73 height 12
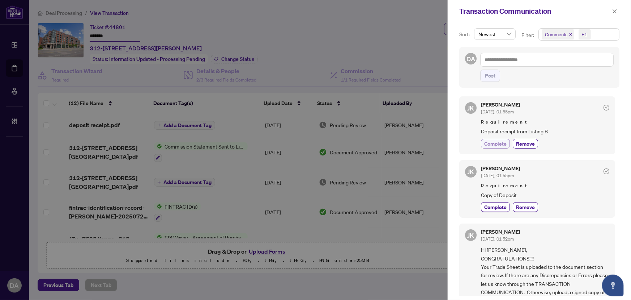
drag, startPoint x: 489, startPoint y: 143, endPoint x: 492, endPoint y: 143, distance: 3.6
click at [490, 143] on span "Complete" at bounding box center [495, 144] width 22 height 8
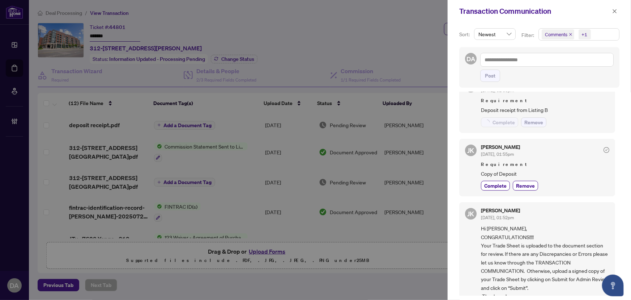
scroll to position [33, 0]
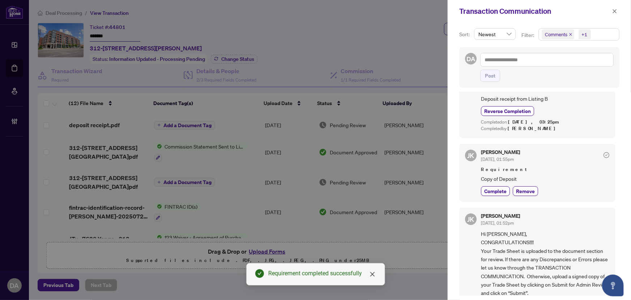
click at [621, 13] on div "Transaction Communication" at bounding box center [539, 11] width 183 height 22
click at [617, 9] on icon "close" at bounding box center [615, 11] width 5 height 5
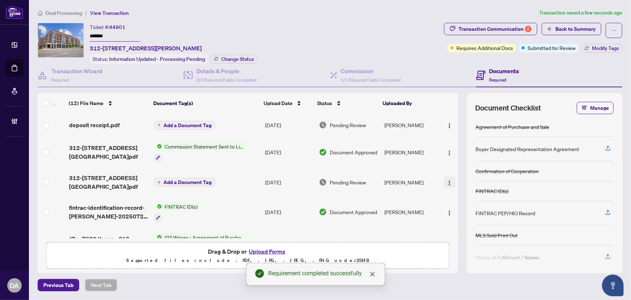
drag, startPoint x: 431, startPoint y: 173, endPoint x: 444, endPoint y: 174, distance: 13.4
click at [444, 174] on tr "312-7608 Yonge St TS.pdf Add a Document Tag Aug/12/2025 Pending Review Jaye Kho…" at bounding box center [248, 182] width 421 height 29
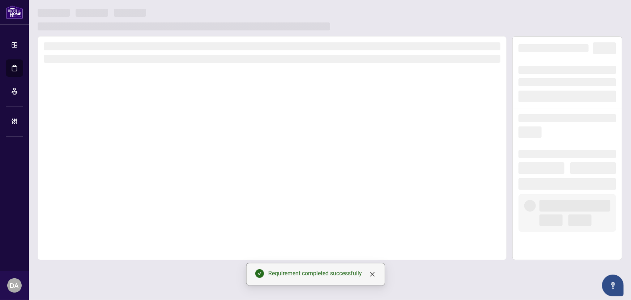
click at [450, 175] on div at bounding box center [272, 148] width 469 height 224
click at [616, 27] on div at bounding box center [330, 20] width 585 height 22
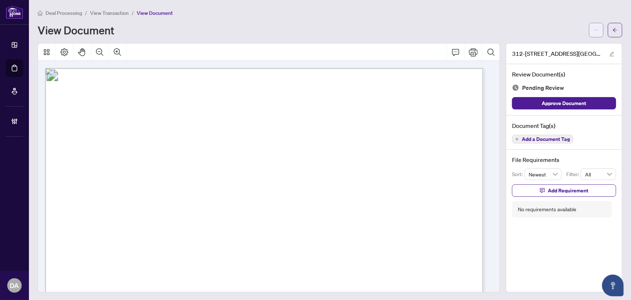
click at [594, 27] on icon "ellipsis" at bounding box center [596, 29] width 5 height 5
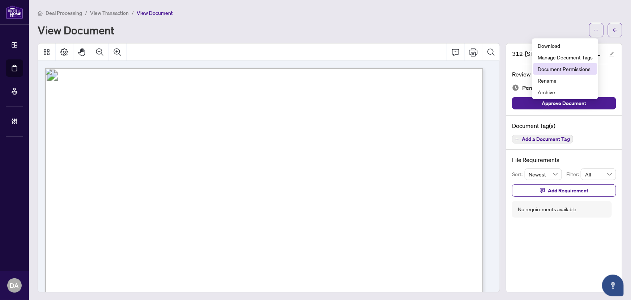
click at [559, 68] on span "Document Permissions" at bounding box center [565, 69] width 55 height 8
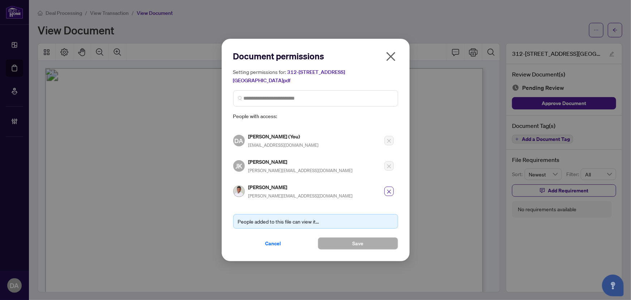
click at [394, 72] on div "Document permissions Setting permissions for: 312-7608 Yonge St TS.pdf People w…" at bounding box center [315, 88] width 165 height 76
click at [391, 62] on icon "close" at bounding box center [391, 57] width 12 height 12
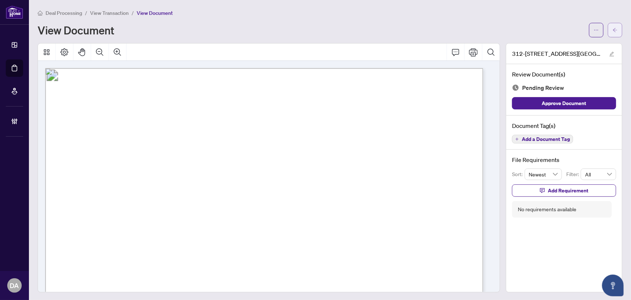
click at [608, 27] on button "button" at bounding box center [615, 30] width 14 height 14
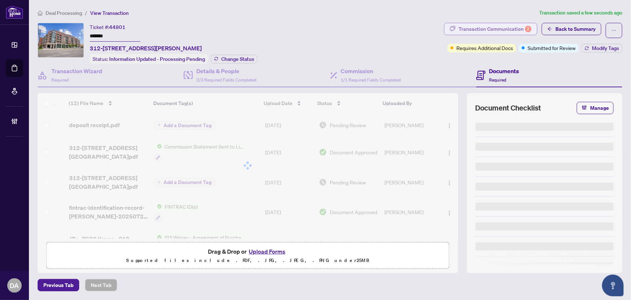
click at [525, 31] on div "Transaction Communication 2" at bounding box center [495, 29] width 73 height 12
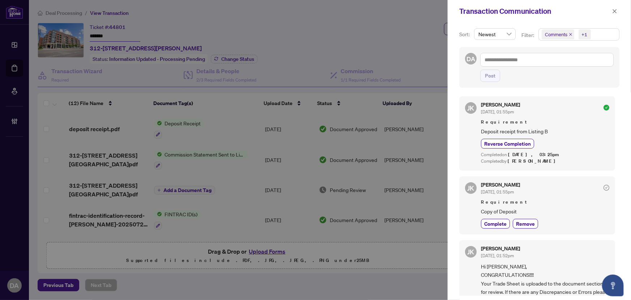
click at [577, 36] on div "+1" at bounding box center [584, 35] width 17 height 12
click at [546, 73] on span "Select Requirements" at bounding box center [546, 75] width 6 height 6
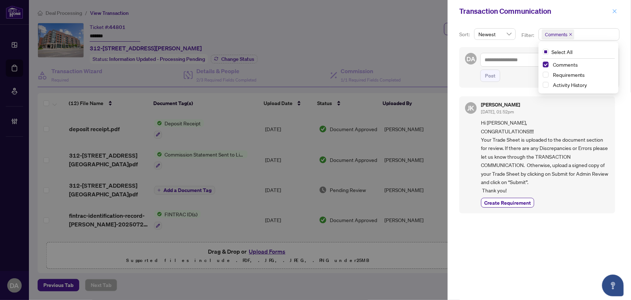
click at [614, 12] on icon "close" at bounding box center [615, 11] width 5 height 5
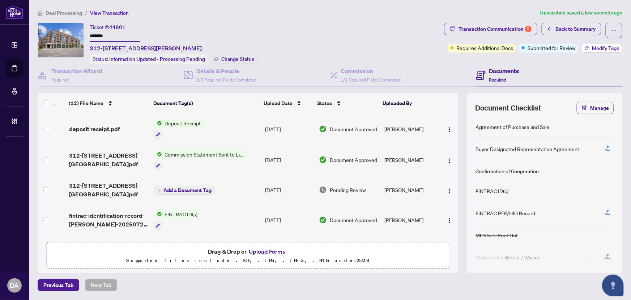
click at [606, 48] on span "Modify Tags" at bounding box center [605, 48] width 27 height 5
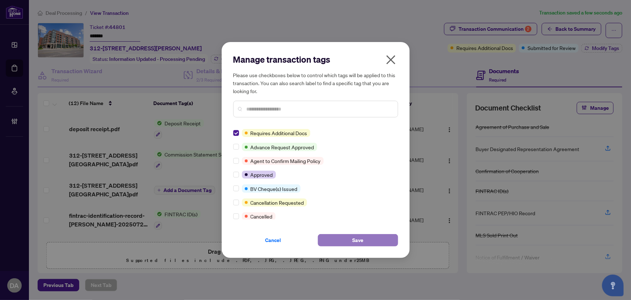
click at [327, 242] on button "Save" at bounding box center [358, 240] width 80 height 12
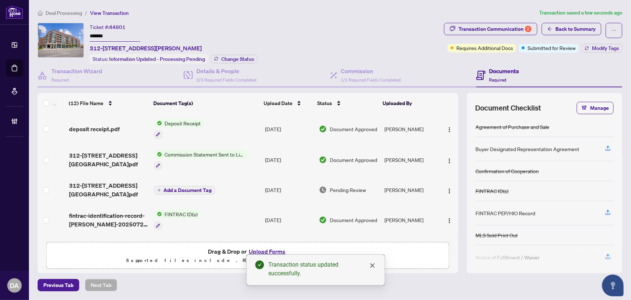
click at [133, 39] on input "*******" at bounding box center [115, 36] width 51 height 10
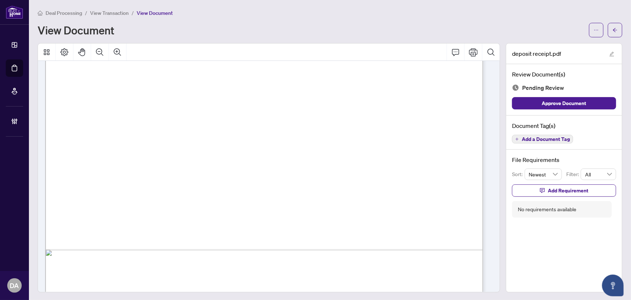
scroll to position [329, 0]
click at [535, 137] on span "Add a Document Tag" at bounding box center [546, 138] width 48 height 5
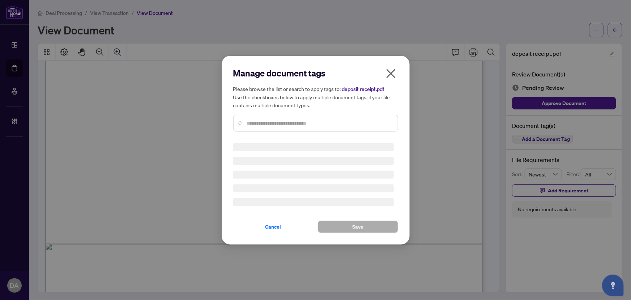
click at [291, 124] on div "Manage document tags Please browse the list or search to apply tags to: deposit…" at bounding box center [315, 149] width 165 height 165
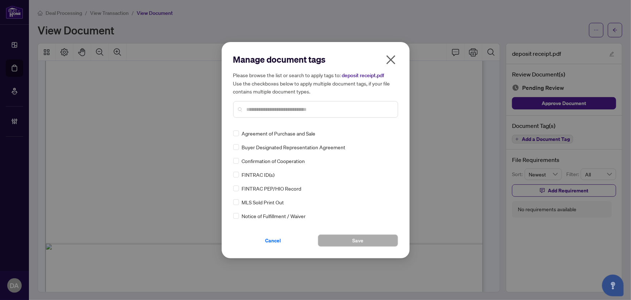
click at [286, 109] on input "text" at bounding box center [319, 109] width 145 height 8
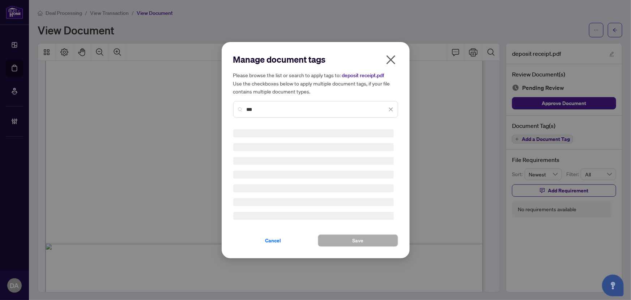
drag, startPoint x: 286, startPoint y: 109, endPoint x: 292, endPoint y: 109, distance: 5.4
click at [217, 110] on div "Manage document tags Please browse the list or search to apply tags to: deposit…" at bounding box center [315, 150] width 631 height 300
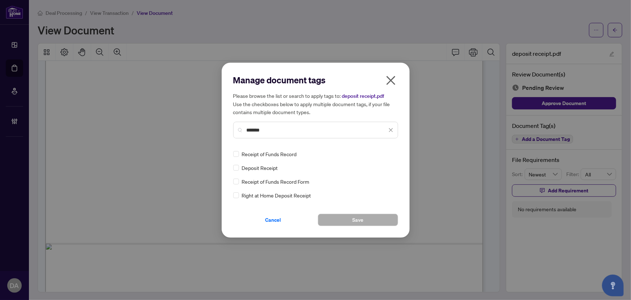
type input "*******"
click at [236, 157] on label at bounding box center [236, 154] width 6 height 8
click at [240, 166] on div "Deposit Receipt" at bounding box center [313, 168] width 161 height 8
click at [233, 163] on div "Manage document tags Please browse the list or search to apply tags to: deposit…" at bounding box center [316, 150] width 188 height 175
click at [232, 172] on div "Manage document tags Please browse the list or search to apply tags to: deposit…" at bounding box center [316, 150] width 188 height 175
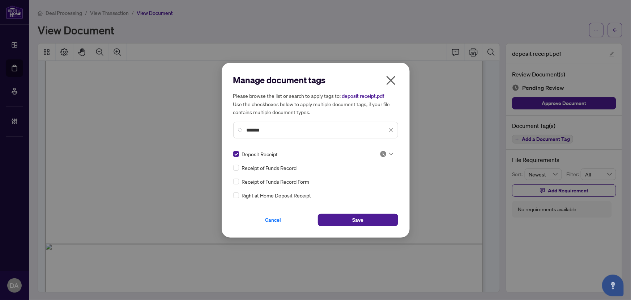
click at [387, 154] on div at bounding box center [387, 153] width 14 height 7
click at [363, 185] on div "Approved" at bounding box center [365, 189] width 46 height 8
click at [345, 219] on button "Save" at bounding box center [358, 219] width 80 height 12
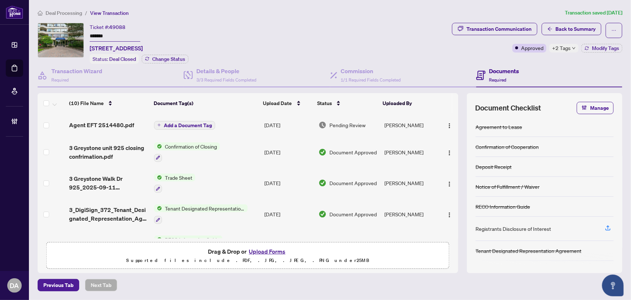
click at [127, 34] on input "*******" at bounding box center [115, 36] width 51 height 10
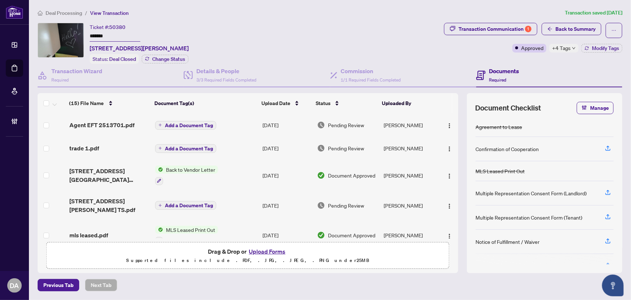
click at [118, 37] on input "*******" at bounding box center [115, 36] width 51 height 10
drag, startPoint x: 453, startPoint y: 146, endPoint x: 447, endPoint y: 146, distance: 6.5
click at [451, 146] on td at bounding box center [449, 147] width 19 height 23
click at [447, 146] on img "button" at bounding box center [450, 149] width 6 height 6
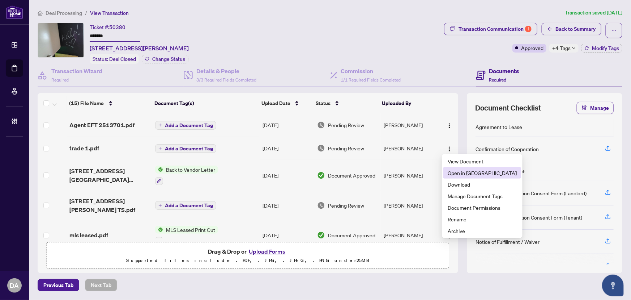
click at [453, 171] on span "Open in New Tab" at bounding box center [482, 173] width 69 height 8
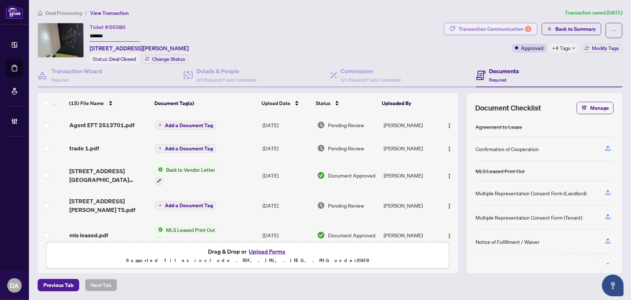
drag, startPoint x: 518, startPoint y: 21, endPoint x: 533, endPoint y: 24, distance: 15.6
click at [519, 21] on div "Deal Processing / View Transaction Transaction saved 19 days ago Ticket #: 5038…" at bounding box center [330, 150] width 591 height 282
click at [533, 28] on button "Transaction Communication 1" at bounding box center [490, 29] width 93 height 12
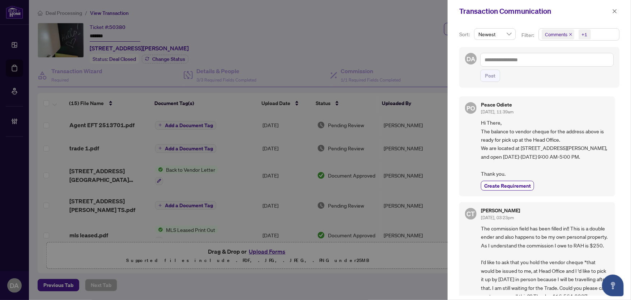
click at [571, 35] on icon "close" at bounding box center [571, 35] width 4 height 4
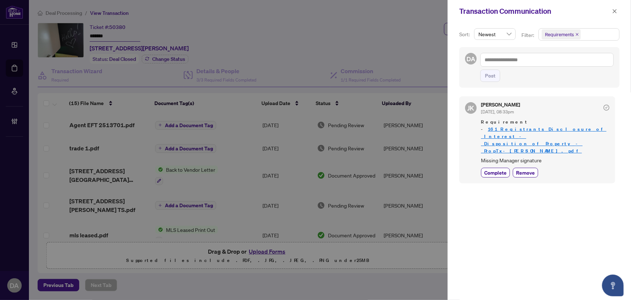
click at [593, 34] on span "Requirements" at bounding box center [579, 35] width 80 height 12
drag, startPoint x: 544, startPoint y: 62, endPoint x: 544, endPoint y: 69, distance: 7.2
click at [544, 65] on span "Select Comments" at bounding box center [546, 65] width 6 height 6
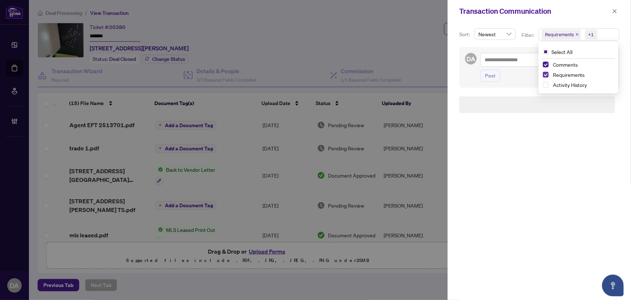
click at [546, 76] on span "Select Requirements" at bounding box center [546, 75] width 6 height 6
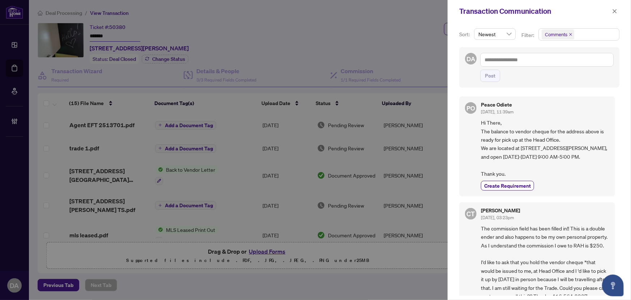
drag, startPoint x: 498, startPoint y: 142, endPoint x: 507, endPoint y: 182, distance: 40.8
click at [507, 178] on span "Hi There, The balance to vendor cheque for the address above is ready for pick …" at bounding box center [545, 147] width 128 height 59
click at [624, 6] on div "Transaction Communication" at bounding box center [539, 11] width 183 height 22
click at [616, 7] on span "button" at bounding box center [615, 11] width 5 height 12
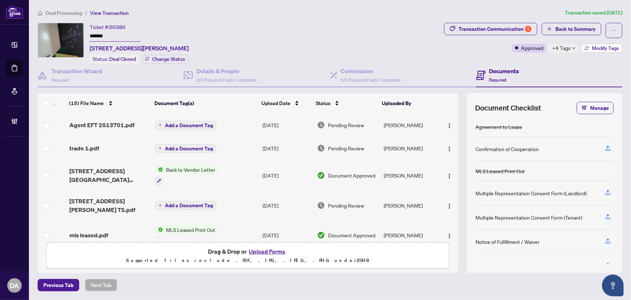
click at [610, 46] on span "Modify Tags" at bounding box center [605, 48] width 27 height 5
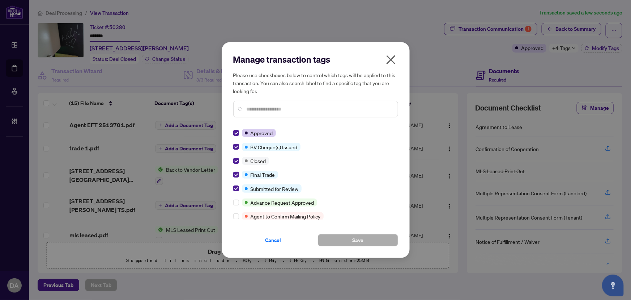
click at [398, 56] on div "Manage transaction tags Please use checkboxes below to control which tags will …" at bounding box center [316, 150] width 188 height 216
click at [237, 191] on label at bounding box center [236, 188] width 6 height 8
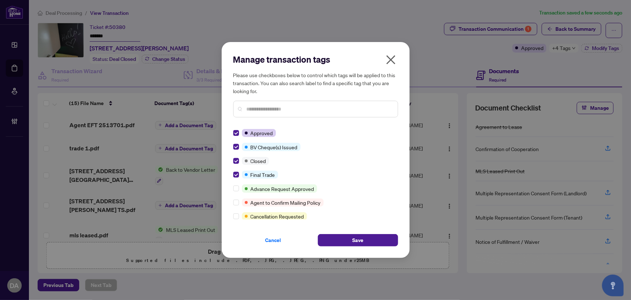
click at [334, 228] on div "Cancel Save" at bounding box center [315, 235] width 165 height 21
click at [340, 237] on button "Save" at bounding box center [358, 240] width 80 height 12
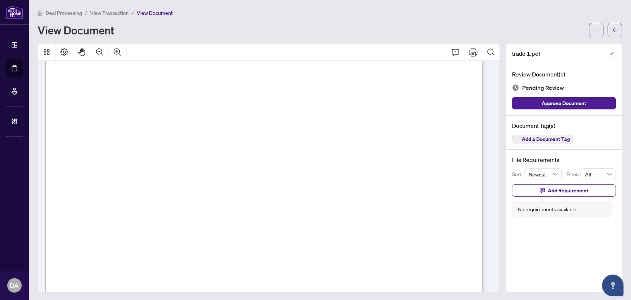
scroll to position [164, 0]
click at [558, 139] on span "Add a Document Tag" at bounding box center [546, 138] width 48 height 5
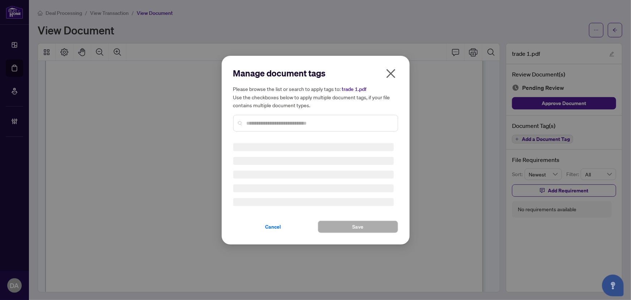
click at [349, 127] on input "text" at bounding box center [319, 123] width 145 height 8
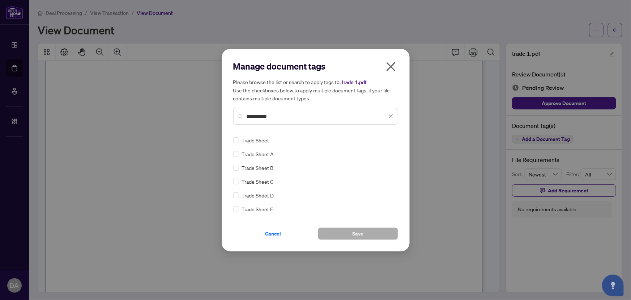
type input "**********"
click at [393, 139] on icon at bounding box center [391, 140] width 4 height 3
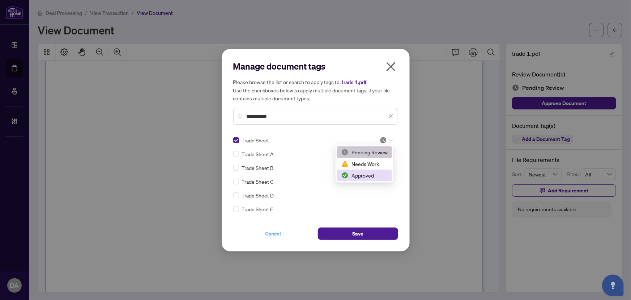
drag, startPoint x: 369, startPoint y: 173, endPoint x: 312, endPoint y: 237, distance: 86.1
click at [366, 176] on div "Approved" at bounding box center [365, 175] width 46 height 8
drag, startPoint x: 328, startPoint y: 237, endPoint x: 351, endPoint y: 213, distance: 33.0
click at [332, 236] on button "Save" at bounding box center [358, 233] width 80 height 12
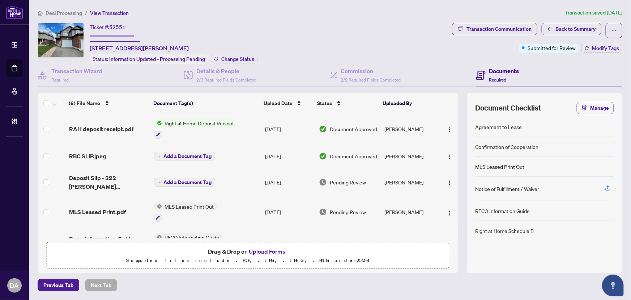
click at [120, 27] on span "52551" at bounding box center [117, 27] width 16 height 7
copy span "52551"
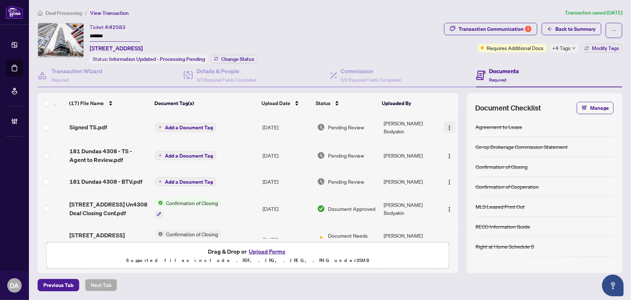
click at [453, 121] on button "button" at bounding box center [450, 127] width 12 height 12
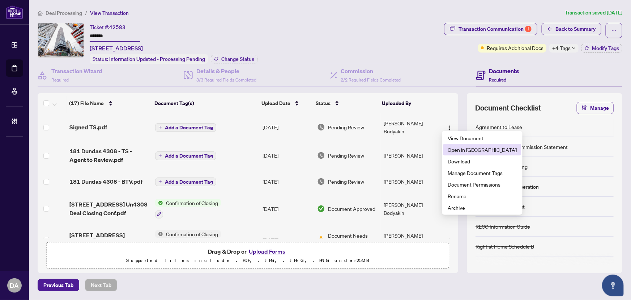
click at [468, 152] on span "Open in [GEOGRAPHIC_DATA]" at bounding box center [482, 149] width 69 height 8
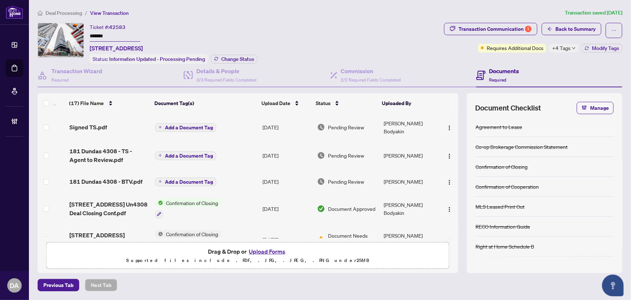
click at [137, 33] on input "*******" at bounding box center [115, 36] width 51 height 10
click at [460, 23] on div "Transaction Communication 1" at bounding box center [495, 29] width 73 height 12
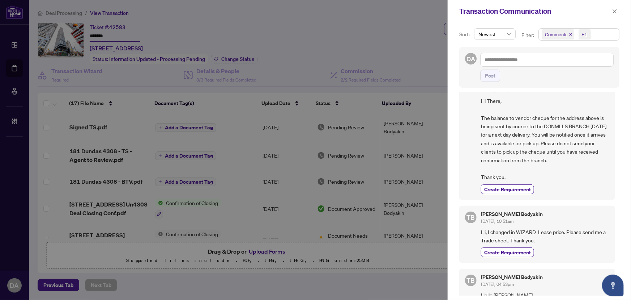
scroll to position [263, 0]
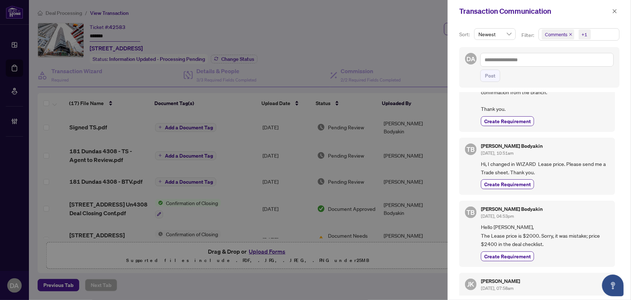
click at [568, 34] on span "Comments" at bounding box center [558, 34] width 33 height 10
click at [572, 35] on icon "close" at bounding box center [571, 35] width 4 height 4
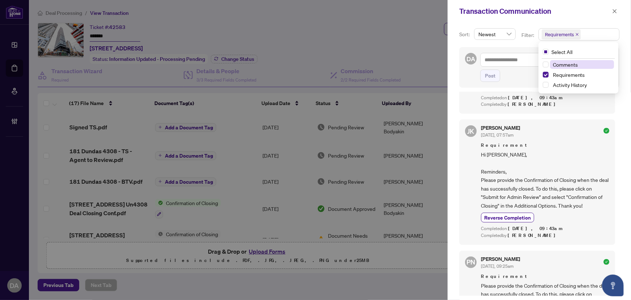
scroll to position [0, 0]
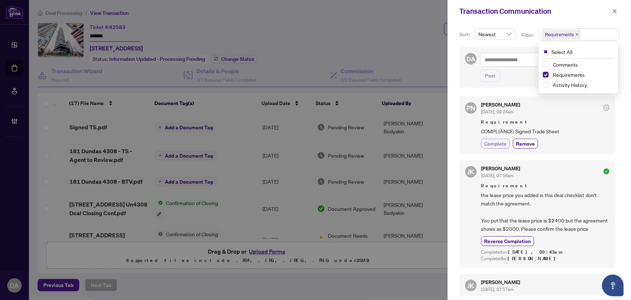
click at [490, 147] on button "Complete" at bounding box center [495, 144] width 29 height 10
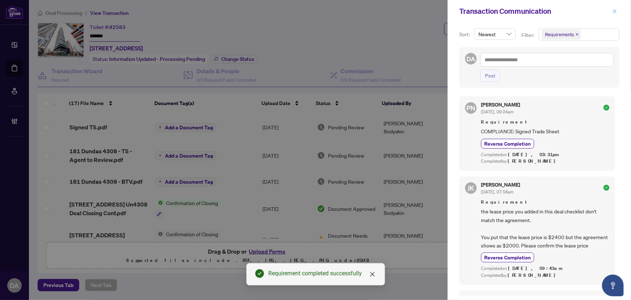
drag, startPoint x: 617, startPoint y: 10, endPoint x: 535, endPoint y: 118, distance: 135.4
click at [617, 10] on icon "close" at bounding box center [615, 11] width 5 height 5
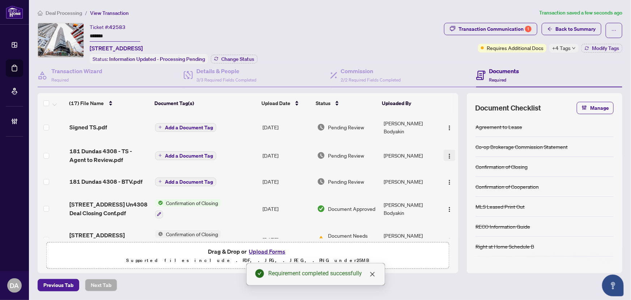
click at [448, 153] on img "button" at bounding box center [450, 156] width 6 height 6
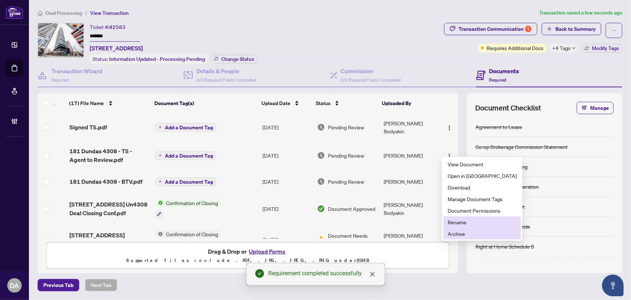
click at [464, 232] on span "Archive" at bounding box center [482, 233] width 69 height 8
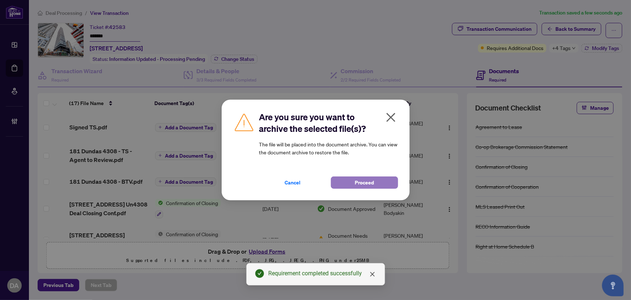
click at [336, 179] on button "Proceed" at bounding box center [364, 182] width 67 height 12
drag, startPoint x: 370, startPoint y: 271, endPoint x: 371, endPoint y: 275, distance: 4.1
click at [371, 275] on icon "close" at bounding box center [373, 274] width 6 height 6
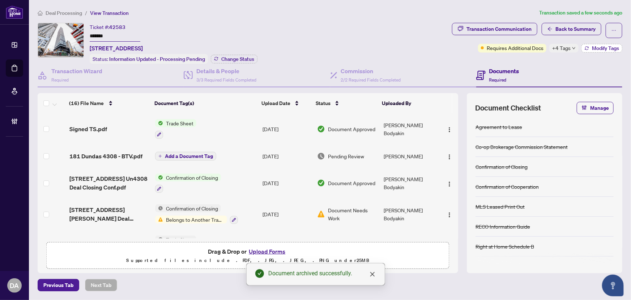
click at [583, 46] on div "Requires Additional Docs +4 Tags Modify Tags" at bounding box center [550, 48] width 144 height 9
click at [583, 47] on button "Modify Tags" at bounding box center [602, 48] width 41 height 9
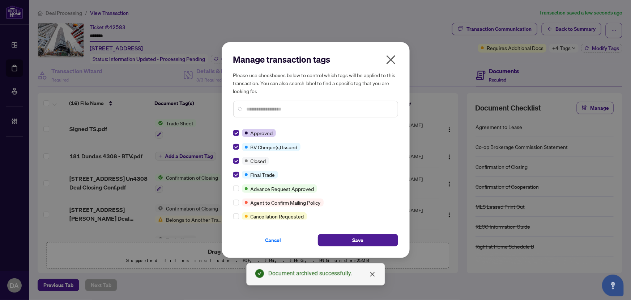
click at [329, 233] on div "Cancel Save" at bounding box center [315, 235] width 165 height 21
click at [333, 238] on button "Save" at bounding box center [358, 240] width 80 height 12
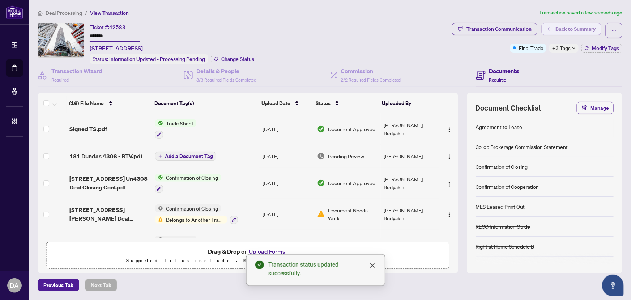
click at [563, 27] on span "Back to Summary" at bounding box center [576, 29] width 40 height 12
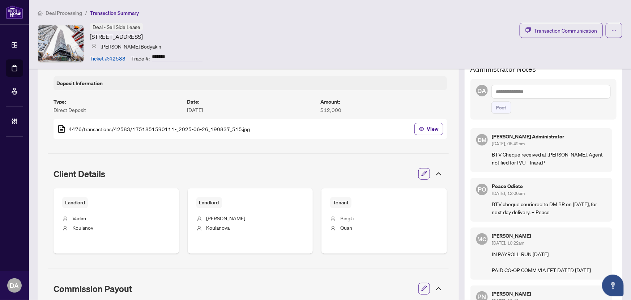
scroll to position [230, 0]
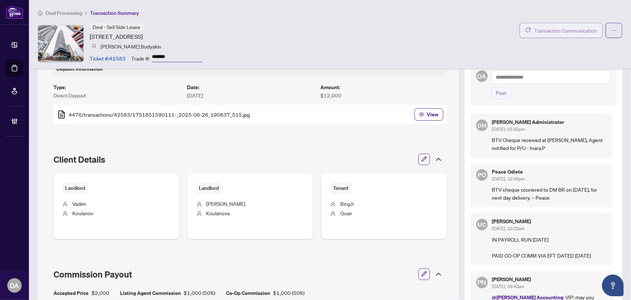
click at [546, 33] on span "Transaction Communication" at bounding box center [565, 30] width 63 height 8
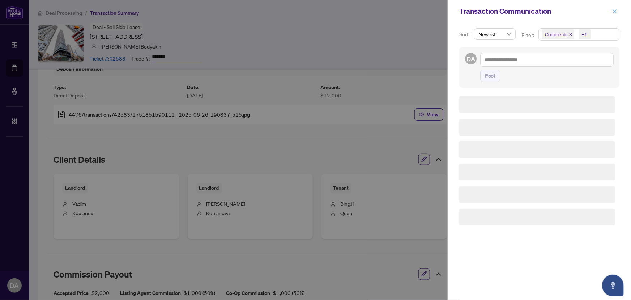
click at [615, 6] on span "button" at bounding box center [615, 11] width 5 height 12
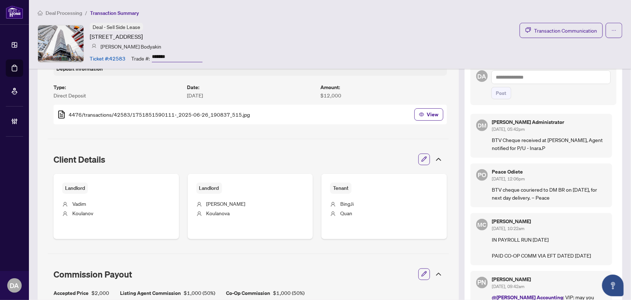
click at [155, 58] on input "*******" at bounding box center [177, 57] width 51 height 10
click at [156, 58] on input "*******" at bounding box center [177, 57] width 51 height 10
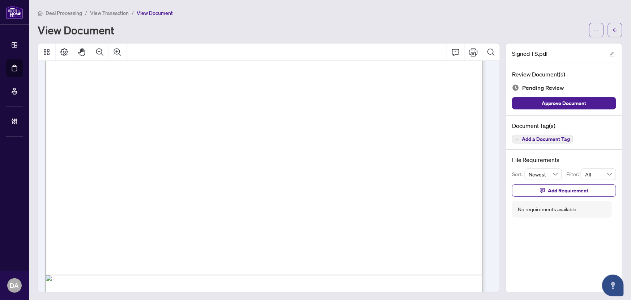
scroll to position [351, 0]
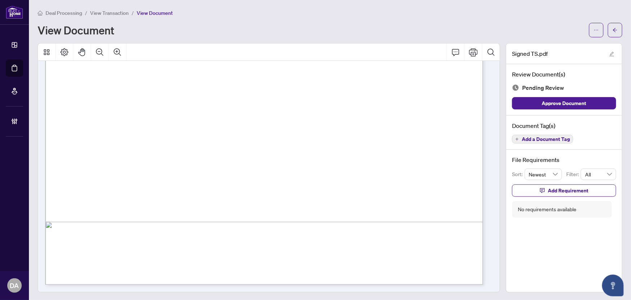
click at [528, 139] on span "Add a Document Tag" at bounding box center [546, 138] width 48 height 5
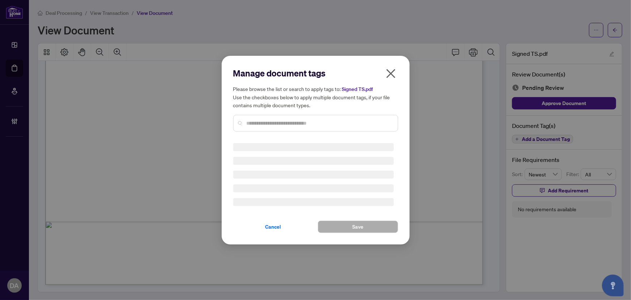
click at [270, 120] on input "text" at bounding box center [319, 123] width 145 height 8
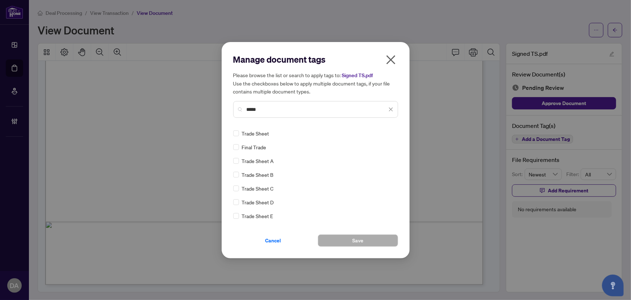
type input "*****"
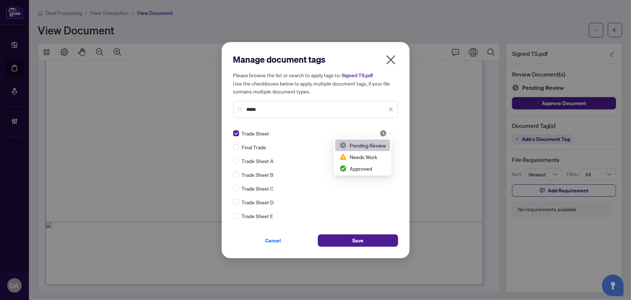
click at [377, 132] on div at bounding box center [385, 133] width 18 height 7
click at [355, 163] on div "Approved" at bounding box center [362, 168] width 55 height 12
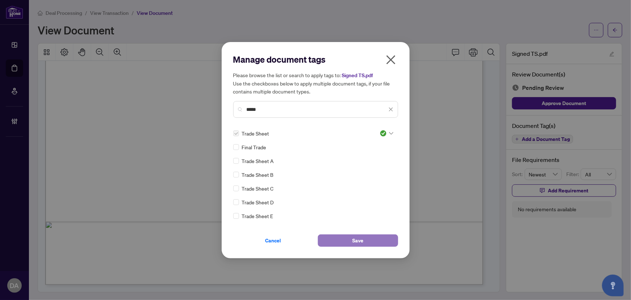
click at [354, 236] on span "Save" at bounding box center [357, 240] width 11 height 12
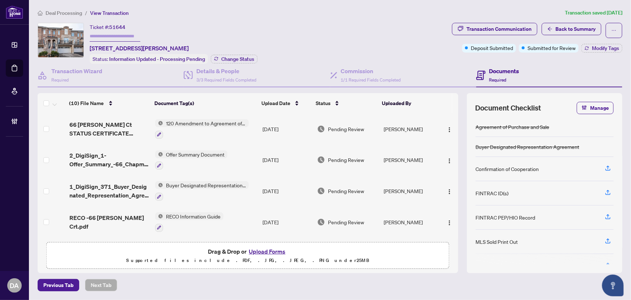
click at [119, 24] on span "51644" at bounding box center [117, 27] width 16 height 7
copy span "51644"
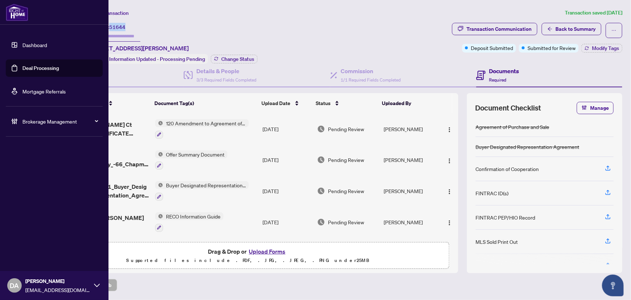
click at [29, 71] on link "Deal Processing" at bounding box center [40, 68] width 37 height 7
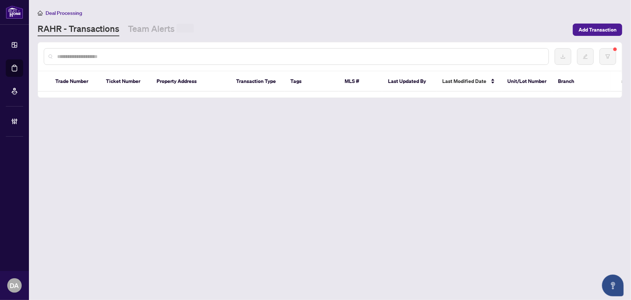
click at [256, 58] on input "text" at bounding box center [300, 56] width 486 height 8
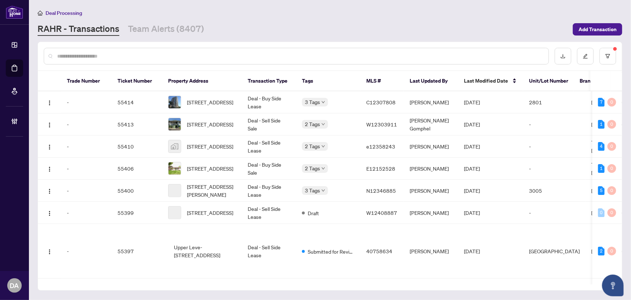
paste input "*******"
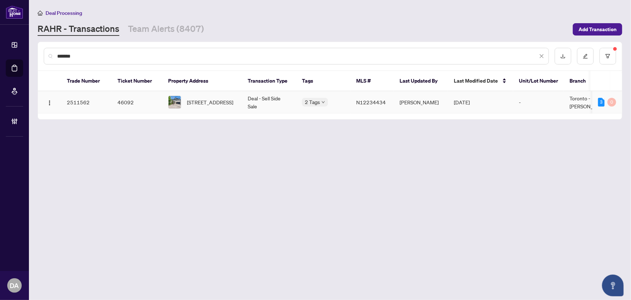
type input "*******"
click at [201, 99] on span "[STREET_ADDRESS]" at bounding box center [210, 102] width 46 height 8
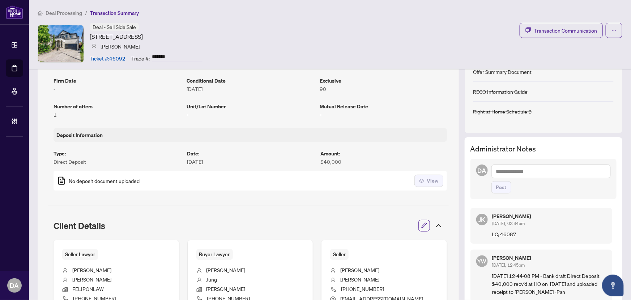
scroll to position [164, 0]
click at [563, 170] on textarea at bounding box center [551, 171] width 119 height 14
click at [548, 176] on b "Acc" at bounding box center [552, 176] width 9 height 7
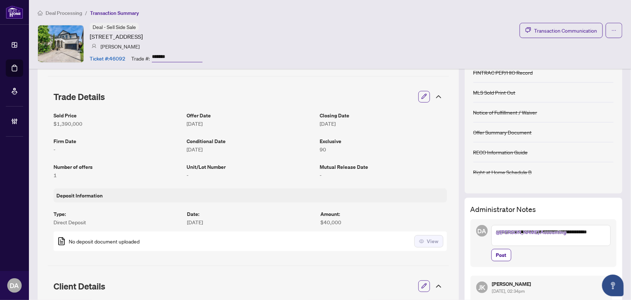
scroll to position [98, 0]
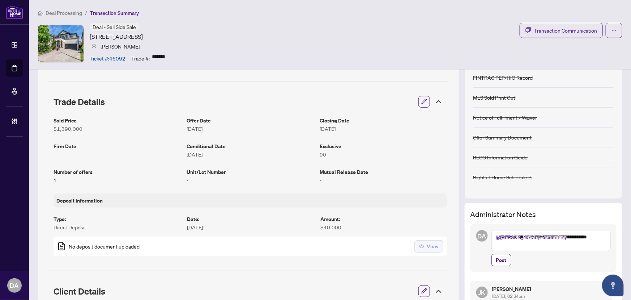
drag, startPoint x: 504, startPoint y: 259, endPoint x: 506, endPoint y: 243, distance: 16.1
click at [510, 243] on div "**********" at bounding box center [551, 248] width 119 height 36
click at [503, 244] on textarea "**********" at bounding box center [551, 240] width 119 height 21
type textarea "**********"
click at [502, 259] on button "Post" at bounding box center [502, 260] width 20 height 12
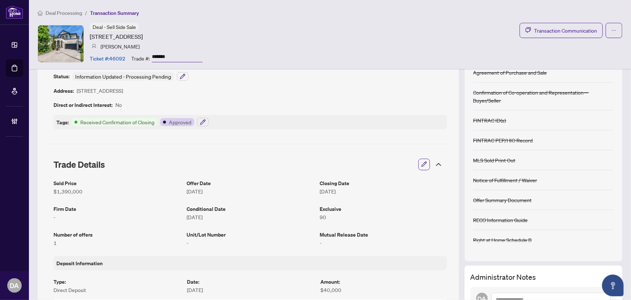
scroll to position [0, 0]
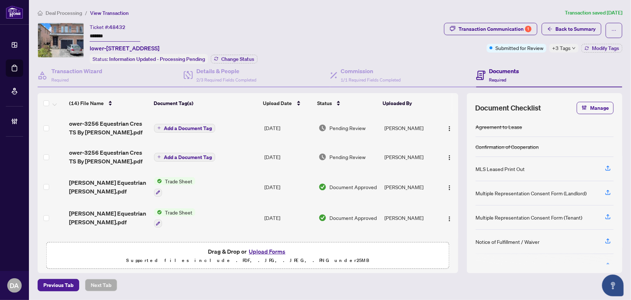
click at [115, 38] on input "*******" at bounding box center [115, 36] width 51 height 10
click at [469, 28] on div "Transaction Communication 1" at bounding box center [495, 29] width 73 height 12
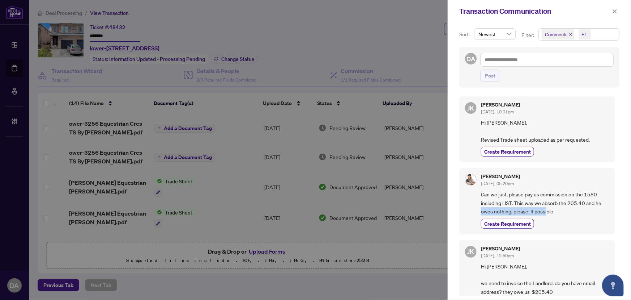
drag, startPoint x: 478, startPoint y: 209, endPoint x: 547, endPoint y: 214, distance: 69.6
click at [547, 214] on div "Lina Gueorguieva Sep/11/2025, 05:20pm Can we just, please pay us commission on …" at bounding box center [537, 201] width 156 height 66
click at [547, 214] on span "Can we just, please pay us commission on the 1580 including HST. This way we ab…" at bounding box center [545, 202] width 128 height 25
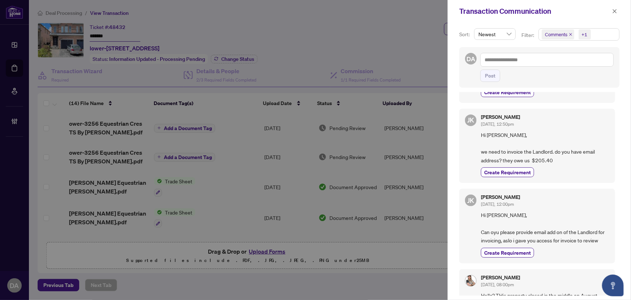
scroll to position [197, 0]
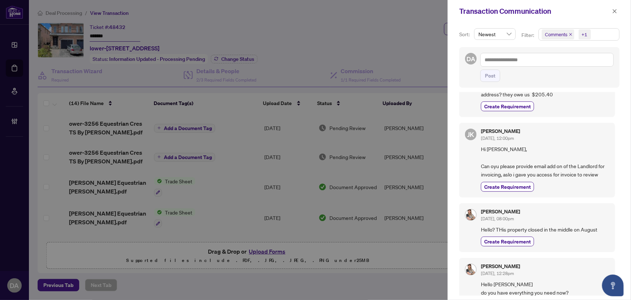
click at [543, 225] on span "Hello? THis property closed in the middle on August" at bounding box center [545, 229] width 128 height 8
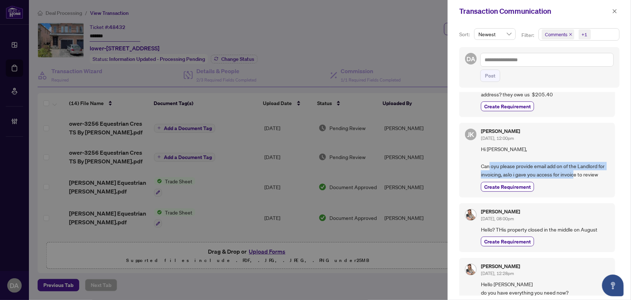
drag, startPoint x: 509, startPoint y: 163, endPoint x: 593, endPoint y: 172, distance: 84.8
click at [593, 172] on span "Hi Lina, Can oyu please provide email add on of the Landlord for invoicing, asl…" at bounding box center [545, 162] width 128 height 34
drag, startPoint x: 506, startPoint y: 165, endPoint x: 583, endPoint y: 173, distance: 77.5
click at [583, 173] on span "Hi Lina, Can oyu please provide email add on of the Landlord for invoicing, asl…" at bounding box center [545, 162] width 128 height 34
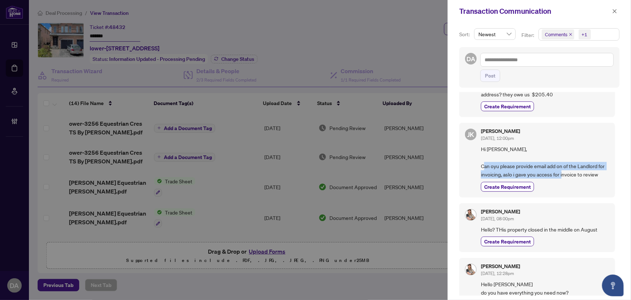
click at [583, 173] on span "Hi Lina, Can oyu please provide email add on of the Landlord for invoicing, asl…" at bounding box center [545, 162] width 128 height 34
drag, startPoint x: 561, startPoint y: 168, endPoint x: 572, endPoint y: 179, distance: 15.9
click at [572, 179] on div "Jaye Khosravi Sep/09/2025, 12:00pm Hi Lina, Can oyu please provide email add on…" at bounding box center [545, 159] width 128 height 63
click at [572, 182] on div "Create Requirement" at bounding box center [545, 187] width 128 height 10
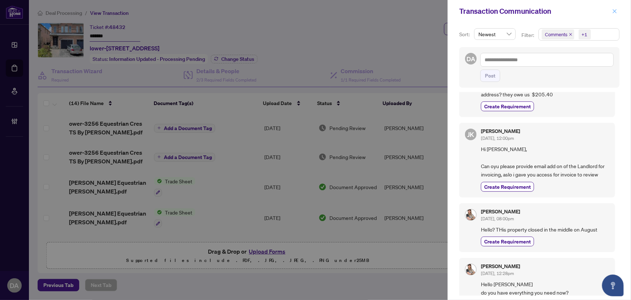
click at [618, 9] on span "button" at bounding box center [615, 11] width 5 height 12
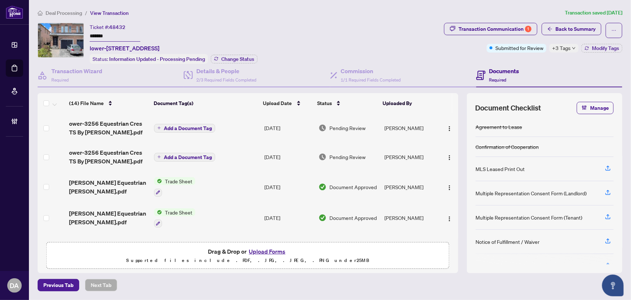
click at [566, 33] on span "Back to Summary" at bounding box center [576, 29] width 40 height 12
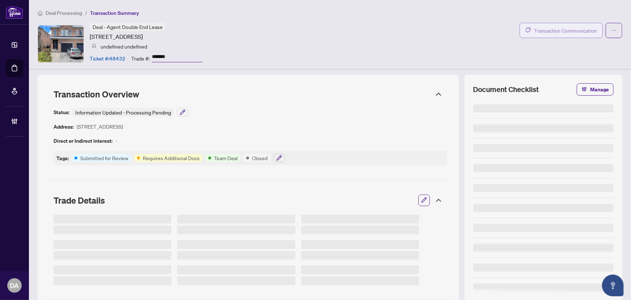
click at [589, 33] on span "Transaction Communication" at bounding box center [565, 30] width 63 height 8
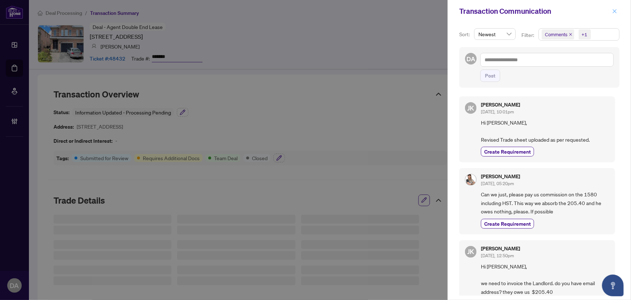
click at [615, 11] on icon "close" at bounding box center [615, 11] width 4 height 4
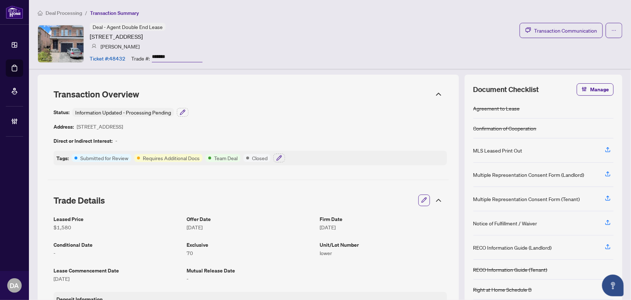
click at [162, 58] on input "*******" at bounding box center [177, 57] width 51 height 10
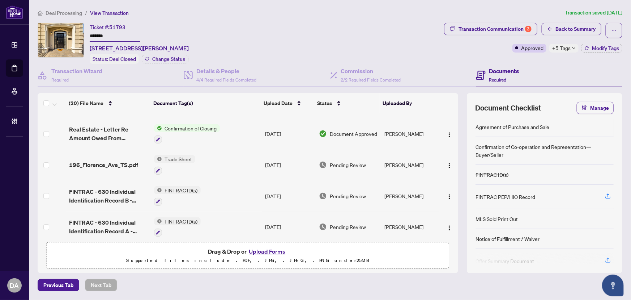
scroll to position [65, 0]
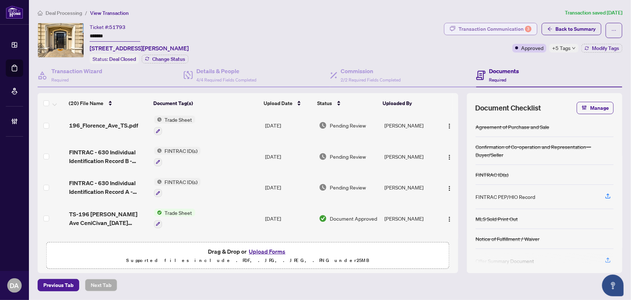
click at [520, 29] on div "Transaction Communication 3" at bounding box center [495, 29] width 73 height 12
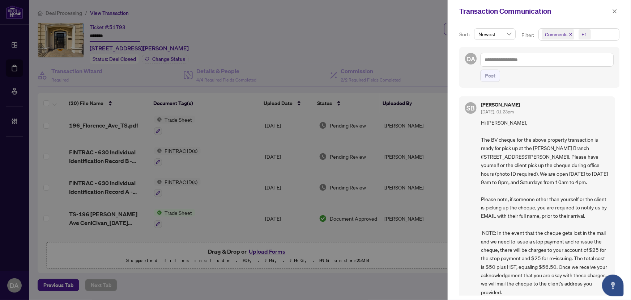
click at [571, 35] on icon "close" at bounding box center [571, 35] width 4 height 4
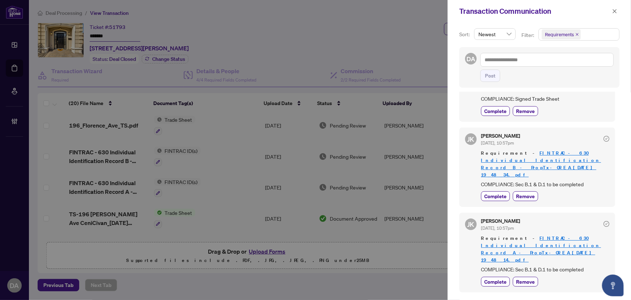
scroll to position [0, 0]
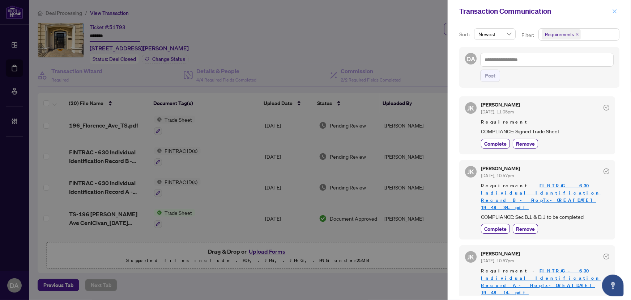
click at [615, 8] on span "button" at bounding box center [615, 11] width 5 height 12
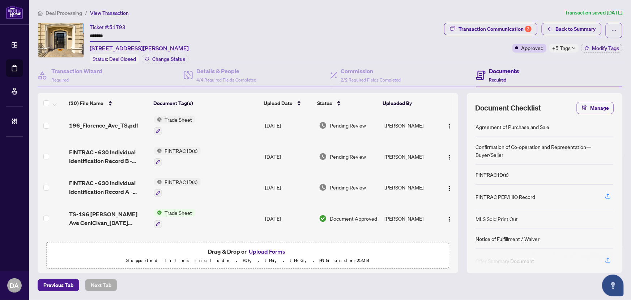
click at [49, 183] on td at bounding box center [52, 187] width 29 height 31
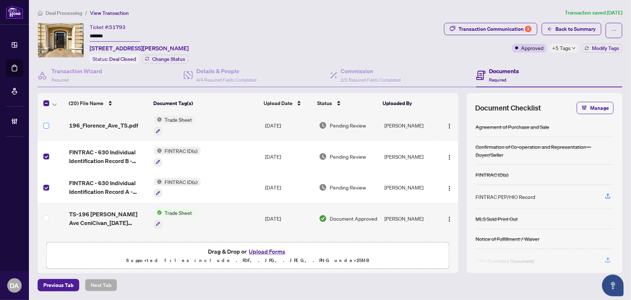
click at [47, 126] on label at bounding box center [46, 126] width 6 height 8
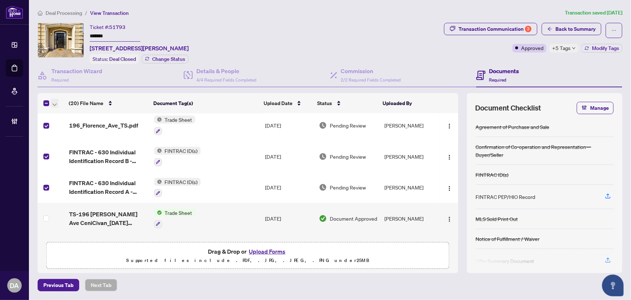
click at [54, 105] on span "button" at bounding box center [54, 103] width 4 height 8
click at [65, 113] on span "Open Selected in New Tab(s)" at bounding box center [88, 115] width 64 height 8
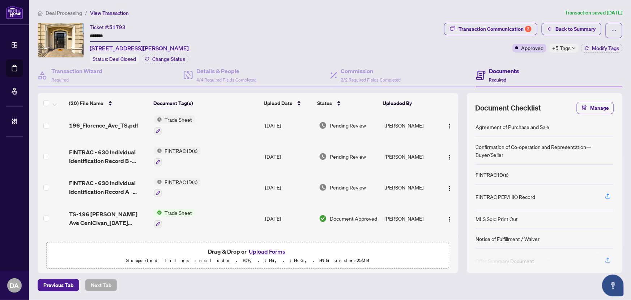
click at [116, 35] on input "*******" at bounding box center [115, 36] width 51 height 10
click at [470, 25] on div "Transaction Communication 3" at bounding box center [495, 29] width 73 height 12
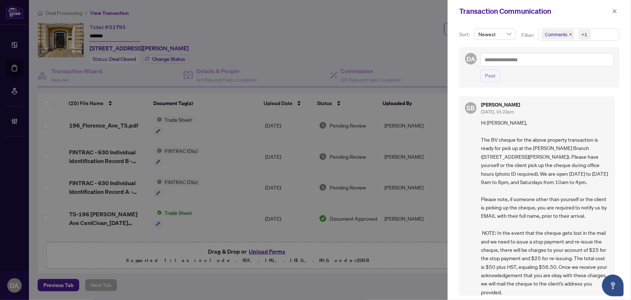
click at [569, 32] on span "Comments" at bounding box center [558, 34] width 33 height 10
click at [571, 33] on icon "close" at bounding box center [571, 35] width 4 height 4
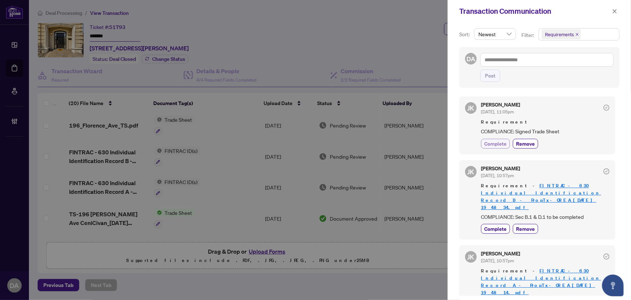
click at [493, 145] on span "Complete" at bounding box center [495, 144] width 22 height 8
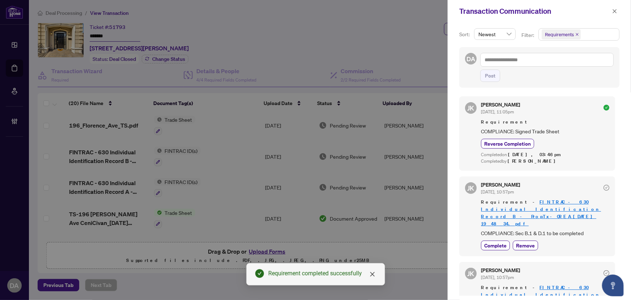
drag, startPoint x: 490, startPoint y: 212, endPoint x: 496, endPoint y: 218, distance: 8.4
click at [491, 212] on div "Requirement - FINTRAC - 630 Individual Identification Record B - PropTx-OREA_20…" at bounding box center [545, 217] width 128 height 39
click at [493, 241] on span "Complete" at bounding box center [495, 245] width 22 height 8
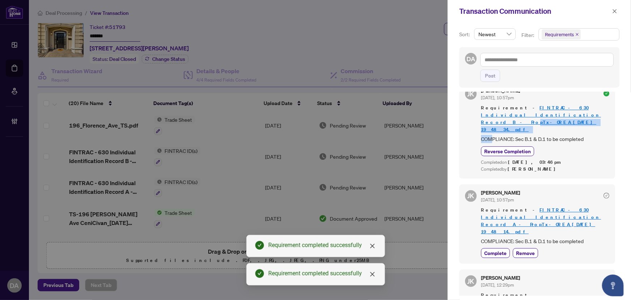
scroll to position [95, 0]
click at [496, 248] on span "Complete" at bounding box center [495, 252] width 22 height 8
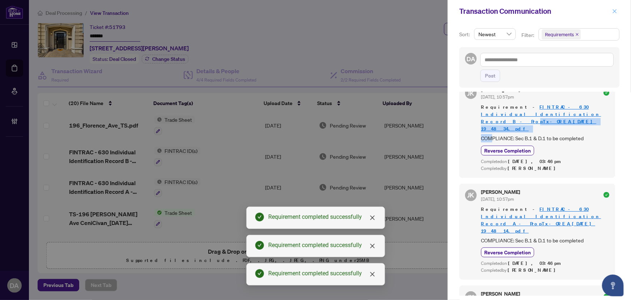
click at [615, 10] on button "button" at bounding box center [614, 11] width 9 height 9
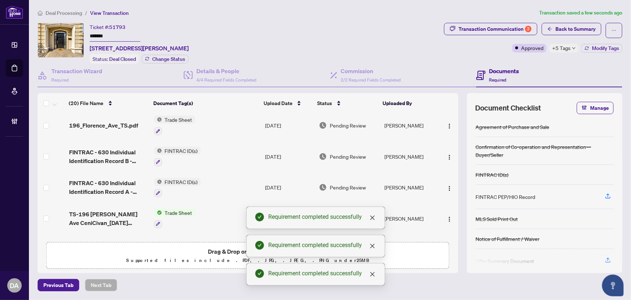
click at [611, 38] on div "Transaction Communication 3 Back to Summary Approved +5 Tags Modify Tags" at bounding box center [533, 38] width 178 height 30
click at [610, 46] on span "Modify Tags" at bounding box center [605, 48] width 27 height 5
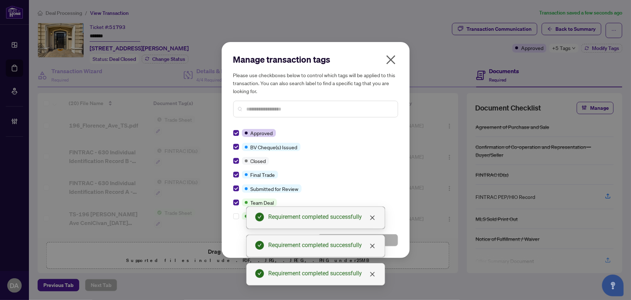
scroll to position [0, 0]
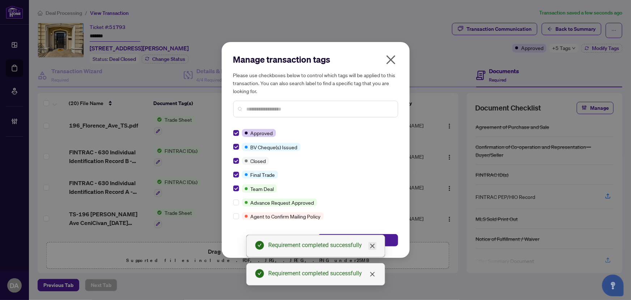
click at [372, 250] on link "Close" at bounding box center [373, 246] width 8 height 8
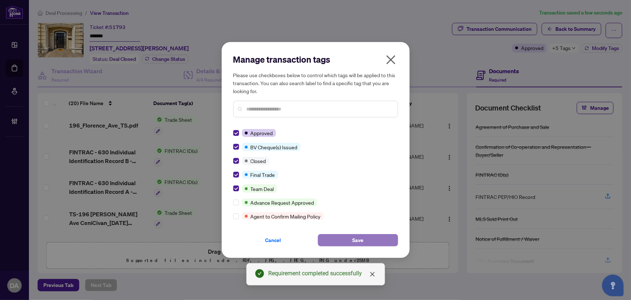
click at [377, 234] on button "Save" at bounding box center [358, 240] width 80 height 12
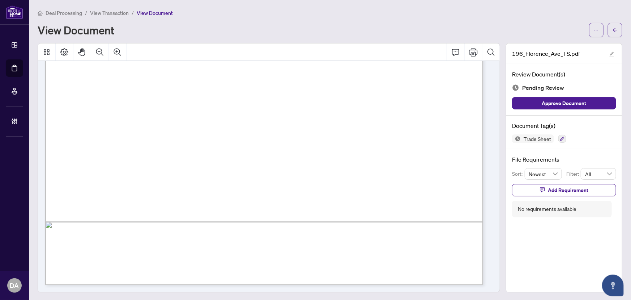
scroll to position [0, 0]
click at [561, 137] on icon "button" at bounding box center [563, 138] width 4 height 4
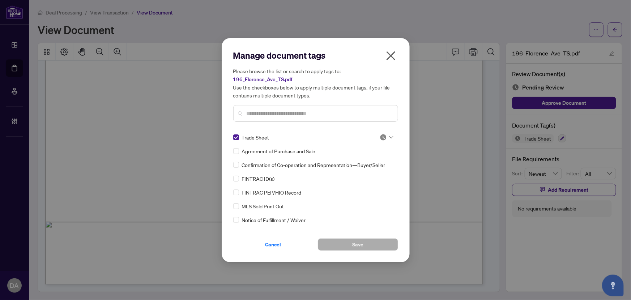
click at [384, 131] on div "Manage document tags Please browse the list or search to apply tags to: 196_Flo…" at bounding box center [315, 150] width 165 height 201
drag, startPoint x: 390, startPoint y: 137, endPoint x: 392, endPoint y: 145, distance: 8.3
click at [390, 137] on icon at bounding box center [391, 137] width 4 height 3
click at [378, 172] on div "Approved" at bounding box center [363, 172] width 46 height 8
drag, startPoint x: 353, startPoint y: 242, endPoint x: 367, endPoint y: 212, distance: 33.0
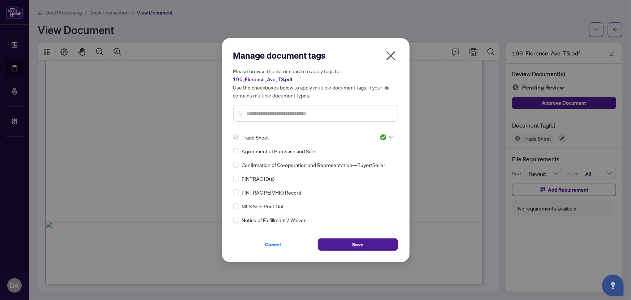
click at [353, 243] on span "Save" at bounding box center [357, 244] width 11 height 12
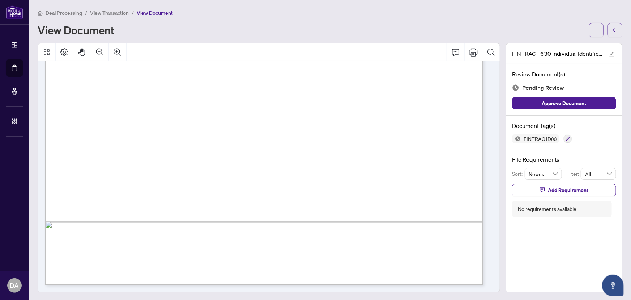
scroll to position [0, 0]
click at [566, 137] on button "button" at bounding box center [568, 138] width 8 height 8
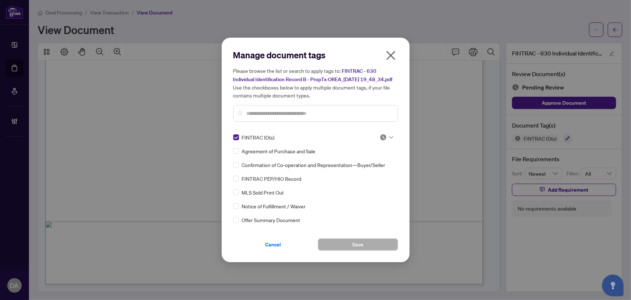
click at [394, 143] on div "FINTRAC ID(s) Agreement of Purchase and Sale Confirmation of Co-operation and R…" at bounding box center [315, 178] width 165 height 90
click at [389, 141] on div at bounding box center [387, 137] width 14 height 7
click at [368, 170] on div "Approved" at bounding box center [362, 176] width 55 height 12
drag, startPoint x: 344, startPoint y: 248, endPoint x: 345, endPoint y: 175, distance: 72.4
click at [344, 249] on button "Save" at bounding box center [358, 244] width 80 height 12
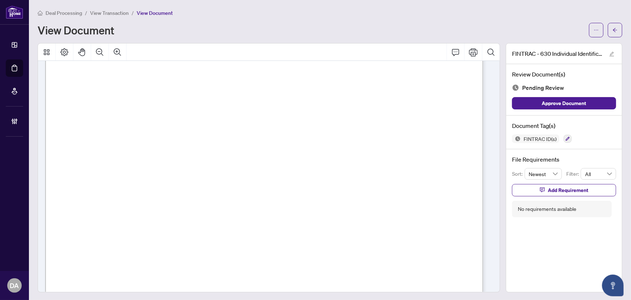
scroll to position [2095, 0]
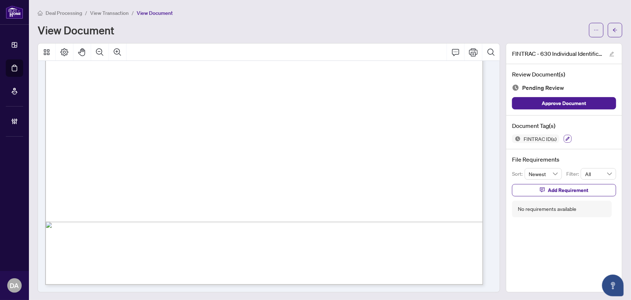
click at [566, 138] on icon "button" at bounding box center [568, 138] width 4 height 4
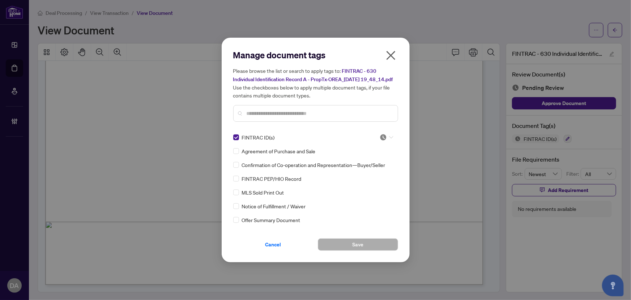
click at [380, 146] on body "Dashboard Deal Processing Mortgage Referrals Brokerage Management DA Dalal Alay…" at bounding box center [315, 150] width 631 height 300
click at [377, 177] on div "Approved" at bounding box center [363, 176] width 46 height 8
click at [343, 249] on button "Save" at bounding box center [358, 244] width 80 height 12
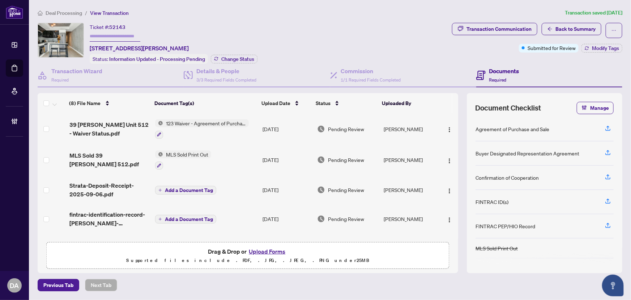
click at [117, 23] on div "Ticket #: 52143" at bounding box center [108, 27] width 36 height 8
copy span "52143"
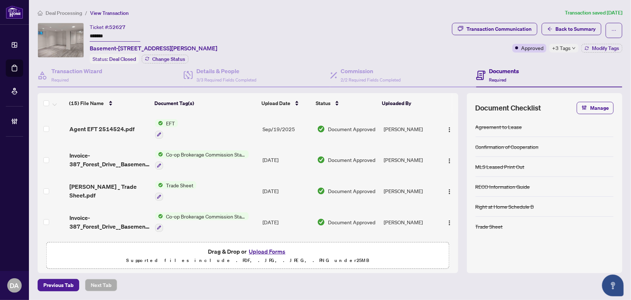
click at [568, 44] on span "+3 Tags" at bounding box center [561, 48] width 18 height 8
click at [448, 41] on div "Ticket #: 52627 ******* Basement-[STREET_ADDRESS][PERSON_NAME] Status: Deal Clo…" at bounding box center [244, 43] width 412 height 41
click at [128, 35] on input "*******" at bounding box center [115, 36] width 51 height 10
click at [525, 27] on div "Transaction Communication" at bounding box center [499, 29] width 65 height 12
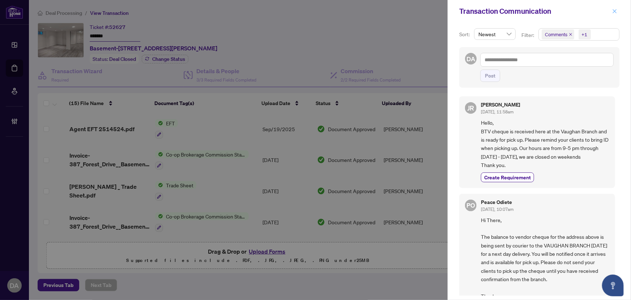
click at [615, 13] on icon "close" at bounding box center [615, 11] width 5 height 5
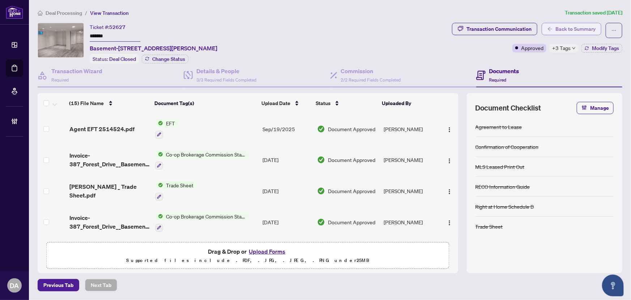
click at [583, 32] on span "Back to Summary" at bounding box center [576, 29] width 40 height 12
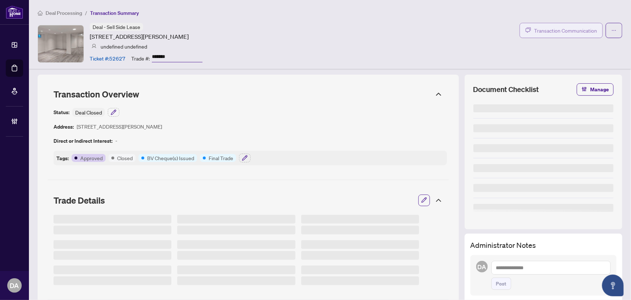
click at [569, 33] on button "Transaction Communication" at bounding box center [561, 30] width 83 height 15
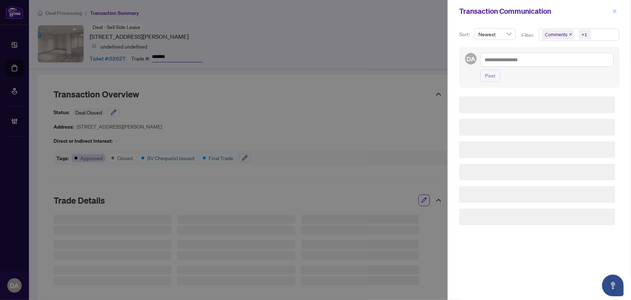
click at [613, 14] on span "button" at bounding box center [615, 11] width 5 height 12
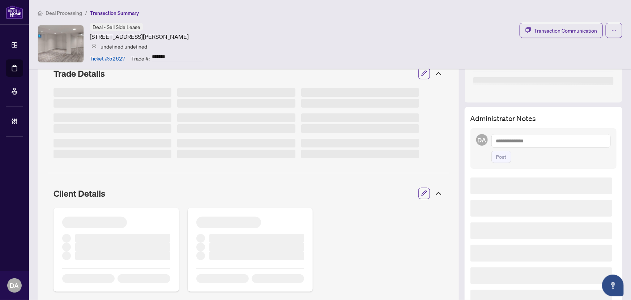
scroll to position [131, 0]
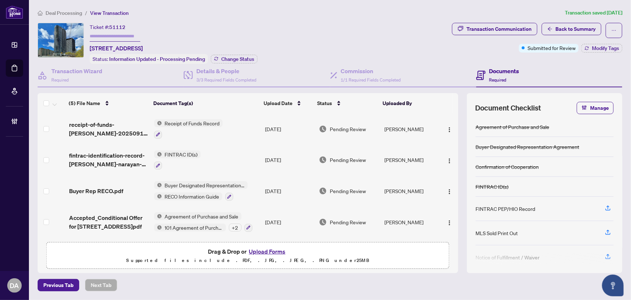
click at [123, 26] on span "51112" at bounding box center [117, 27] width 16 height 7
copy span "51112"
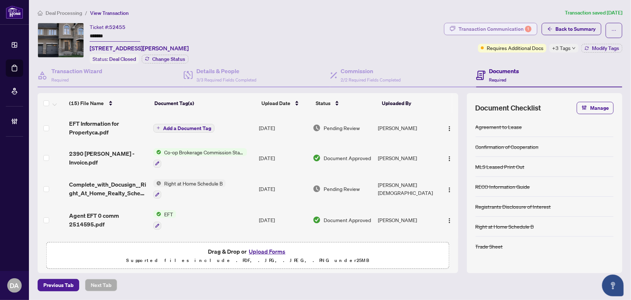
click at [519, 30] on div "Transaction Communication 1" at bounding box center [495, 29] width 73 height 12
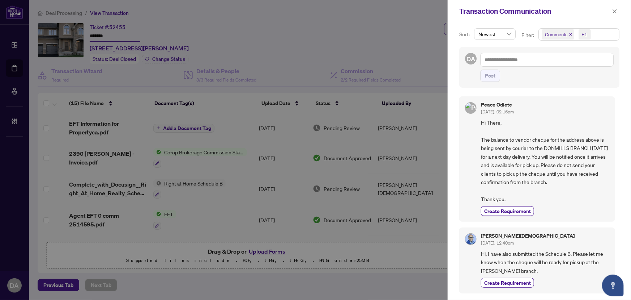
click at [571, 35] on icon "close" at bounding box center [571, 35] width 4 height 4
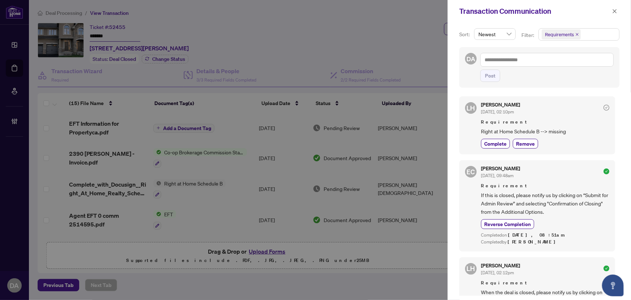
click at [621, 11] on div "Transaction Communication" at bounding box center [539, 11] width 183 height 22
click at [611, 14] on button "button" at bounding box center [614, 11] width 9 height 9
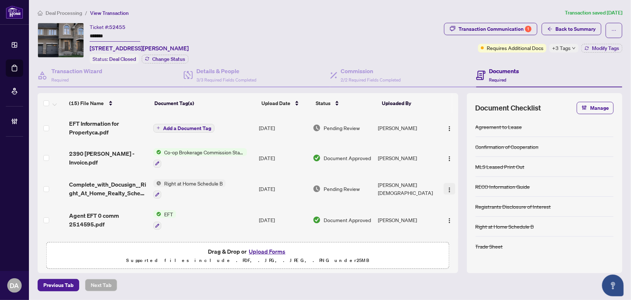
click at [448, 187] on img "button" at bounding box center [450, 190] width 6 height 6
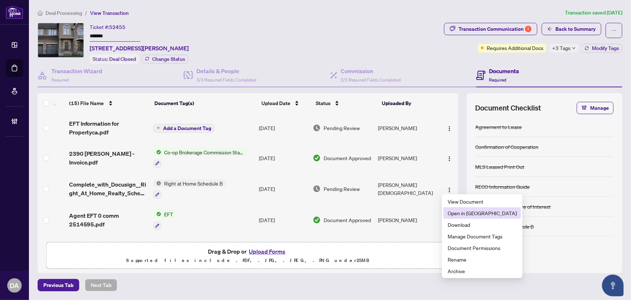
click at [461, 209] on span "Open in [GEOGRAPHIC_DATA]" at bounding box center [482, 213] width 69 height 8
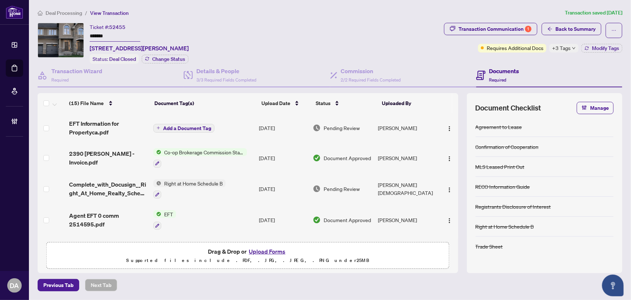
click at [127, 36] on input "*******" at bounding box center [115, 36] width 51 height 10
click at [533, 24] on button "Transaction Communication 1" at bounding box center [490, 29] width 93 height 12
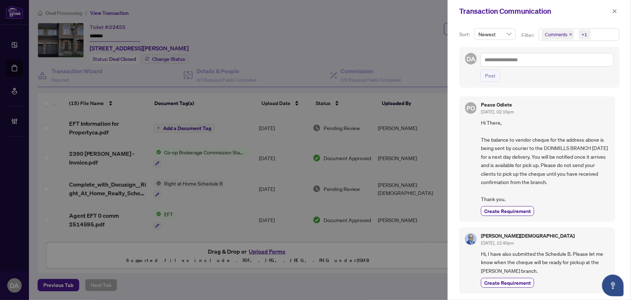
click at [570, 37] on span "Comments" at bounding box center [558, 34] width 33 height 10
click at [571, 33] on icon "close" at bounding box center [571, 35] width 4 height 4
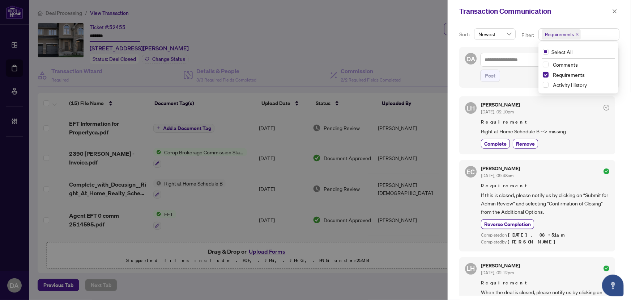
drag, startPoint x: 504, startPoint y: 145, endPoint x: 579, endPoint y: 109, distance: 83.0
click at [505, 145] on span "Complete" at bounding box center [495, 144] width 22 height 8
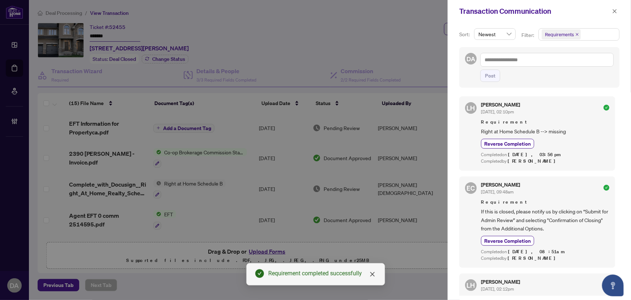
click at [615, 17] on div "Transaction Communication" at bounding box center [539, 11] width 183 height 22
click at [614, 14] on span "button" at bounding box center [615, 11] width 5 height 12
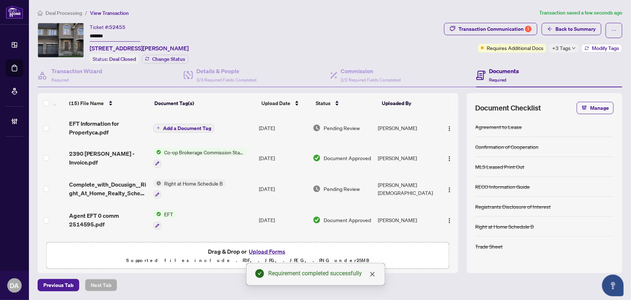
click at [595, 48] on span "Modify Tags" at bounding box center [605, 48] width 27 height 5
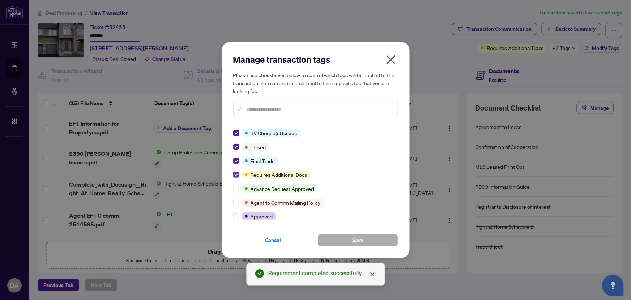
click at [237, 177] on label at bounding box center [236, 174] width 6 height 8
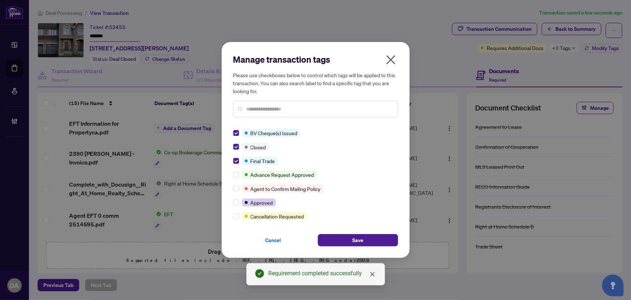
click at [236, 206] on div "BV Cheque(s) Issued Closed Final Trade Advance Request Approved Agent to Confir…" at bounding box center [315, 174] width 165 height 90
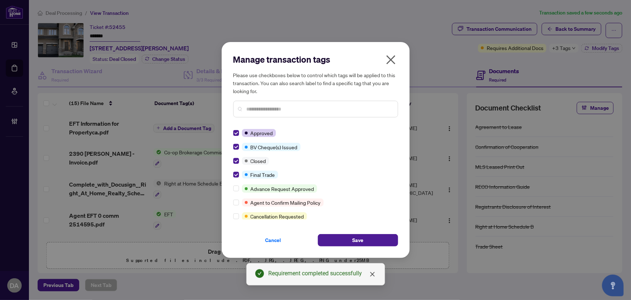
drag, startPoint x: 357, startPoint y: 234, endPoint x: 389, endPoint y: 221, distance: 34.0
click at [361, 234] on span "Save" at bounding box center [357, 240] width 11 height 12
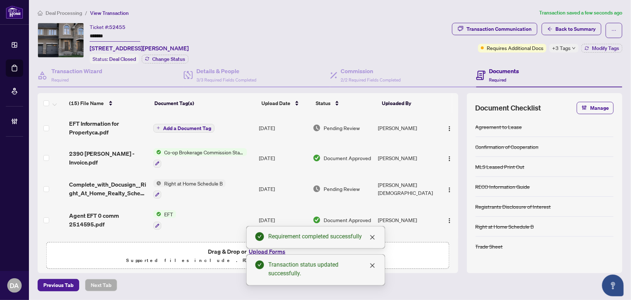
click at [116, 31] on input "*******" at bounding box center [115, 36] width 51 height 10
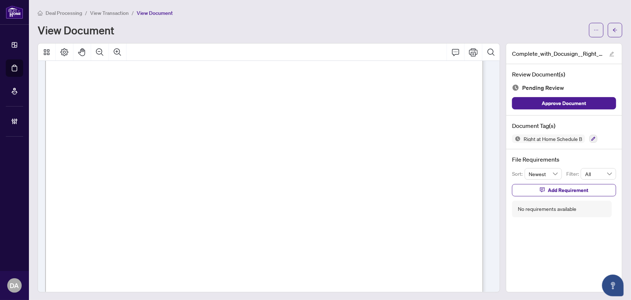
scroll to position [351, 0]
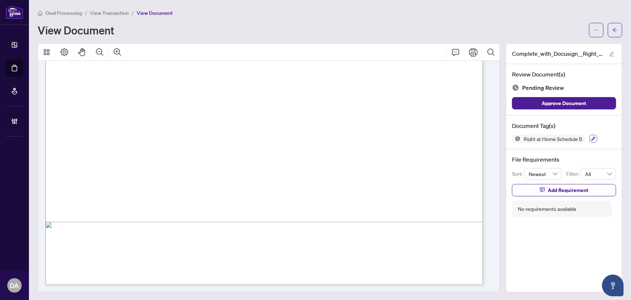
click at [592, 139] on icon "button" at bounding box center [594, 138] width 4 height 4
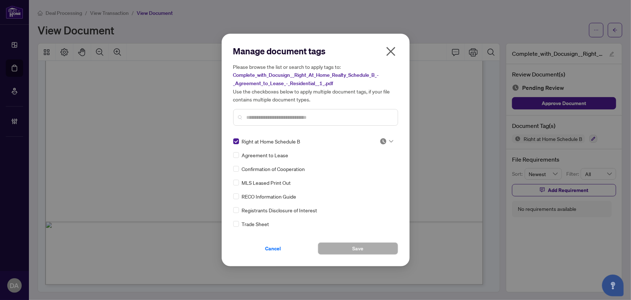
drag, startPoint x: 382, startPoint y: 137, endPoint x: 386, endPoint y: 145, distance: 8.3
click at [383, 138] on img at bounding box center [383, 140] width 7 height 7
click at [367, 175] on div "Approved" at bounding box center [363, 176] width 46 height 8
drag, startPoint x: 350, startPoint y: 246, endPoint x: 351, endPoint y: 126, distance: 120.5
click at [350, 247] on button "Save" at bounding box center [358, 248] width 80 height 12
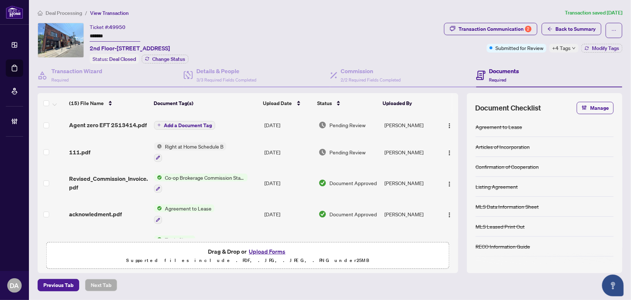
click at [107, 33] on input "*******" at bounding box center [115, 36] width 51 height 10
click at [504, 21] on div "Deal Processing / View Transaction Transaction saved [DATE] Ticket #: 49950 ***…" at bounding box center [330, 150] width 591 height 282
click at [131, 40] on input "*******" at bounding box center [115, 36] width 51 height 10
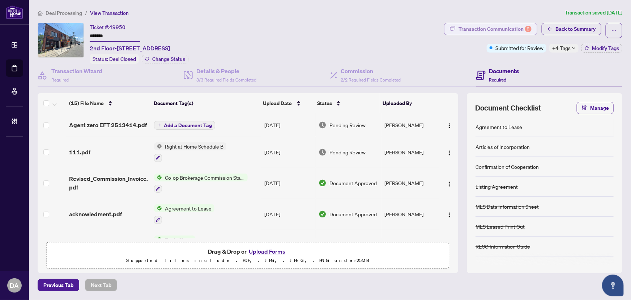
drag, startPoint x: 471, startPoint y: 29, endPoint x: 478, endPoint y: 29, distance: 6.5
click at [478, 29] on div "Transaction Communication 2" at bounding box center [495, 29] width 73 height 12
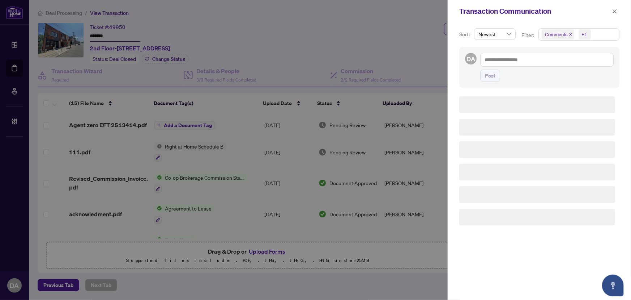
click at [573, 34] on span "Comments" at bounding box center [558, 34] width 33 height 10
click at [570, 34] on icon "close" at bounding box center [571, 35] width 4 height 4
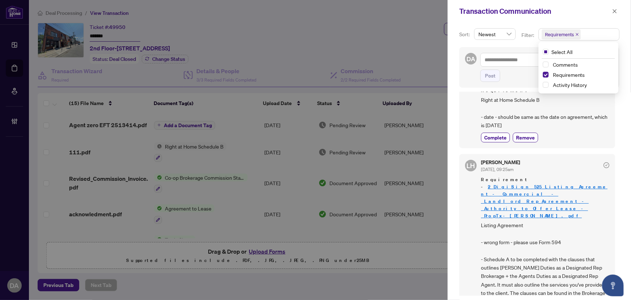
scroll to position [33, 0]
drag, startPoint x: 514, startPoint y: 112, endPoint x: 570, endPoint y: 126, distance: 57.5
click at [570, 126] on span "Right at Home Schedule B - date - should be same as the date on agreement, whic…" at bounding box center [545, 111] width 128 height 34
click at [619, 9] on button "button" at bounding box center [614, 11] width 9 height 9
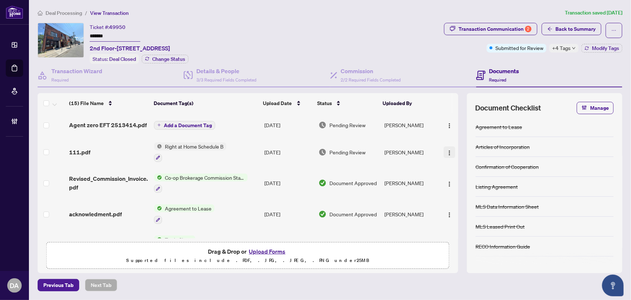
click at [447, 153] on img "button" at bounding box center [450, 153] width 6 height 6
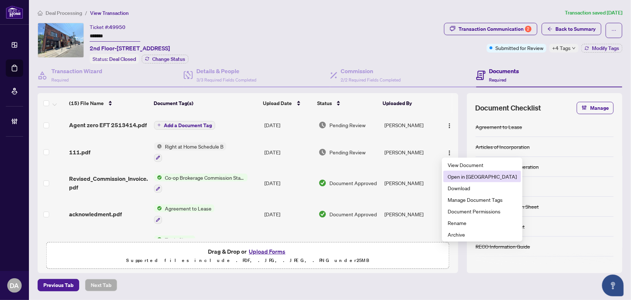
click at [448, 177] on span "Open in New Tab" at bounding box center [482, 176] width 69 height 8
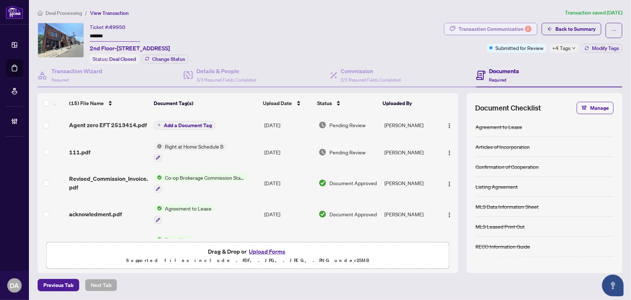
click at [496, 27] on div "Transaction Communication 2" at bounding box center [495, 29] width 73 height 12
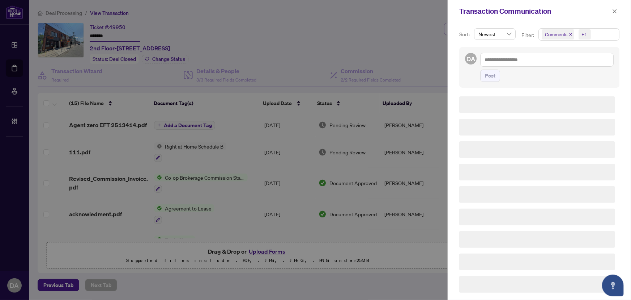
scroll to position [0, 0]
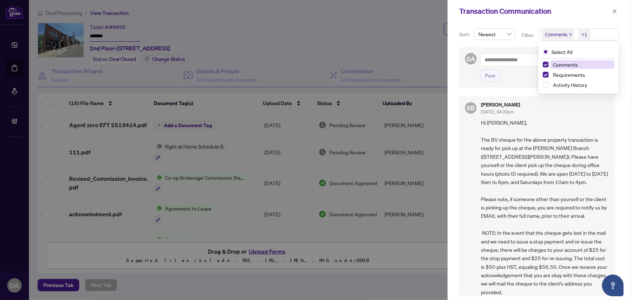
click at [570, 38] on span "Comments" at bounding box center [558, 34] width 33 height 10
click at [570, 33] on icon "close" at bounding box center [571, 35] width 4 height 4
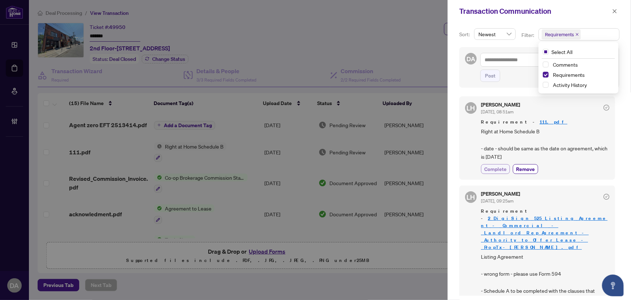
click at [487, 165] on span "Complete" at bounding box center [495, 169] width 22 height 8
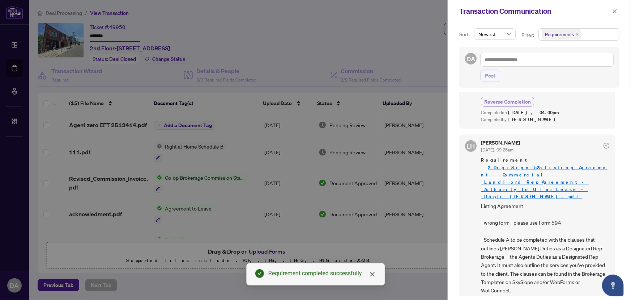
scroll to position [98, 0]
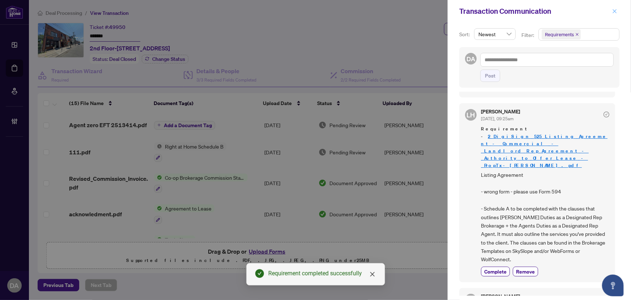
click at [616, 14] on span "button" at bounding box center [615, 11] width 5 height 12
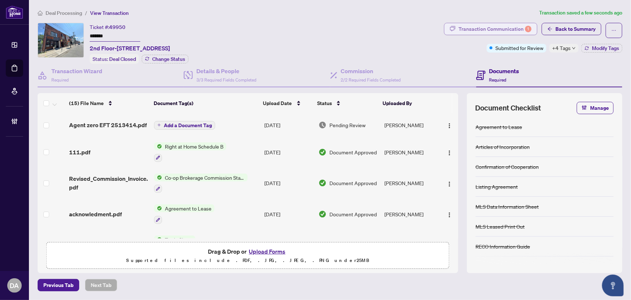
click at [458, 30] on button "Transaction Communication 1" at bounding box center [490, 29] width 93 height 12
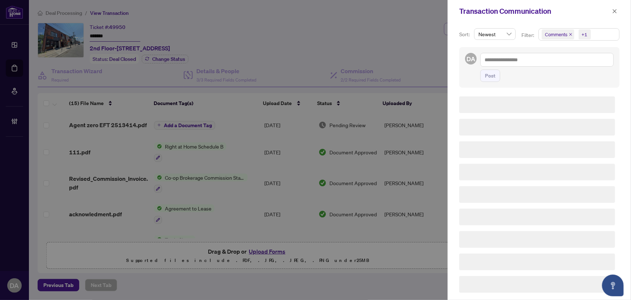
scroll to position [0, 0]
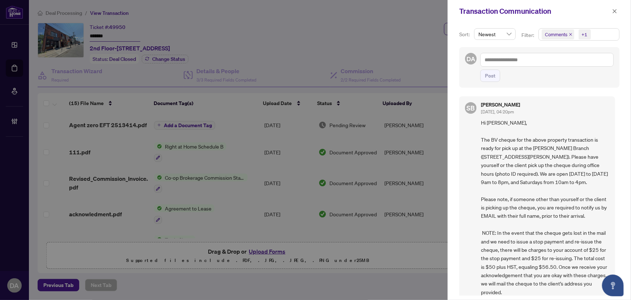
click at [571, 35] on icon "close" at bounding box center [571, 35] width 4 height 4
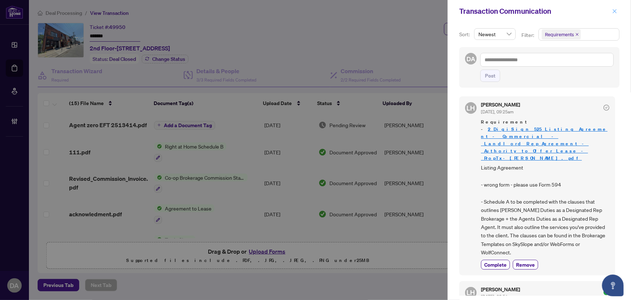
click at [611, 13] on button "button" at bounding box center [614, 11] width 9 height 9
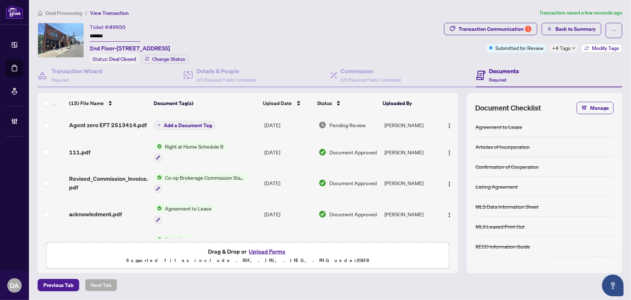
click at [602, 46] on span "Modify Tags" at bounding box center [605, 48] width 27 height 5
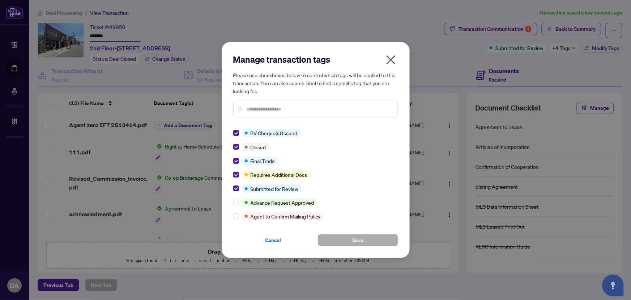
click at [237, 195] on div "BV Cheque(s) Issued Closed Final Trade Requires Additional Docs Submitted for R…" at bounding box center [315, 174] width 165 height 90
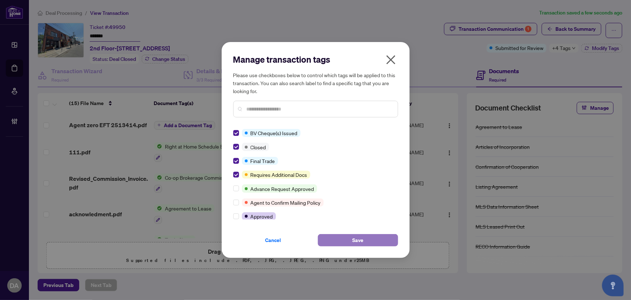
drag, startPoint x: 357, startPoint y: 241, endPoint x: 365, endPoint y: 237, distance: 8.6
click at [357, 241] on span "Save" at bounding box center [357, 240] width 11 height 12
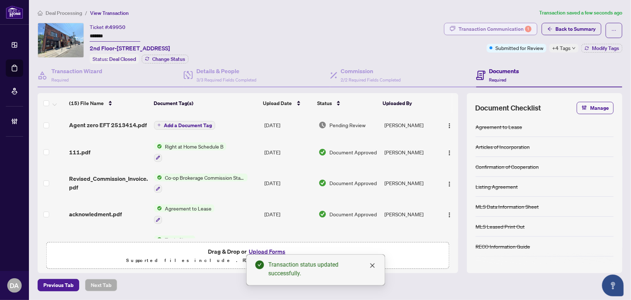
click at [511, 34] on div "Transaction Communication 1" at bounding box center [495, 29] width 73 height 12
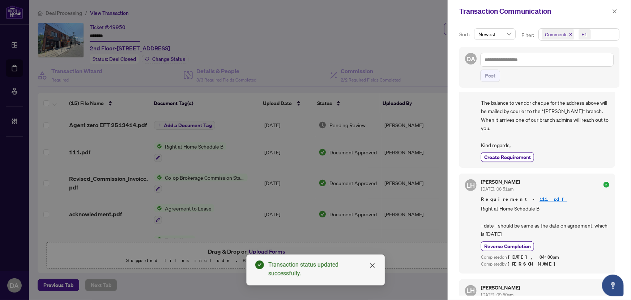
scroll to position [296, 0]
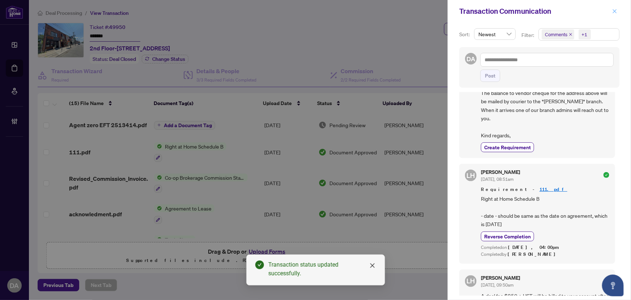
click at [613, 16] on span "button" at bounding box center [615, 11] width 5 height 12
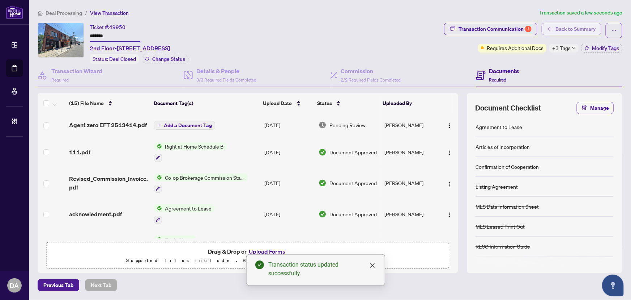
click at [595, 28] on span "Back to Summary" at bounding box center [576, 29] width 40 height 12
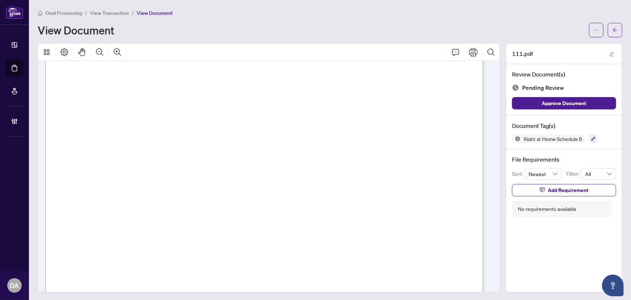
scroll to position [33, 0]
click at [597, 139] on div "Right at Home Schedule B" at bounding box center [564, 138] width 104 height 9
click at [594, 137] on div "Right at Home Schedule B" at bounding box center [564, 138] width 104 height 9
click at [592, 139] on icon "button" at bounding box center [594, 138] width 4 height 4
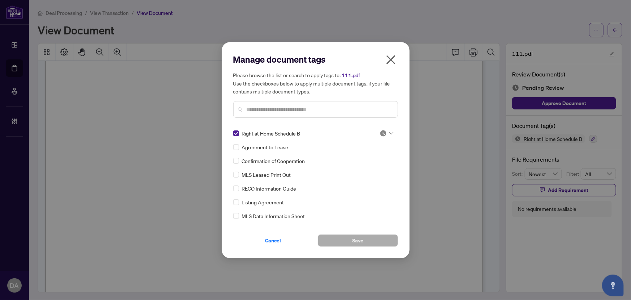
click at [392, 139] on div "Right at Home Schedule B Agreement to Lease Confirmation of Cooperation MLS Lea…" at bounding box center [315, 174] width 165 height 90
click at [393, 136] on div "Right at Home Schedule B Agreement to Lease Confirmation of Cooperation MLS Lea…" at bounding box center [315, 174] width 165 height 90
click at [375, 169] on div "Approved" at bounding box center [363, 168] width 46 height 8
click at [363, 239] on span "Save" at bounding box center [357, 240] width 11 height 12
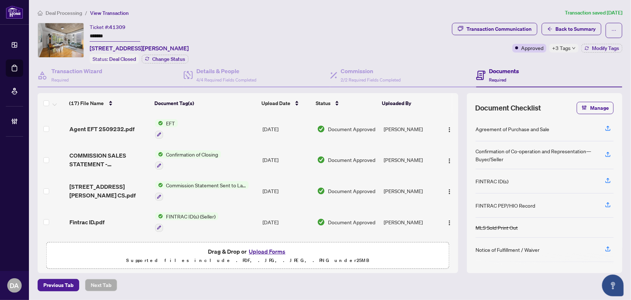
click at [109, 34] on input "*******" at bounding box center [115, 36] width 51 height 10
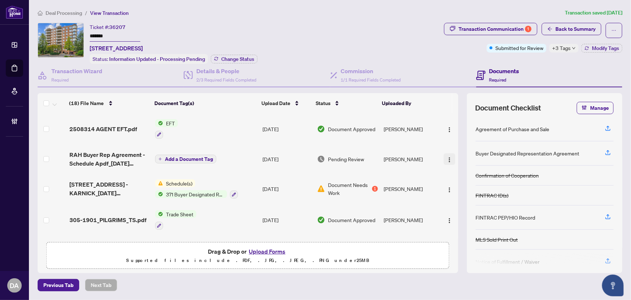
click at [452, 155] on button "button" at bounding box center [450, 159] width 12 height 12
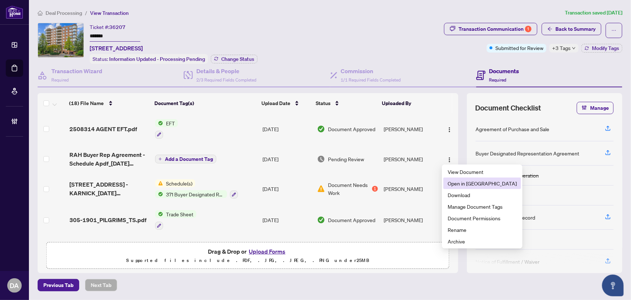
click at [454, 182] on span "Open in [GEOGRAPHIC_DATA]" at bounding box center [482, 183] width 69 height 8
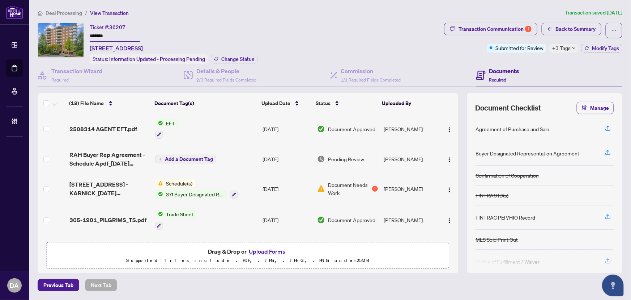
click at [118, 35] on input "*******" at bounding box center [115, 36] width 51 height 10
click at [535, 25] on button "Transaction Communication 1" at bounding box center [490, 29] width 93 height 12
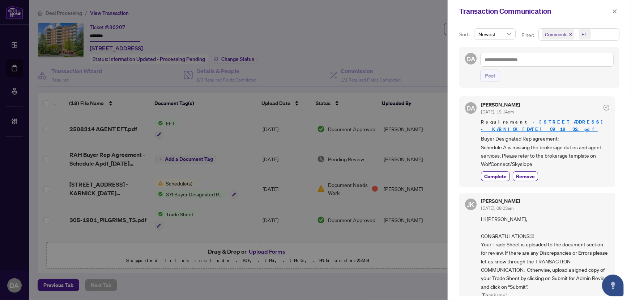
drag, startPoint x: 571, startPoint y: 34, endPoint x: 419, endPoint y: 142, distance: 186.7
click at [571, 34] on icon "close" at bounding box center [571, 35] width 4 height 4
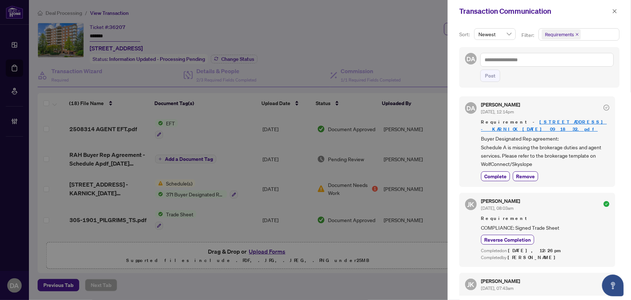
drag, startPoint x: 500, startPoint y: 177, endPoint x: 577, endPoint y: 99, distance: 109.5
click at [502, 175] on span "Complete" at bounding box center [495, 176] width 22 height 8
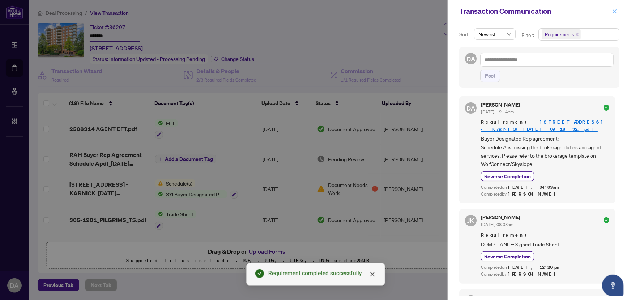
click at [617, 11] on icon "close" at bounding box center [615, 11] width 5 height 5
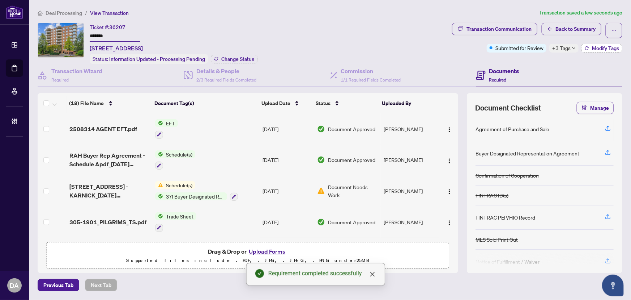
click at [588, 48] on icon "button" at bounding box center [587, 48] width 4 height 4
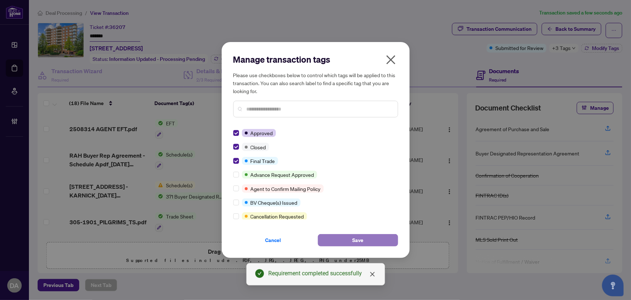
click at [359, 240] on span "Save" at bounding box center [357, 240] width 11 height 12
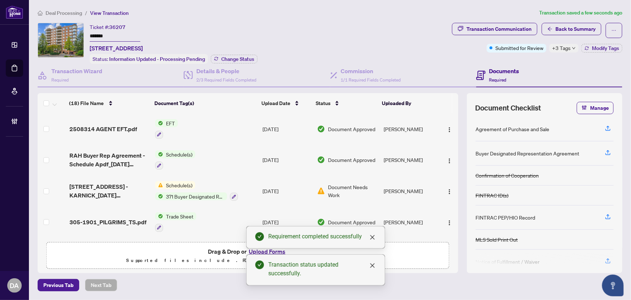
click at [120, 39] on input "*******" at bounding box center [115, 36] width 51 height 10
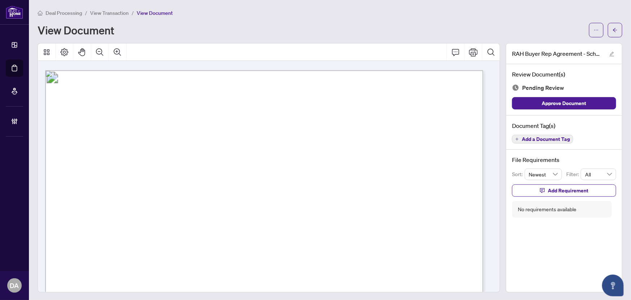
scroll to position [592, 0]
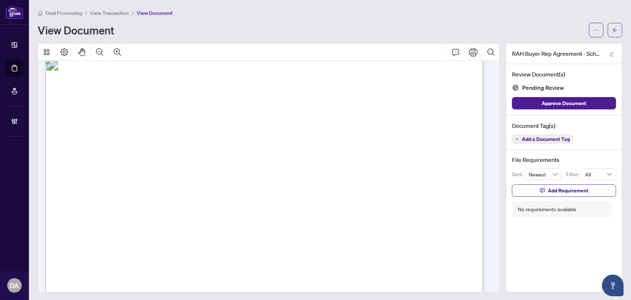
click at [549, 141] on span "Add a Document Tag" at bounding box center [546, 138] width 48 height 5
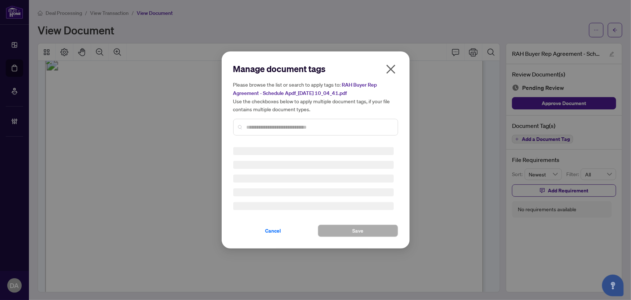
click at [373, 132] on div "Manage document tags Please browse the list or search to apply tags to: RAH Buy…" at bounding box center [315, 150] width 165 height 174
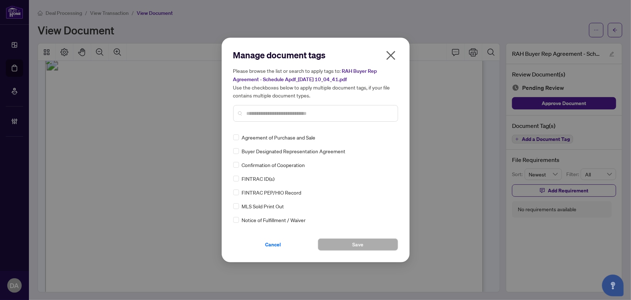
click at [372, 125] on div "Manage document tags Please browse the list or search to apply tags to: RAH Buy…" at bounding box center [315, 88] width 165 height 78
click at [364, 117] on input "text" at bounding box center [319, 113] width 145 height 8
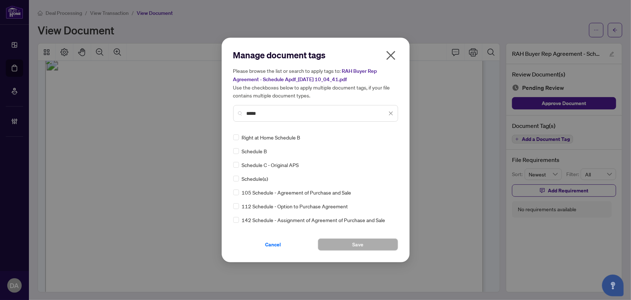
type input "*****"
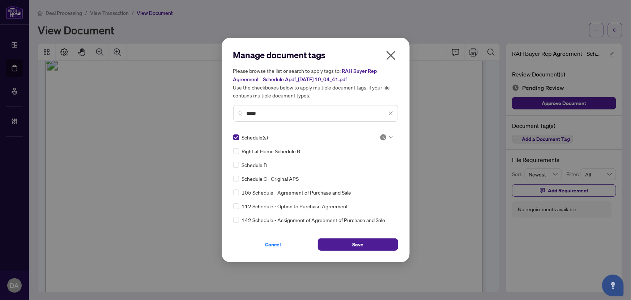
click at [386, 136] on div at bounding box center [387, 137] width 14 height 7
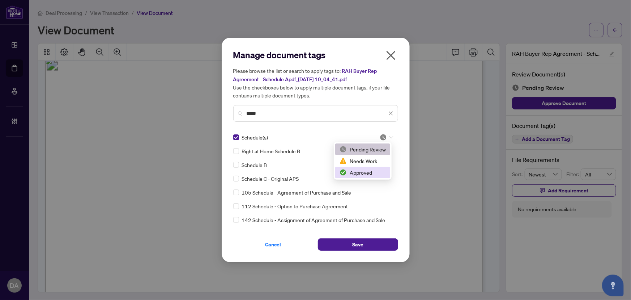
click at [374, 173] on div "Approved" at bounding box center [363, 172] width 46 height 8
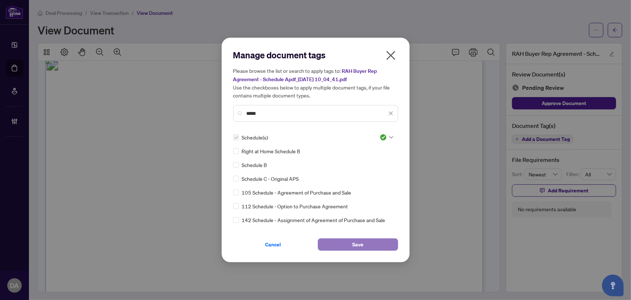
click at [357, 238] on span "Save" at bounding box center [357, 244] width 11 height 12
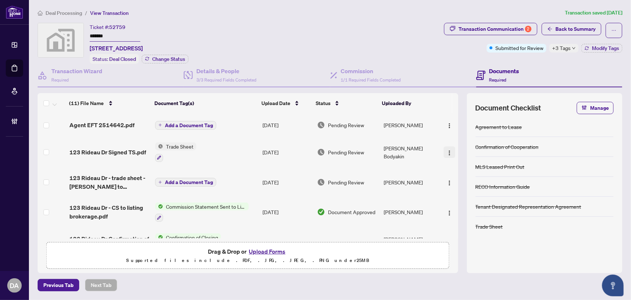
click at [449, 150] on img "button" at bounding box center [450, 153] width 6 height 6
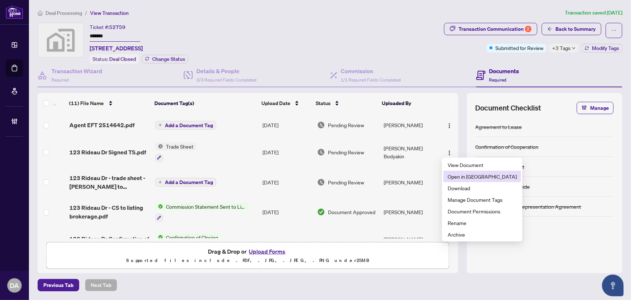
click at [455, 176] on span "Open in [GEOGRAPHIC_DATA]" at bounding box center [482, 176] width 69 height 8
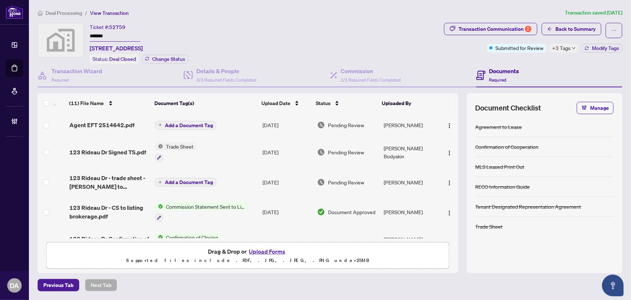
click at [125, 29] on span "52759" at bounding box center [117, 27] width 16 height 7
click at [123, 36] on input "*******" at bounding box center [115, 36] width 51 height 10
click at [514, 29] on div "Transaction Communication 2" at bounding box center [495, 29] width 73 height 12
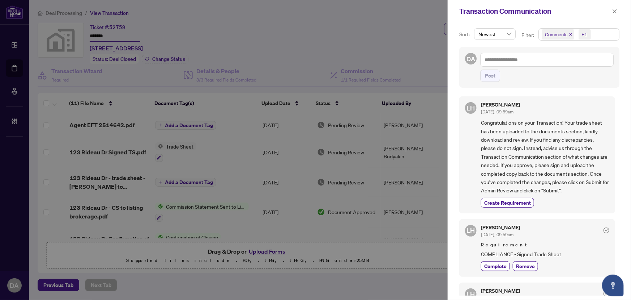
click at [569, 35] on icon "close" at bounding box center [571, 35] width 4 height 4
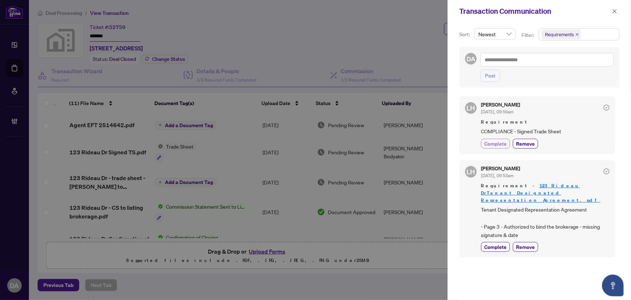
click at [491, 145] on span "Complete" at bounding box center [495, 144] width 22 height 8
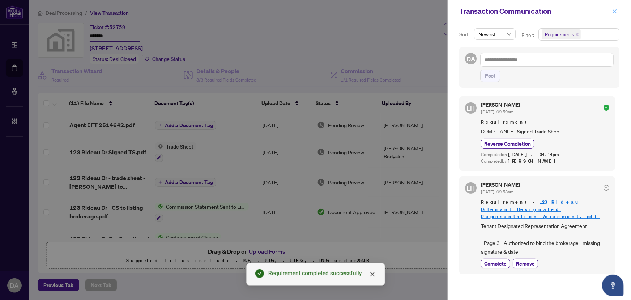
click at [614, 11] on icon "close" at bounding box center [615, 11] width 5 height 5
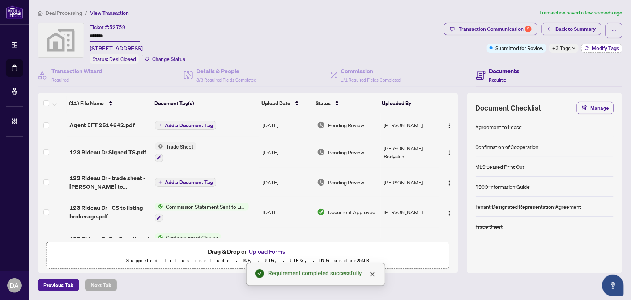
click at [593, 46] on span "Modify Tags" at bounding box center [605, 48] width 27 height 5
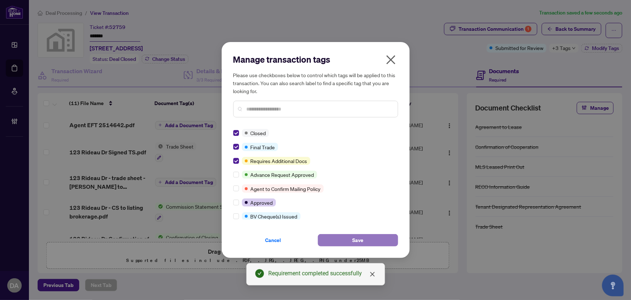
click at [396, 238] on button "Save" at bounding box center [358, 240] width 80 height 12
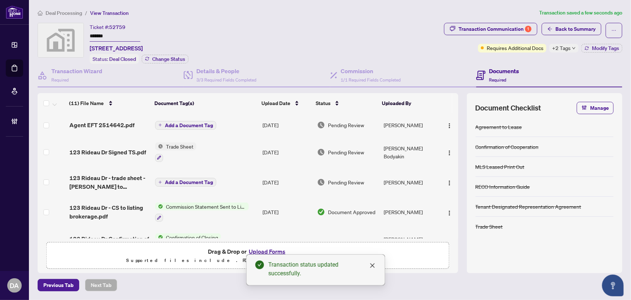
click at [122, 36] on input "*******" at bounding box center [115, 36] width 51 height 10
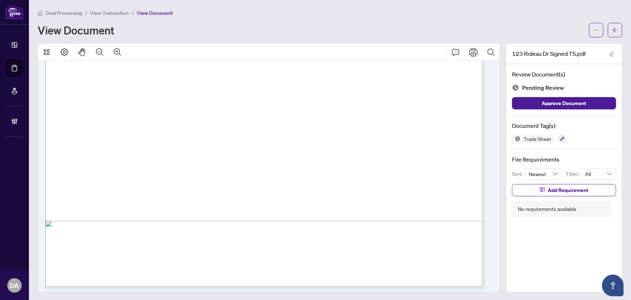
scroll to position [354, 0]
click at [562, 138] on div "Trade Sheet" at bounding box center [564, 138] width 104 height 9
click at [560, 137] on icon "button" at bounding box center [562, 138] width 4 height 4
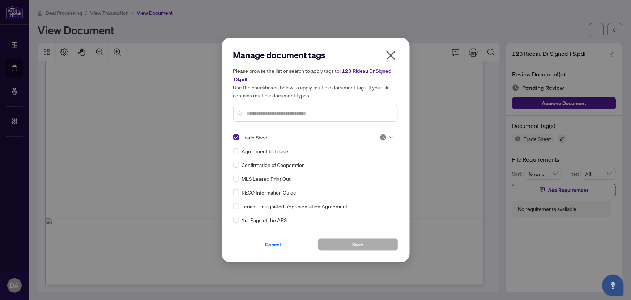
click at [383, 131] on div "Manage document tags Please browse the list or search to apply tags to: 123 Rid…" at bounding box center [315, 149] width 165 height 201
click at [385, 135] on img at bounding box center [383, 137] width 7 height 7
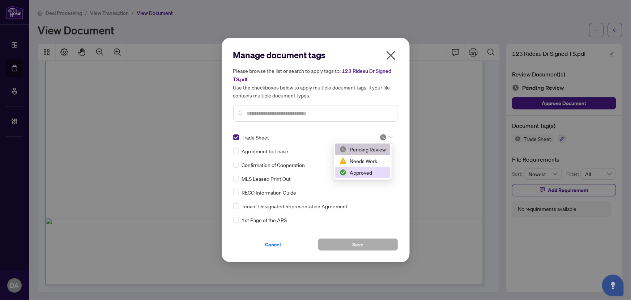
click at [374, 167] on div "Approved" at bounding box center [362, 172] width 55 height 12
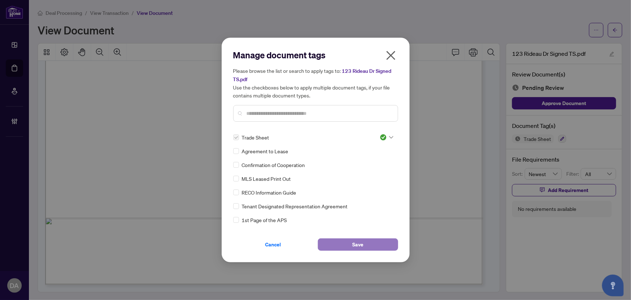
click at [327, 249] on button "Save" at bounding box center [358, 244] width 80 height 12
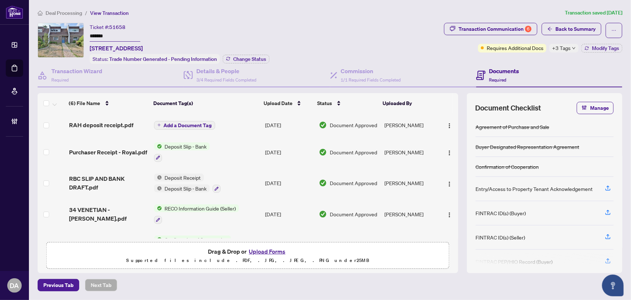
click at [127, 36] on input "*******" at bounding box center [115, 36] width 51 height 10
click at [483, 26] on div "Transaction Communication 6" at bounding box center [495, 29] width 73 height 12
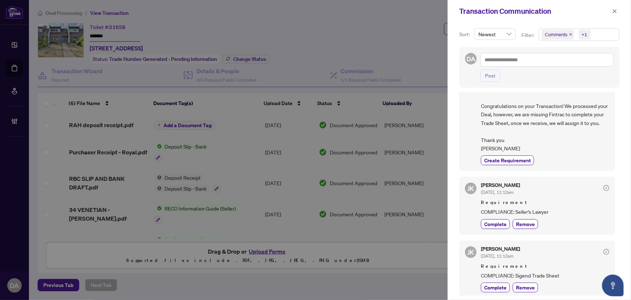
scroll to position [65, 0]
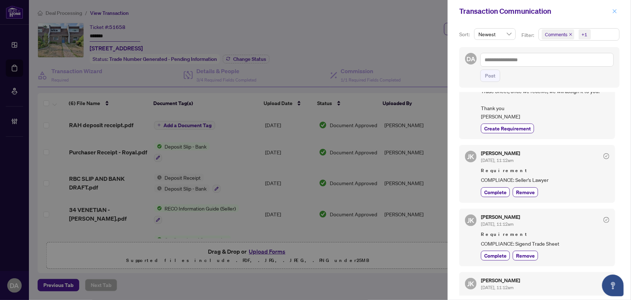
click at [614, 11] on icon "close" at bounding box center [615, 11] width 5 height 5
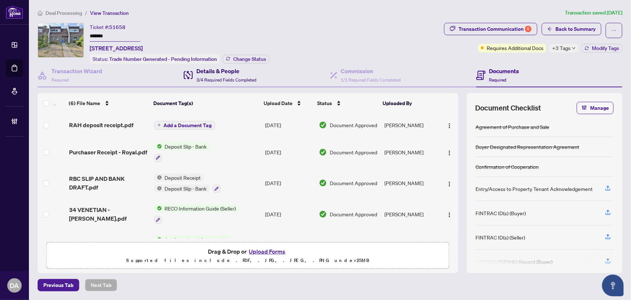
click at [212, 70] on h4 "Details & People" at bounding box center [226, 71] width 60 height 9
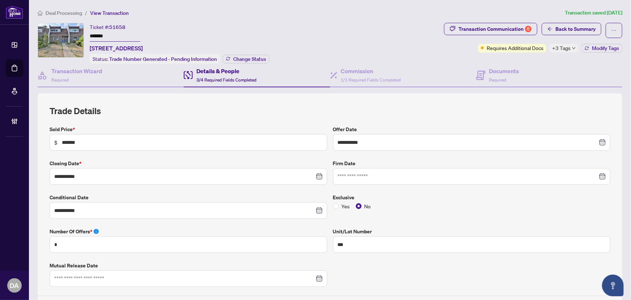
click at [558, 44] on div "+3 Tags" at bounding box center [564, 48] width 29 height 9
click at [380, 50] on div "Ticket #: 51658 ******* 144-34 Venetian Cres, Toronto, Ontario M3N 2L8, Canada …" at bounding box center [240, 43] width 404 height 41
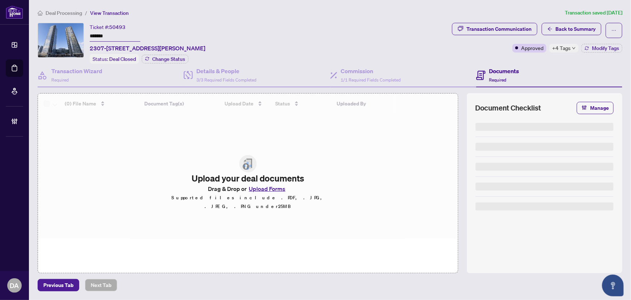
click at [136, 34] on input "*******" at bounding box center [115, 36] width 51 height 10
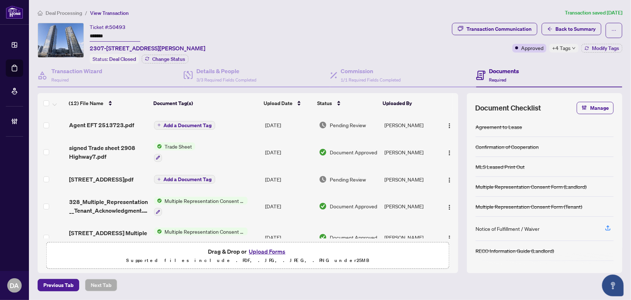
click at [570, 44] on span "+4 Tags" at bounding box center [561, 48] width 18 height 8
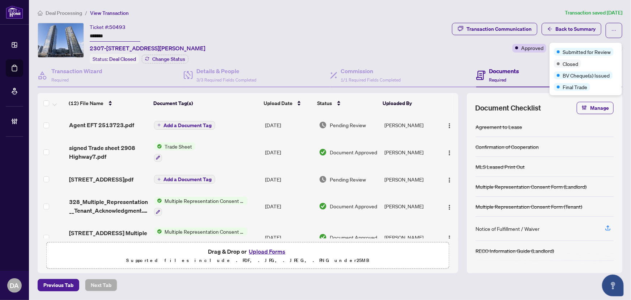
click at [365, 39] on div "Ticket #: 50493 ******* [STREET_ADDRESS][PERSON_NAME] Status: Deal Closed Chang…" at bounding box center [244, 43] width 412 height 41
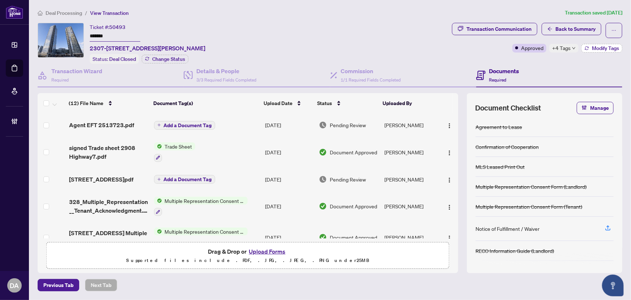
click at [593, 48] on span "Modify Tags" at bounding box center [605, 48] width 27 height 5
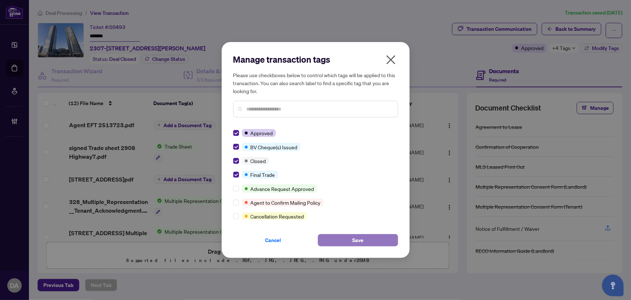
click at [343, 240] on button "Save" at bounding box center [358, 240] width 80 height 12
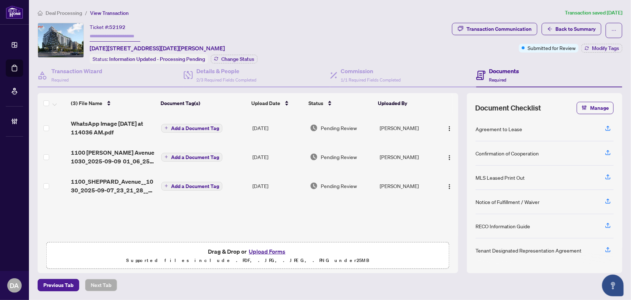
click at [122, 25] on span "52192" at bounding box center [117, 27] width 16 height 7
copy span "52192"
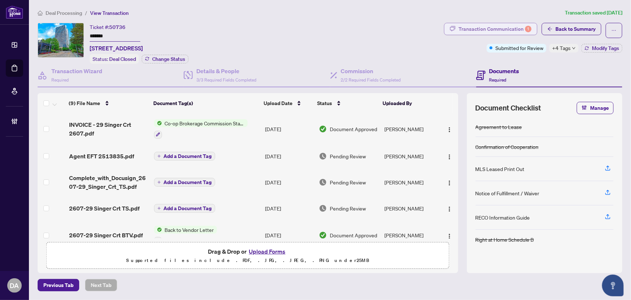
click at [504, 28] on div "Transaction Communication 1" at bounding box center [495, 29] width 73 height 12
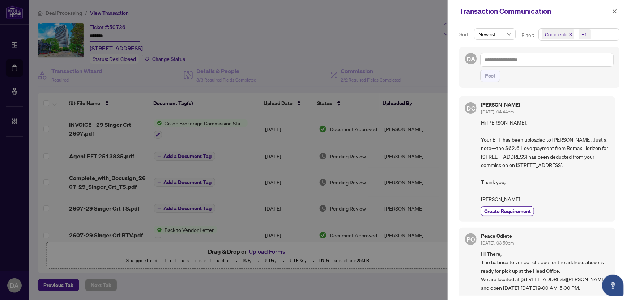
click at [570, 34] on icon "close" at bounding box center [570, 34] width 3 height 3
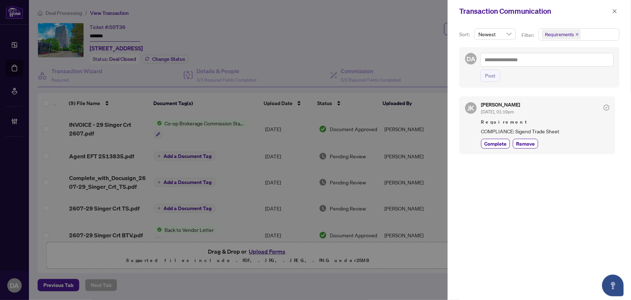
click at [609, 11] on div "Transaction Communication" at bounding box center [534, 11] width 151 height 11
click at [614, 12] on icon "close" at bounding box center [615, 11] width 5 height 5
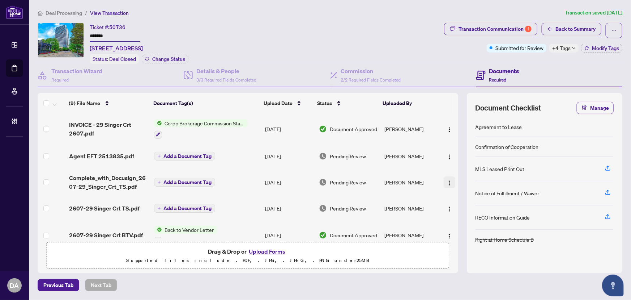
click at [448, 180] on img "button" at bounding box center [450, 183] width 6 height 6
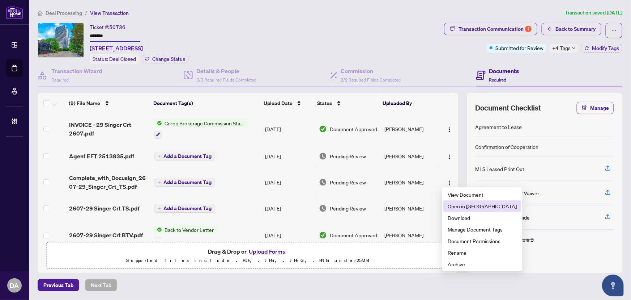
click at [460, 203] on span "Open in New Tab" at bounding box center [482, 206] width 69 height 8
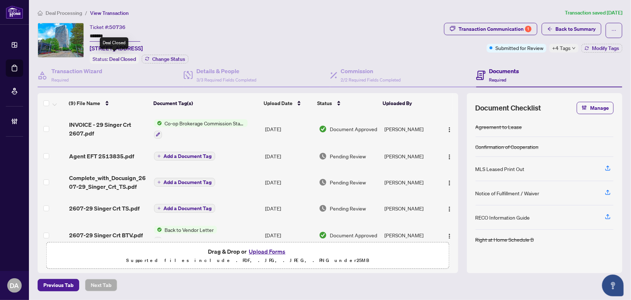
click at [124, 24] on span "50736" at bounding box center [117, 27] width 16 height 7
click at [127, 31] on input "*******" at bounding box center [115, 36] width 51 height 10
click at [530, 33] on div "Transaction Communication 1" at bounding box center [495, 29] width 73 height 12
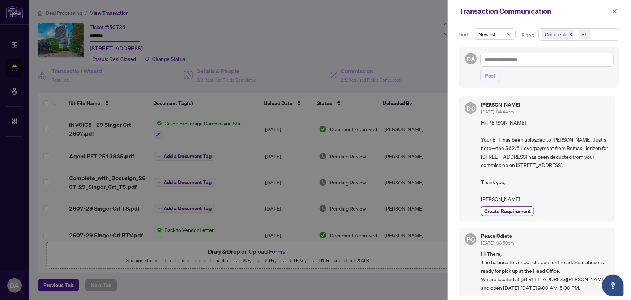
click at [569, 34] on icon "close" at bounding box center [571, 35] width 4 height 4
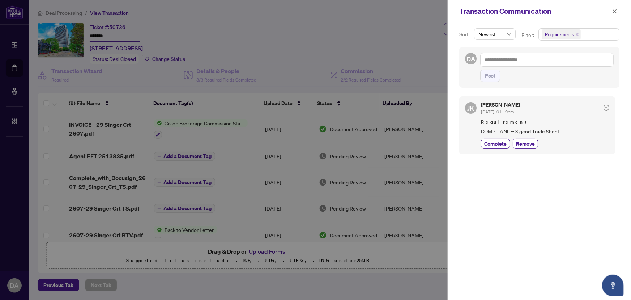
click at [494, 140] on span "Complete" at bounding box center [495, 144] width 22 height 8
click at [620, 11] on div "Transaction Communication" at bounding box center [539, 11] width 183 height 22
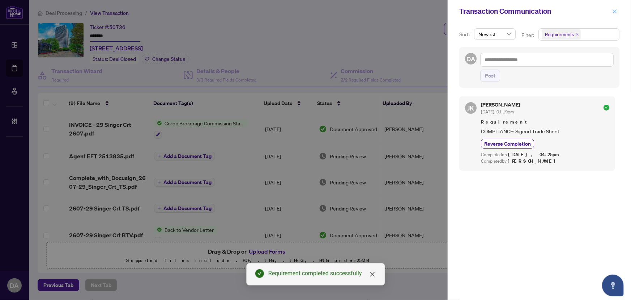
drag, startPoint x: 615, startPoint y: 12, endPoint x: 619, endPoint y: 39, distance: 28.0
click at [615, 12] on icon "close" at bounding box center [615, 11] width 5 height 5
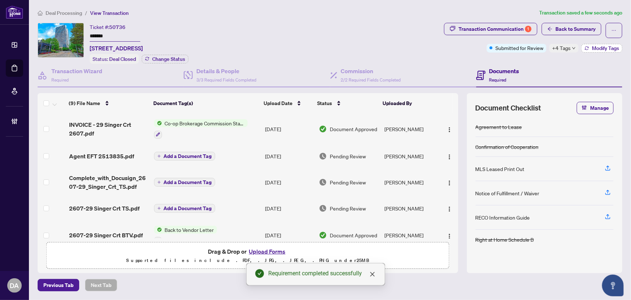
click at [611, 47] on span "Modify Tags" at bounding box center [605, 48] width 27 height 5
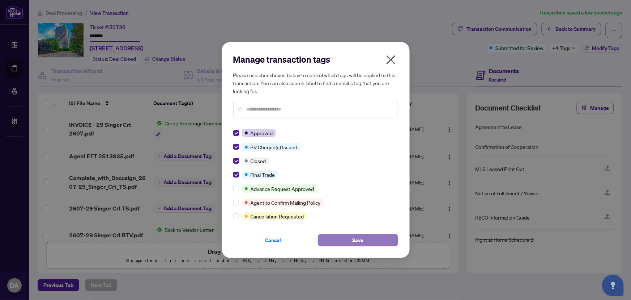
click at [326, 237] on button "Save" at bounding box center [358, 240] width 80 height 12
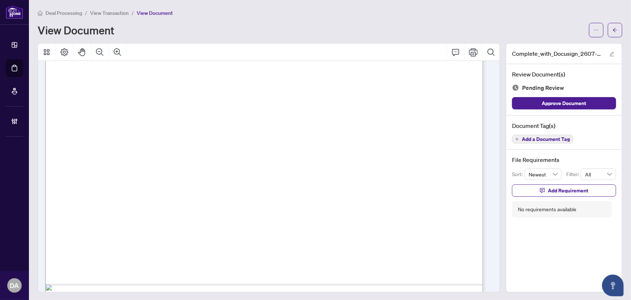
scroll to position [296, 0]
click at [548, 137] on span "Add a Document Tag" at bounding box center [546, 138] width 48 height 5
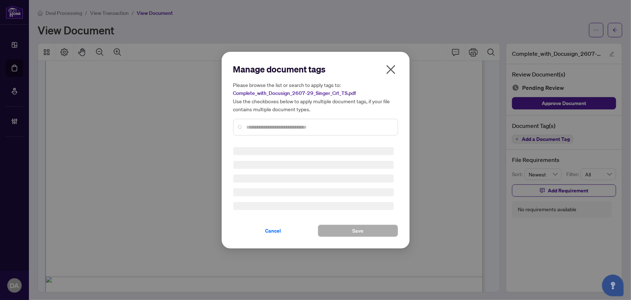
click at [361, 128] on input "text" at bounding box center [319, 127] width 145 height 8
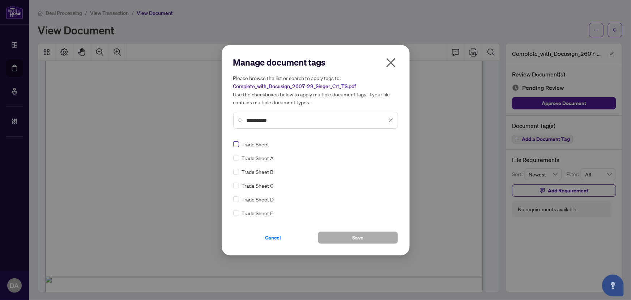
type input "**********"
click at [387, 146] on div at bounding box center [387, 143] width 14 height 7
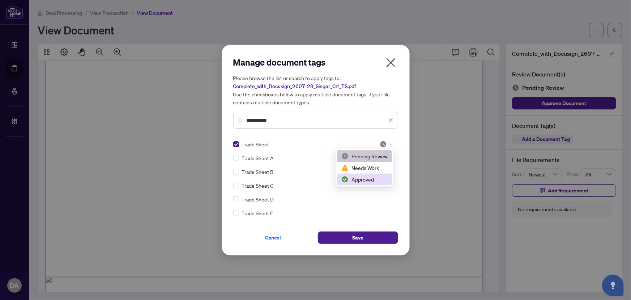
click at [359, 177] on div "Approved" at bounding box center [365, 179] width 46 height 8
click at [342, 231] on button "Save" at bounding box center [358, 237] width 80 height 12
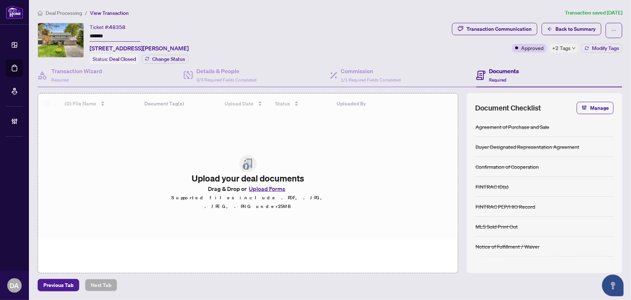
click at [118, 34] on input "*******" at bounding box center [115, 36] width 51 height 10
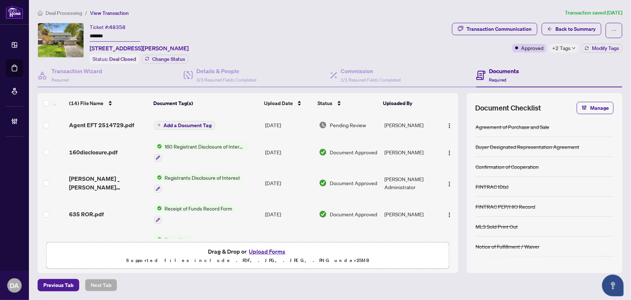
click at [118, 34] on input "*******" at bounding box center [115, 36] width 51 height 10
click at [558, 47] on span "+2 Tags" at bounding box center [561, 48] width 18 height 8
click at [432, 51] on div "Ticket #: 48358 ******* 26 Buxton Rd, Toronto, Ontario M3M 1Y5, Canada Status: …" at bounding box center [244, 43] width 412 height 41
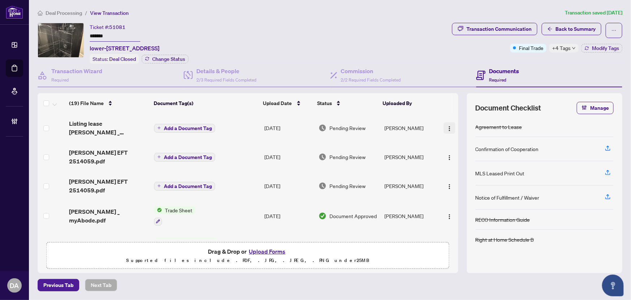
click at [449, 126] on img "button" at bounding box center [450, 129] width 6 height 6
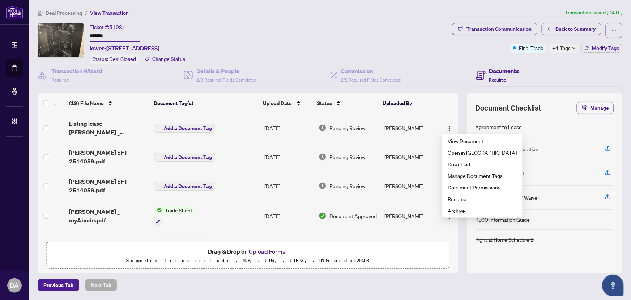
click at [559, 52] on span "+4 Tags" at bounding box center [561, 48] width 18 height 8
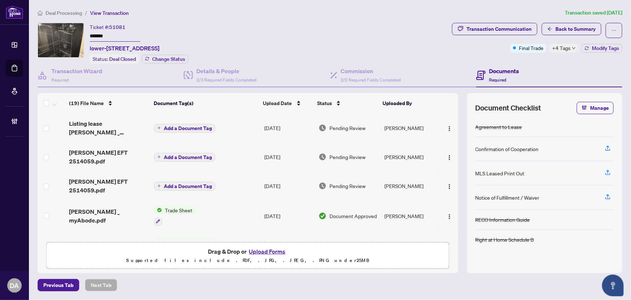
click at [133, 35] on input "*******" at bounding box center [115, 36] width 51 height 10
drag, startPoint x: 133, startPoint y: 35, endPoint x: 137, endPoint y: 37, distance: 4.6
click at [135, 36] on input "*******" at bounding box center [115, 36] width 51 height 10
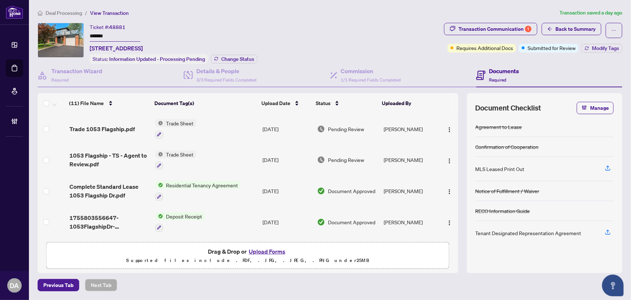
click at [121, 33] on input "*******" at bounding box center [115, 36] width 51 height 10
click at [449, 127] on img "button" at bounding box center [450, 130] width 6 height 6
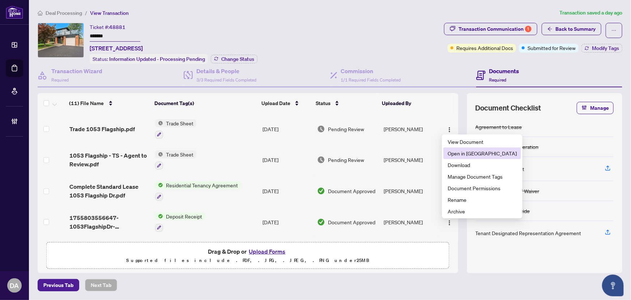
click at [466, 153] on span "Open in [GEOGRAPHIC_DATA]" at bounding box center [482, 153] width 69 height 8
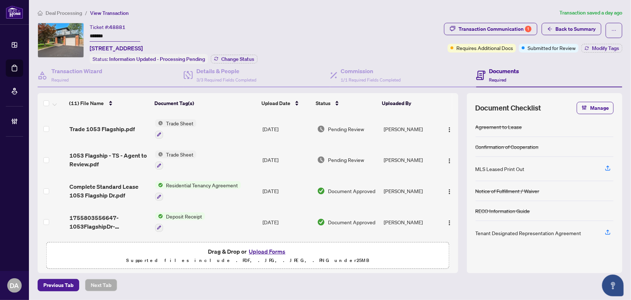
click at [113, 29] on span "48881" at bounding box center [117, 27] width 16 height 7
click at [113, 35] on input "*******" at bounding box center [115, 36] width 51 height 10
click at [597, 49] on span "Modify Tags" at bounding box center [605, 48] width 27 height 5
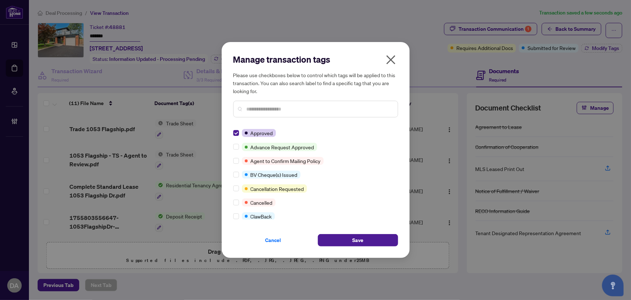
click at [294, 109] on input "text" at bounding box center [319, 109] width 145 height 8
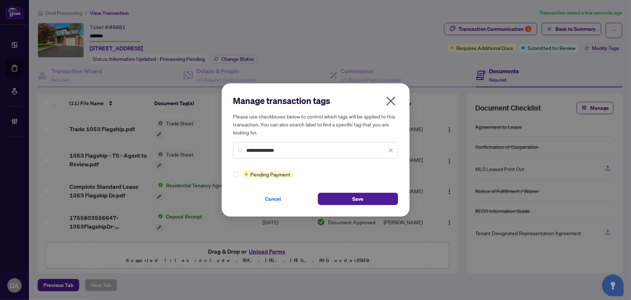
type input "**********"
click at [240, 175] on div at bounding box center [237, 174] width 9 height 8
click at [239, 173] on div at bounding box center [237, 174] width 9 height 8
click at [351, 196] on button "Save" at bounding box center [358, 198] width 80 height 12
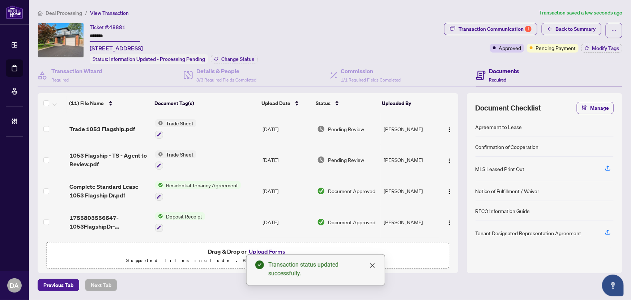
click at [132, 37] on input "*******" at bounding box center [115, 36] width 51 height 10
click at [491, 24] on div "Transaction Communication 1" at bounding box center [495, 29] width 73 height 12
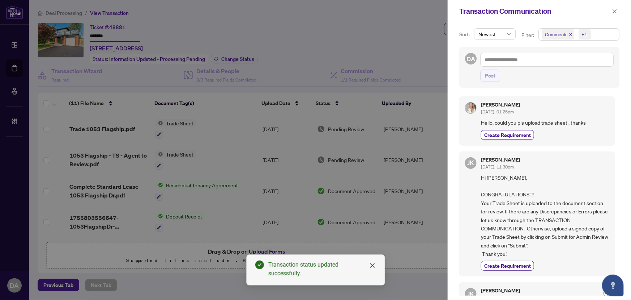
click at [571, 34] on icon "close" at bounding box center [571, 35] width 4 height 4
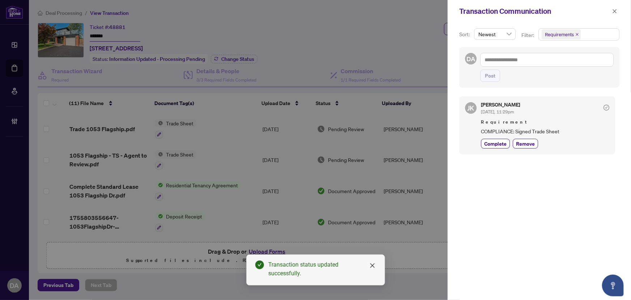
click at [507, 137] on div "Jaye Khosravi Sep/11/2025, 11:29pm Requirement COMPLIANCE: Signed Trade Sheet C…" at bounding box center [545, 125] width 128 height 46
drag, startPoint x: 513, startPoint y: 140, endPoint x: 508, endPoint y: 144, distance: 5.9
click at [509, 143] on div "Complete Remove" at bounding box center [545, 144] width 128 height 10
click at [503, 145] on span "Complete" at bounding box center [495, 144] width 22 height 8
drag, startPoint x: 613, startPoint y: 12, endPoint x: 549, endPoint y: 21, distance: 64.8
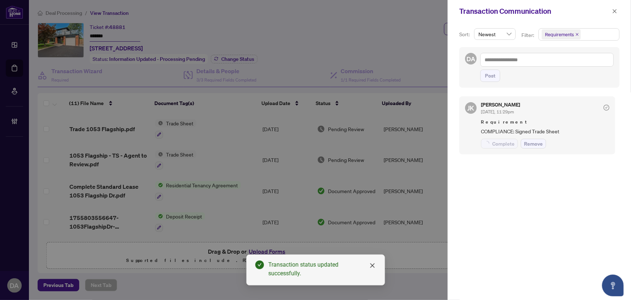
click at [613, 12] on icon "close" at bounding box center [615, 11] width 5 height 5
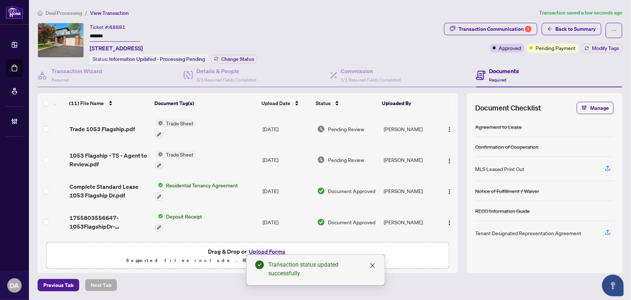
click at [140, 35] on input "*******" at bounding box center [115, 36] width 51 height 10
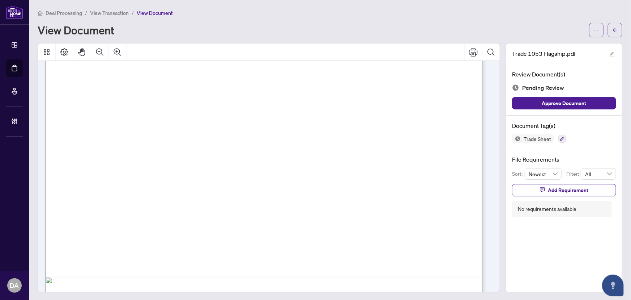
scroll to position [351, 0]
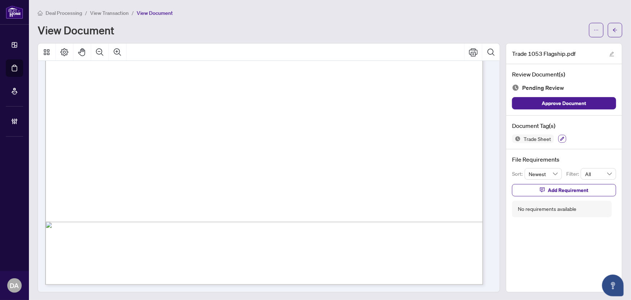
click at [559, 136] on button "button" at bounding box center [563, 139] width 8 height 8
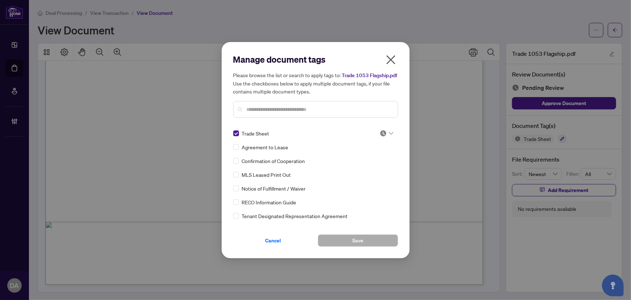
click at [385, 135] on div at bounding box center [387, 133] width 14 height 7
click at [374, 169] on div "Approved" at bounding box center [363, 168] width 46 height 8
click at [348, 242] on button "Save" at bounding box center [358, 240] width 80 height 12
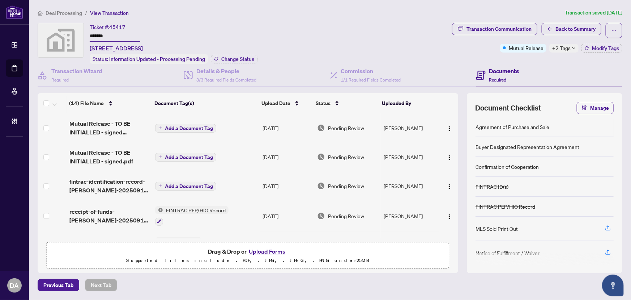
click at [121, 38] on input "*******" at bounding box center [115, 36] width 51 height 10
click at [122, 38] on input "*******" at bounding box center [115, 36] width 51 height 10
click at [116, 71] on div "Transaction Wizard Required" at bounding box center [111, 76] width 146 height 24
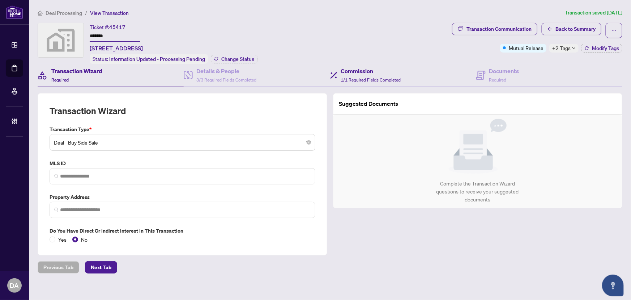
type input "**********"
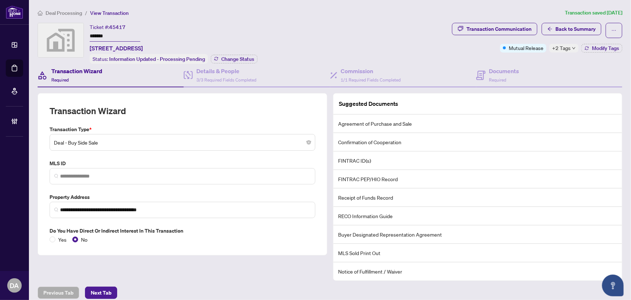
click at [270, 51] on div "Ticket #: 45417 ******* 1265 King Street West, Toronto, ON, Canada Status: Info…" at bounding box center [244, 43] width 412 height 41
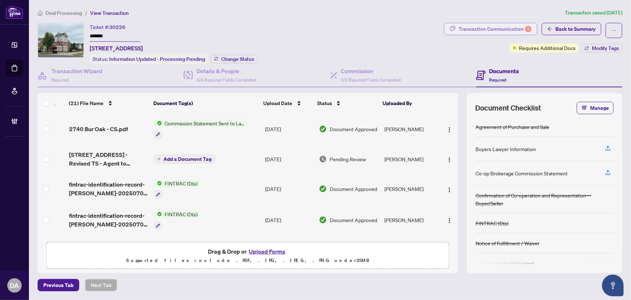
click at [505, 25] on div "Transaction Communication 1" at bounding box center [495, 29] width 73 height 12
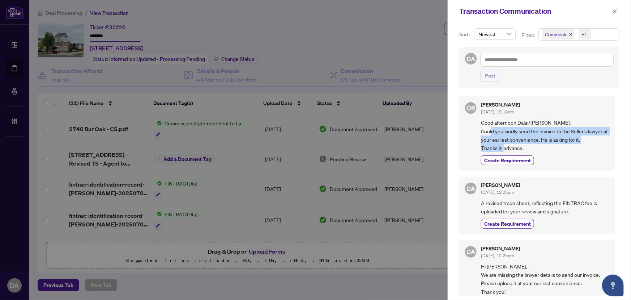
drag, startPoint x: 509, startPoint y: 132, endPoint x: 583, endPoint y: 148, distance: 75.5
click at [583, 148] on span "Good afternoon Dalai/Paula, Could you kindly send the invoice to the Seller's l…" at bounding box center [545, 135] width 128 height 34
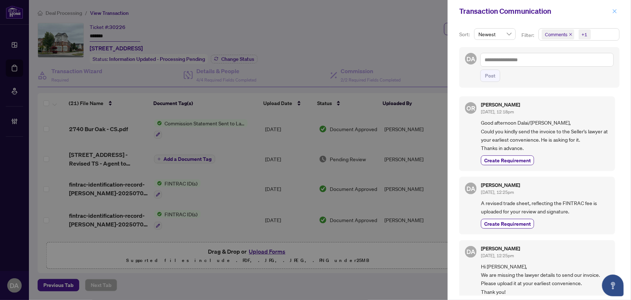
click at [611, 13] on button "button" at bounding box center [614, 11] width 9 height 9
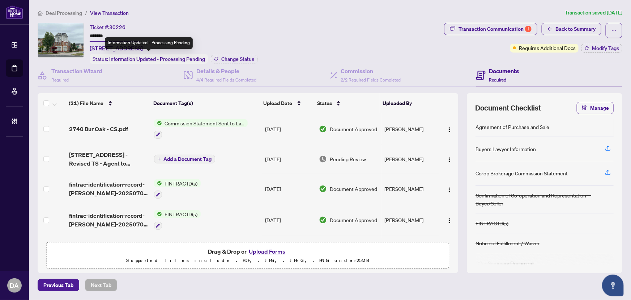
click at [127, 28] on div "Ticket #: 30226 ******* 2740 Bur Oak Ave, Markham, Ontario L6B 1K5, Canada" at bounding box center [116, 38] width 53 height 30
click at [124, 33] on input "*******" at bounding box center [115, 36] width 51 height 10
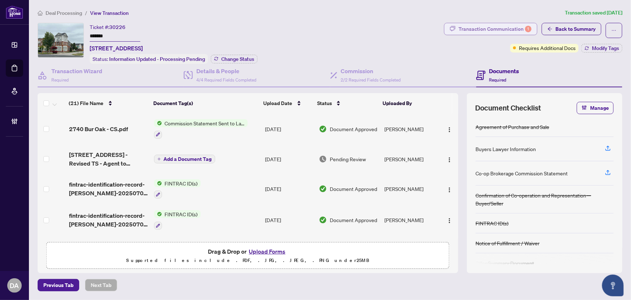
click at [525, 25] on div "Transaction Communication 1" at bounding box center [495, 29] width 73 height 12
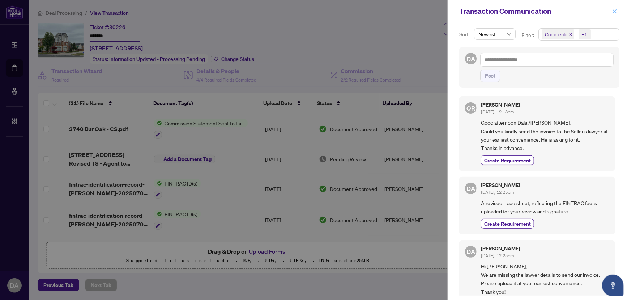
click at [614, 11] on icon "close" at bounding box center [615, 11] width 5 height 5
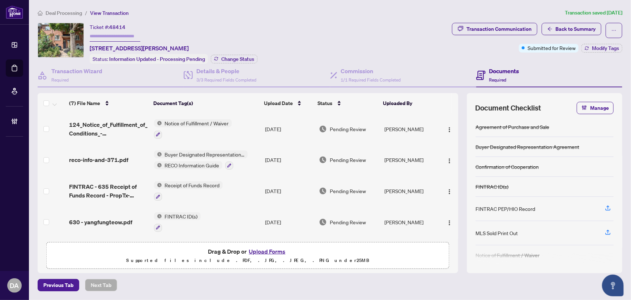
click at [110, 24] on span "48414" at bounding box center [117, 27] width 16 height 7
copy span "48414"
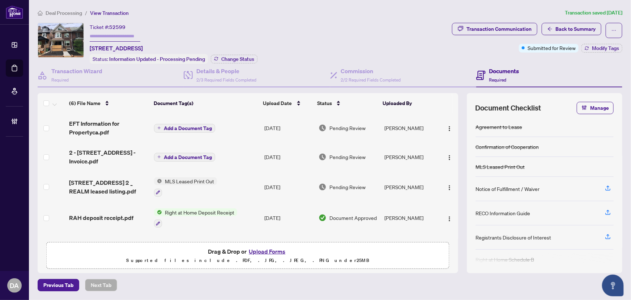
click at [311, 37] on div "Ticket #: 52599 2-23 Havelock St, Toronto, Ontario M6H 3B3, Canada Status: Info…" at bounding box center [244, 43] width 412 height 41
click at [119, 25] on span "52599" at bounding box center [117, 27] width 16 height 7
copy span "52599"
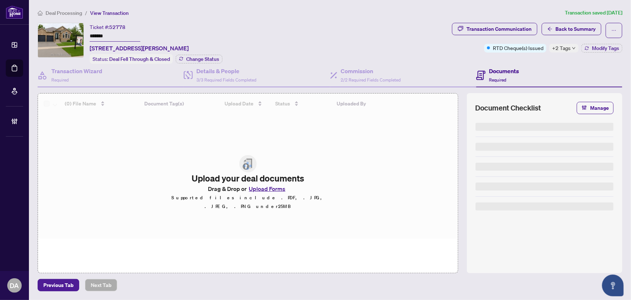
click at [112, 33] on input "*******" at bounding box center [115, 36] width 51 height 10
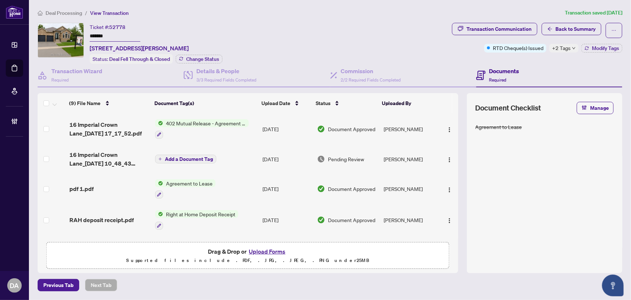
click at [569, 47] on span "+2 Tags" at bounding box center [561, 48] width 18 height 8
click at [348, 40] on div "Ticket #: 52778 ******* [STREET_ADDRESS][PERSON_NAME] Status: Deal Fell Through…" at bounding box center [244, 43] width 412 height 41
click at [131, 40] on input "*******" at bounding box center [115, 36] width 51 height 10
